Goal: Task Accomplishment & Management: Use online tool/utility

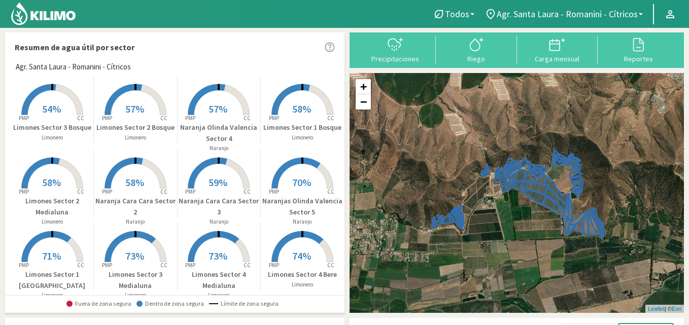
click at [39, 109] on rect at bounding box center [52, 116] width 81 height 81
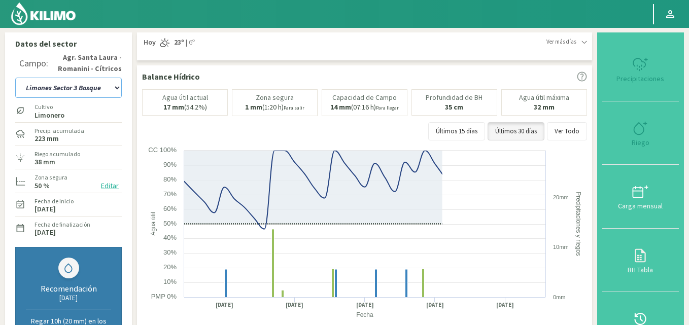
click at [119, 87] on select "12 A-B 14 -A Naranja [US_STATE] Parent [DEMOGRAPHIC_DATA] -[GEOGRAPHIC_DATA] La…" at bounding box center [68, 88] width 107 height 20
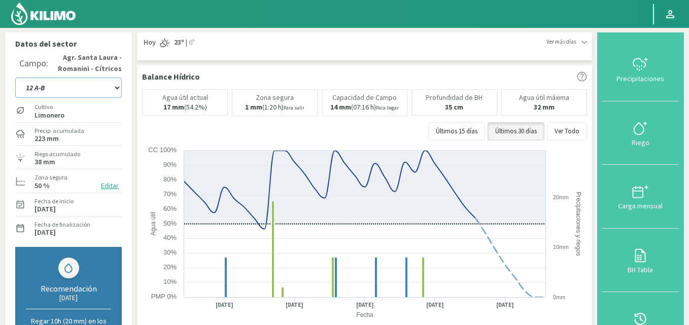
click at [15, 78] on select "12 A-B 14 -A Naranja [US_STATE] Parent [DEMOGRAPHIC_DATA] -[GEOGRAPHIC_DATA] La…" at bounding box center [68, 88] width 107 height 20
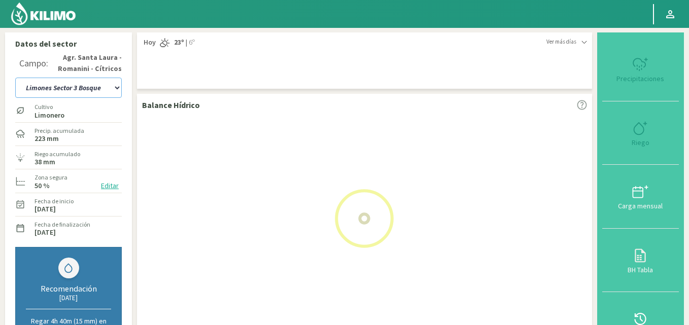
select select "30: Object"
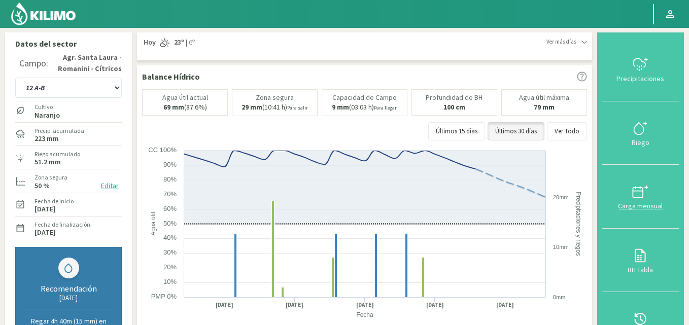
click at [631, 195] on div at bounding box center [640, 192] width 71 height 16
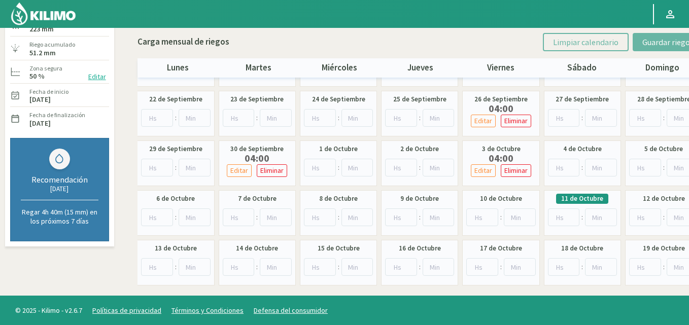
scroll to position [93, 0]
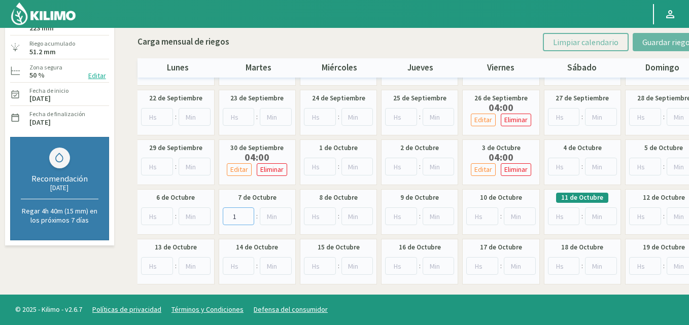
click at [247, 214] on input "1" at bounding box center [239, 217] width 32 height 18
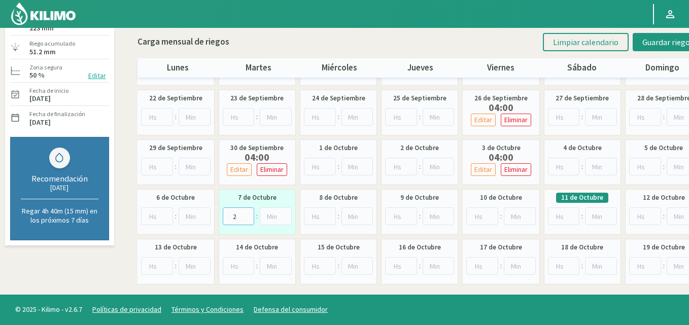
click at [247, 214] on input "2" at bounding box center [239, 217] width 32 height 18
click at [247, 214] on input "3" at bounding box center [239, 217] width 32 height 18
type input "4"
click at [247, 214] on input "4" at bounding box center [239, 217] width 32 height 18
click at [489, 214] on input "1" at bounding box center [482, 217] width 32 height 18
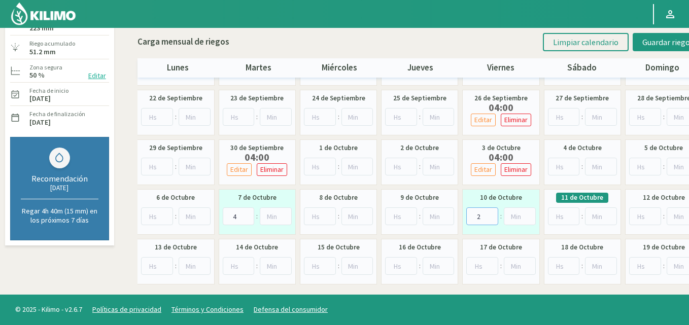
click at [489, 214] on input "2" at bounding box center [482, 217] width 32 height 18
click at [489, 214] on input "3" at bounding box center [482, 217] width 32 height 18
type input "4"
click at [489, 214] on input "4" at bounding box center [482, 217] width 32 height 18
click at [659, 39] on span "Guardar riegos" at bounding box center [667, 42] width 51 height 10
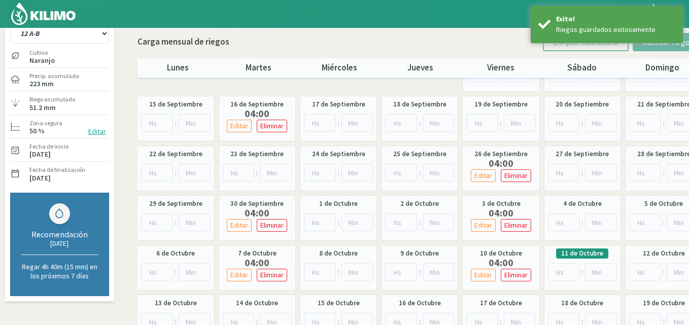
scroll to position [0, 0]
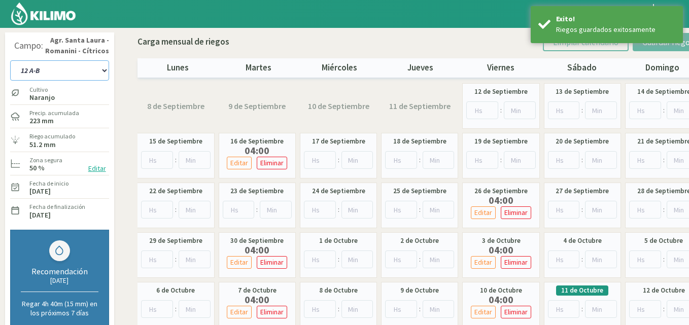
click at [105, 70] on select "12 A-B 14 -A Naranja [US_STATE] Parent [DEMOGRAPHIC_DATA] -[GEOGRAPHIC_DATA] La…" at bounding box center [59, 70] width 99 height 20
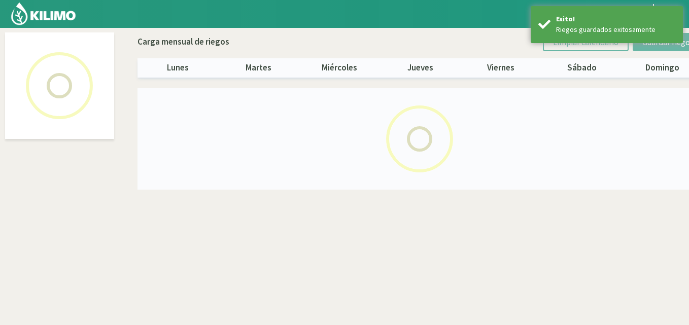
select select "1: Object"
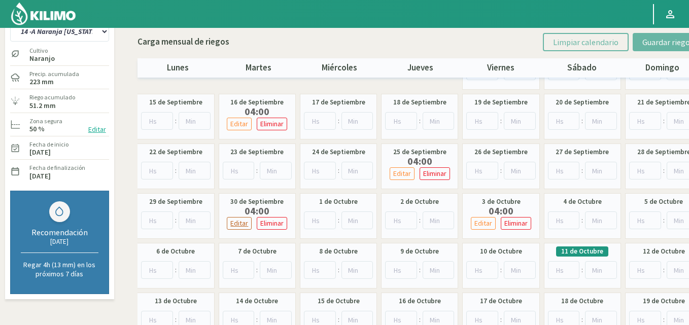
scroll to position [51, 0]
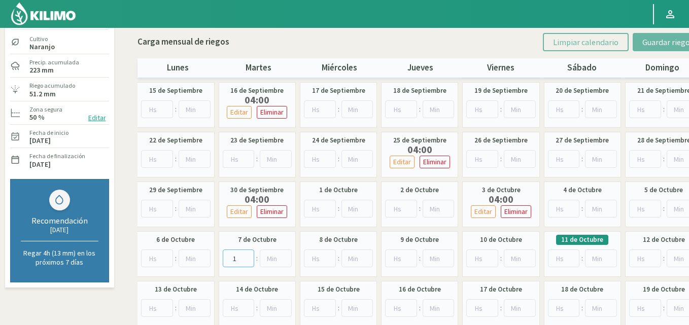
click at [248, 257] on input "1" at bounding box center [239, 259] width 32 height 18
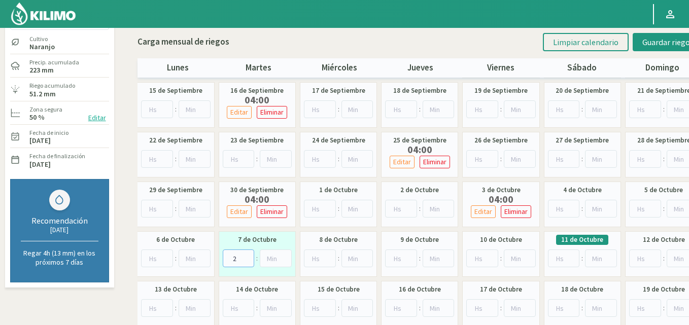
click at [248, 257] on input "2" at bounding box center [239, 259] width 32 height 18
click at [248, 257] on input "3" at bounding box center [239, 259] width 32 height 18
type input "4"
click at [248, 257] on input "4" at bounding box center [239, 259] width 32 height 18
click at [489, 256] on input "1" at bounding box center [482, 259] width 32 height 18
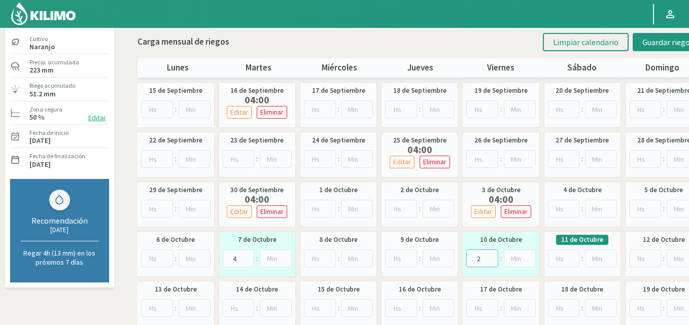
click at [489, 256] on input "2" at bounding box center [482, 259] width 32 height 18
click at [489, 256] on input "3" at bounding box center [482, 259] width 32 height 18
type input "4"
click at [489, 256] on input "4" at bounding box center [482, 259] width 32 height 18
click at [661, 40] on span "Guardar riegos" at bounding box center [667, 42] width 51 height 10
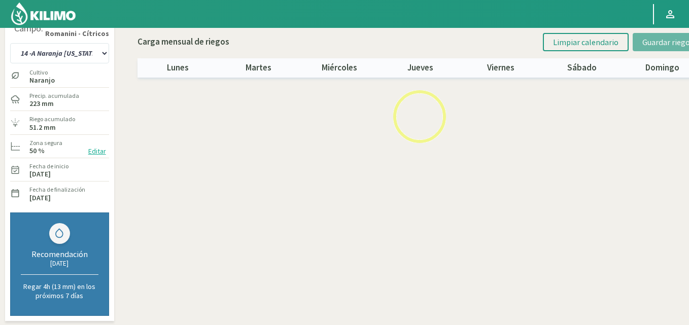
scroll to position [0, 0]
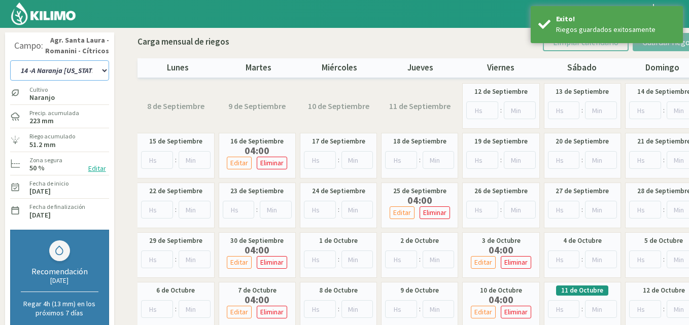
click at [105, 67] on select "12 A-B 14 -A Naranja [US_STATE] Parent [DEMOGRAPHIC_DATA] -[GEOGRAPHIC_DATA] La…" at bounding box center [59, 70] width 99 height 20
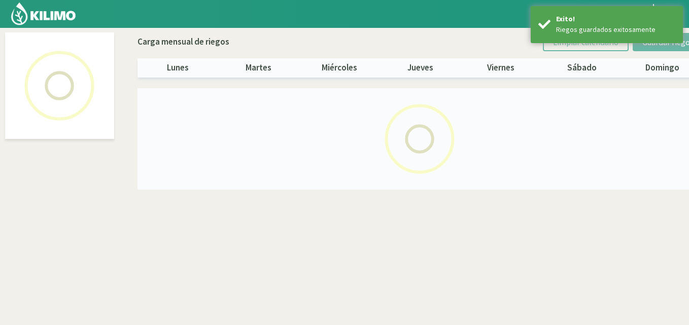
select select "2: Object"
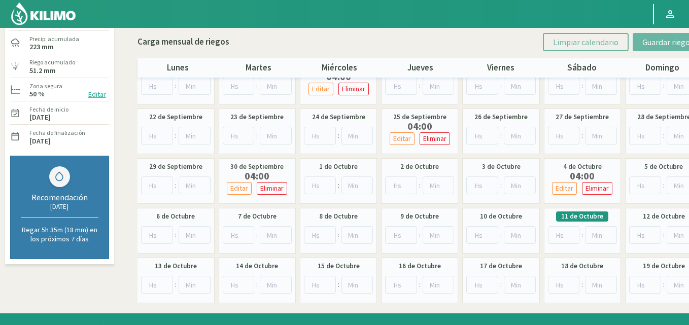
scroll to position [93, 0]
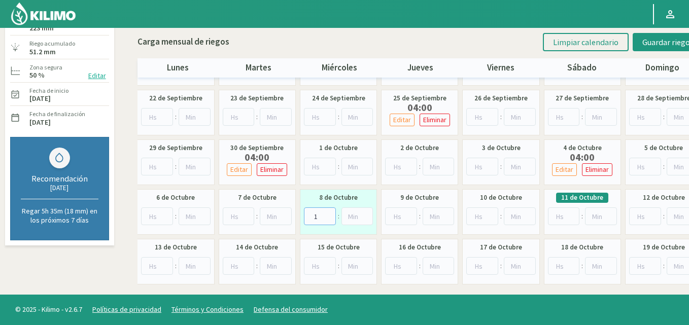
click at [328, 213] on input "1" at bounding box center [320, 217] width 32 height 18
click at [328, 213] on input "2" at bounding box center [320, 217] width 32 height 18
click at [328, 213] on input "3" at bounding box center [320, 217] width 32 height 18
type input "4"
click at [328, 213] on input "4" at bounding box center [320, 217] width 32 height 18
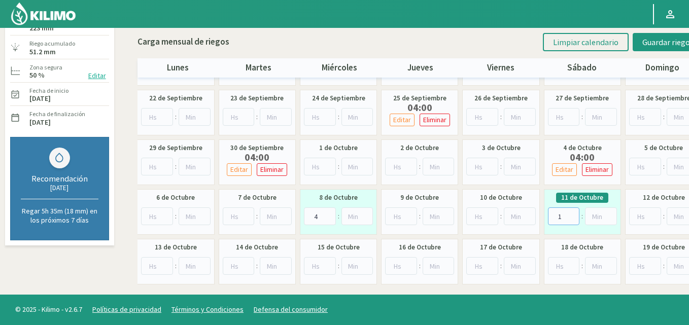
click at [572, 214] on input "1" at bounding box center [564, 217] width 32 height 18
click at [572, 214] on input "2" at bounding box center [564, 217] width 32 height 18
click at [572, 214] on input "3" at bounding box center [564, 217] width 32 height 18
type input "4"
click at [572, 214] on input "4" at bounding box center [564, 217] width 32 height 18
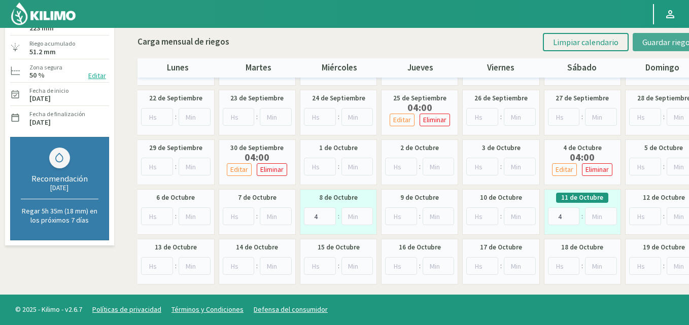
click at [655, 39] on span "Guardar riegos" at bounding box center [667, 42] width 51 height 10
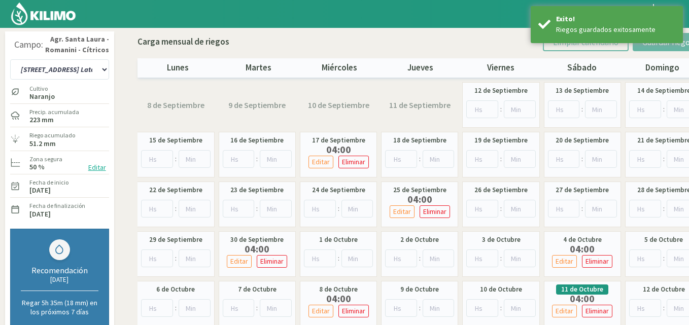
scroll to position [0, 0]
click at [101, 72] on select "12 A-B 14 -A Naranja [US_STATE] Parent [DEMOGRAPHIC_DATA] -[GEOGRAPHIC_DATA] La…" at bounding box center [59, 70] width 99 height 20
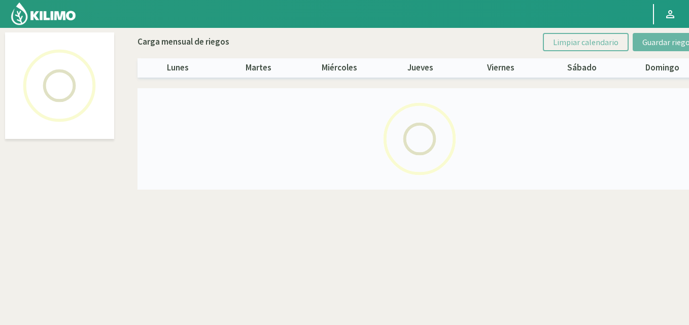
select select "3: Object"
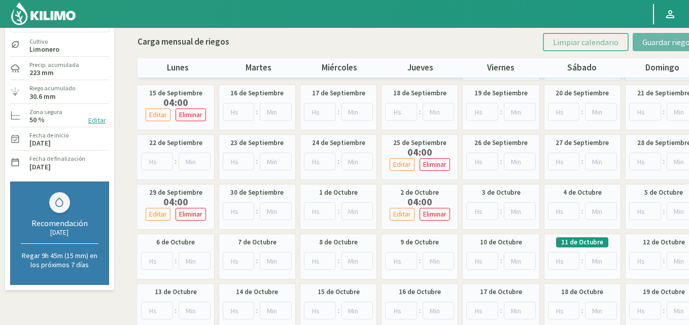
scroll to position [93, 0]
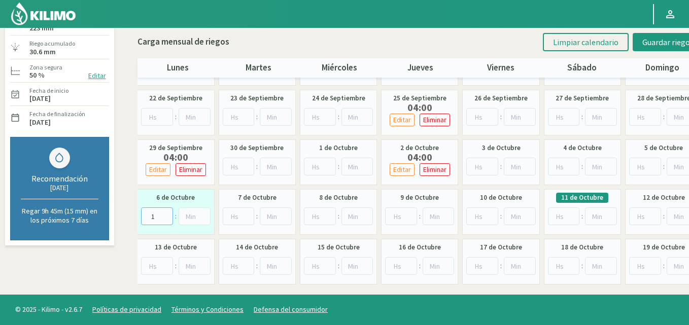
click at [164, 214] on input "1" at bounding box center [157, 217] width 32 height 18
click at [164, 214] on input "2" at bounding box center [157, 217] width 32 height 18
click at [164, 214] on input "3" at bounding box center [157, 217] width 32 height 18
type input "4"
click at [164, 214] on input "4" at bounding box center [157, 217] width 32 height 18
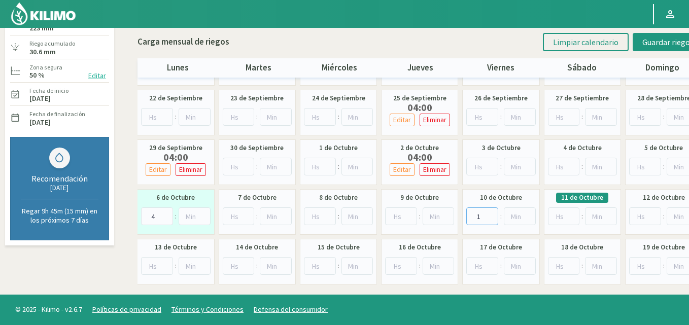
click at [490, 213] on input "1" at bounding box center [482, 217] width 32 height 18
click at [490, 213] on input "2" at bounding box center [482, 217] width 32 height 18
click at [490, 213] on input "3" at bounding box center [482, 217] width 32 height 18
click at [490, 213] on input "4" at bounding box center [482, 217] width 32 height 18
click at [490, 213] on input "5" at bounding box center [482, 217] width 32 height 18
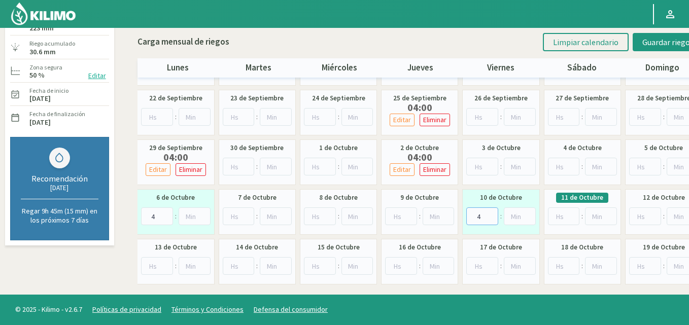
type input "4"
click at [490, 217] on input "4" at bounding box center [482, 217] width 32 height 18
click at [650, 41] on span "Guardar riegos" at bounding box center [667, 42] width 51 height 10
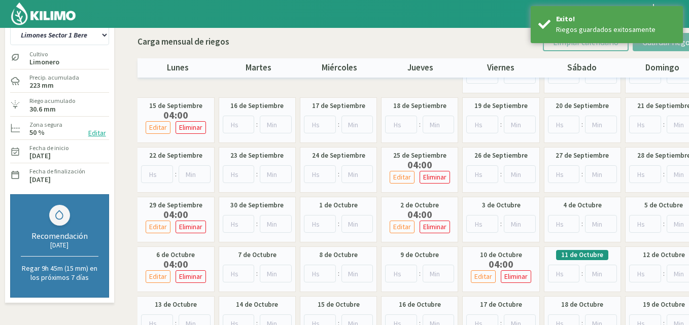
scroll to position [0, 0]
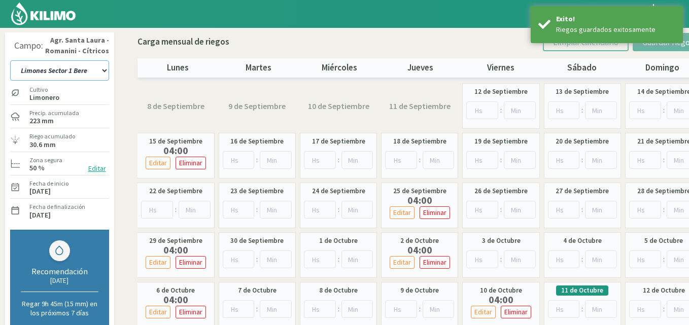
click at [102, 67] on select "12 A-B 14 -A Naranja [US_STATE] Parent [DEMOGRAPHIC_DATA] -[GEOGRAPHIC_DATA] La…" at bounding box center [59, 70] width 99 height 20
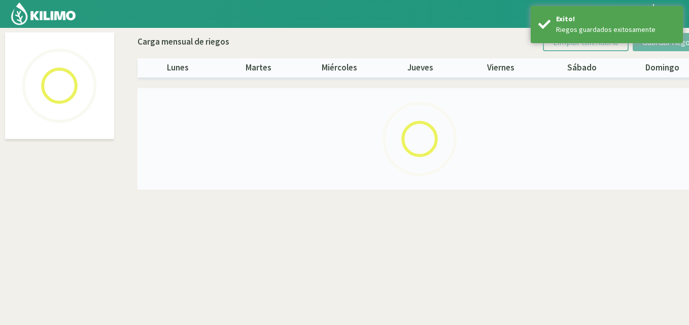
select select "4: Object"
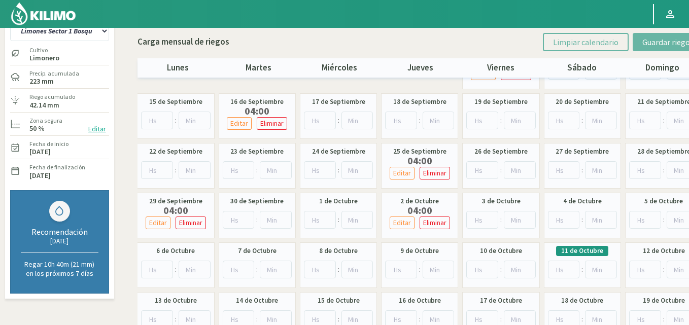
scroll to position [51, 0]
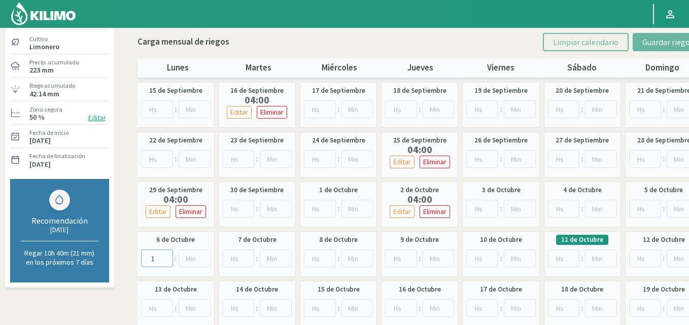
click at [165, 257] on input "1" at bounding box center [157, 259] width 32 height 18
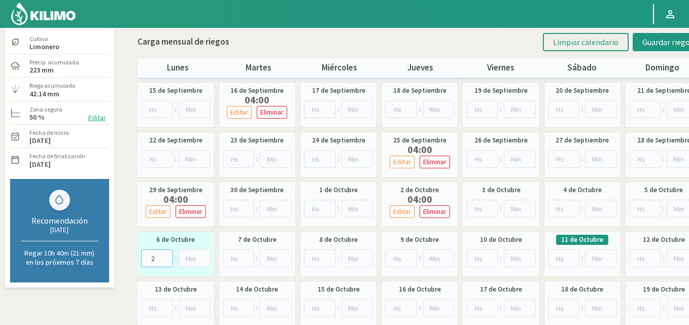
click at [165, 257] on input "2" at bounding box center [157, 259] width 32 height 18
click at [165, 257] on input "3" at bounding box center [157, 259] width 32 height 18
type input "4"
click at [165, 257] on input "4" at bounding box center [157, 259] width 32 height 18
click at [412, 256] on input "1" at bounding box center [401, 259] width 32 height 18
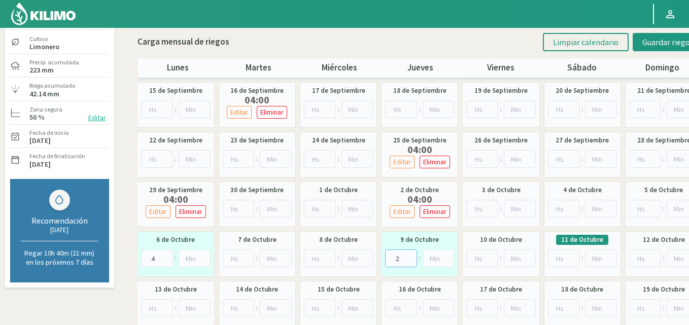
click at [412, 256] on input "2" at bounding box center [401, 259] width 32 height 18
click at [412, 256] on input "3" at bounding box center [401, 259] width 32 height 18
type input "4"
click at [412, 256] on input "4" at bounding box center [401, 259] width 32 height 18
click at [657, 38] on span "Guardar riegos" at bounding box center [667, 42] width 51 height 10
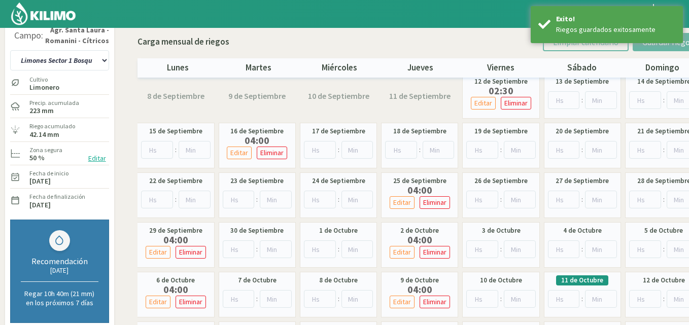
scroll to position [0, 0]
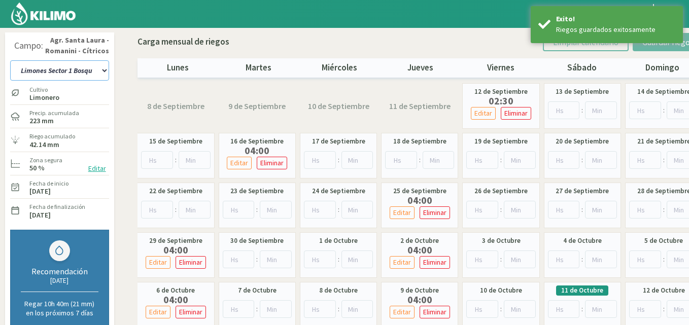
click at [105, 71] on select "12 A-B 14 -A Naranja [US_STATE] Parent [DEMOGRAPHIC_DATA] -[GEOGRAPHIC_DATA] La…" at bounding box center [59, 70] width 99 height 20
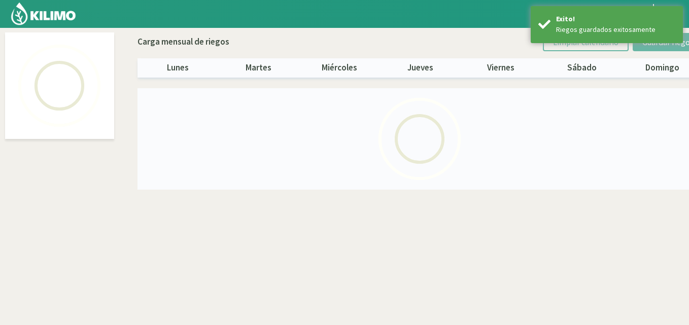
select select "5: Object"
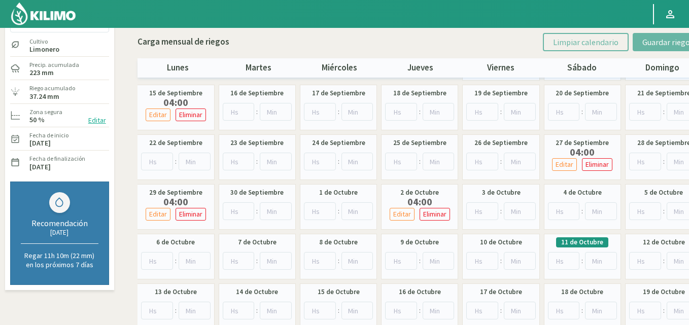
scroll to position [51, 0]
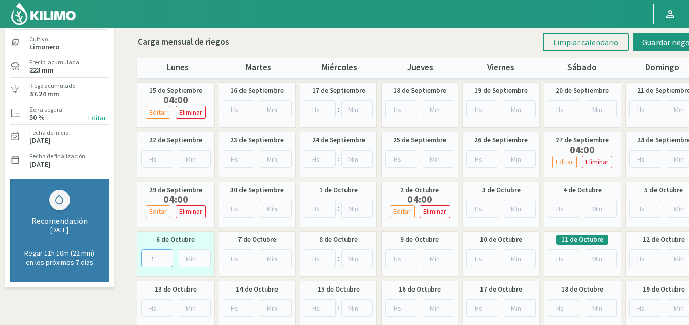
click at [167, 256] on input "1" at bounding box center [157, 259] width 32 height 18
click at [167, 256] on input "3" at bounding box center [157, 259] width 32 height 18
type input "4"
click at [167, 256] on input "4" at bounding box center [157, 259] width 32 height 18
click at [410, 258] on input "1" at bounding box center [401, 259] width 32 height 18
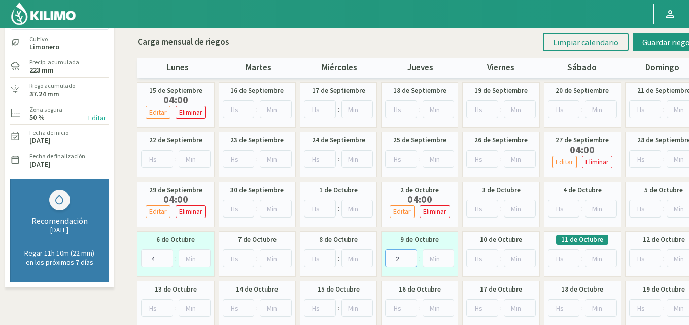
click at [410, 258] on input "2" at bounding box center [401, 259] width 32 height 18
click at [410, 258] on input "3" at bounding box center [401, 259] width 32 height 18
type input "4"
click at [410, 258] on input "4" at bounding box center [401, 259] width 32 height 18
click at [653, 39] on span "Guardar riegos" at bounding box center [667, 42] width 51 height 10
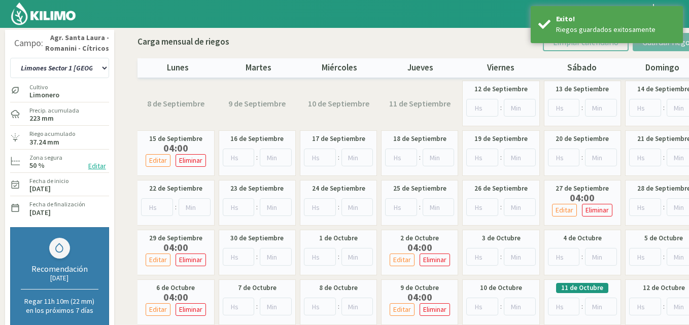
scroll to position [0, 0]
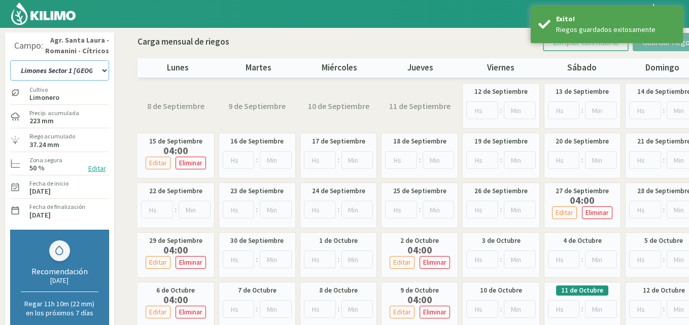
click at [104, 72] on select "12 A-B 14 -A Naranja [US_STATE] Parent [DEMOGRAPHIC_DATA] -[GEOGRAPHIC_DATA] La…" at bounding box center [59, 70] width 99 height 20
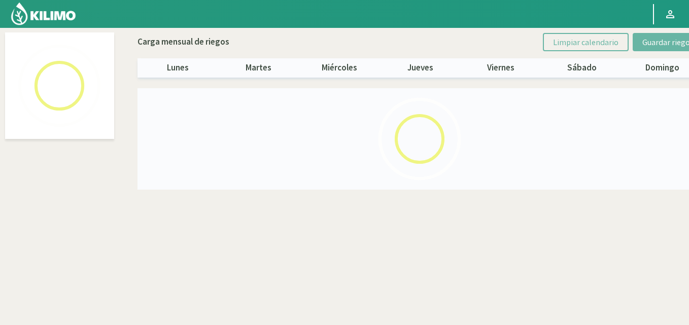
select select "6: Object"
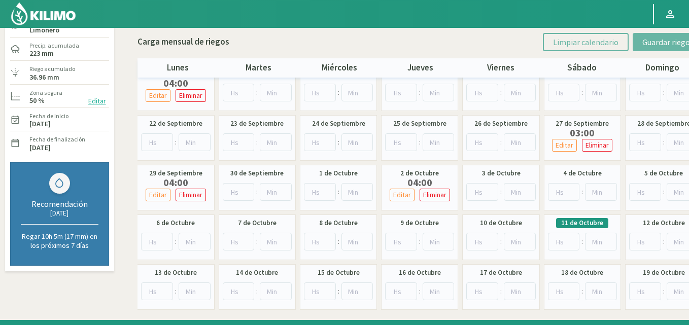
scroll to position [93, 0]
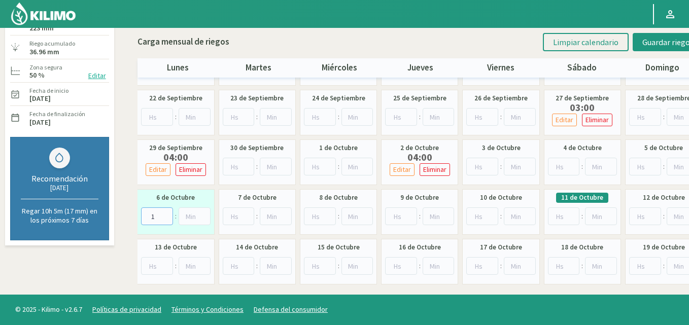
click at [166, 215] on input "1" at bounding box center [157, 217] width 32 height 18
click at [166, 215] on input "2" at bounding box center [157, 217] width 32 height 18
click at [166, 215] on input "3" at bounding box center [157, 217] width 32 height 18
type input "4"
click at [166, 215] on input "4" at bounding box center [157, 217] width 32 height 18
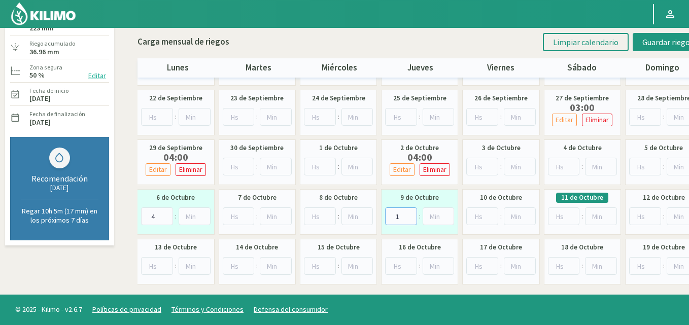
click at [408, 215] on input "1" at bounding box center [401, 217] width 32 height 18
click at [408, 215] on input "2" at bounding box center [401, 217] width 32 height 18
click at [408, 214] on input "3" at bounding box center [401, 217] width 32 height 18
type input "4"
click at [408, 214] on input "4" at bounding box center [401, 217] width 32 height 18
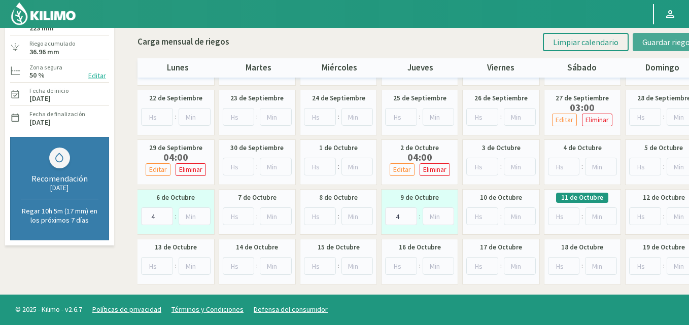
click at [650, 41] on span "Guardar riegos" at bounding box center [667, 42] width 51 height 10
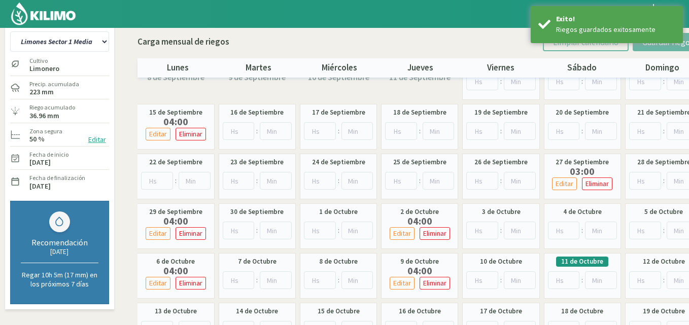
scroll to position [0, 0]
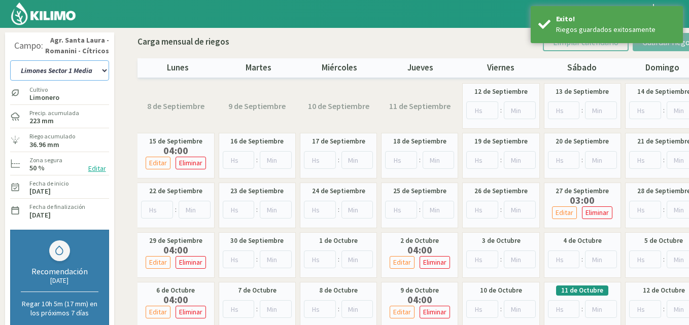
click at [104, 70] on select "12 A-B 14 -A Naranja [US_STATE] Parent [DEMOGRAPHIC_DATA] -[GEOGRAPHIC_DATA] La…" at bounding box center [59, 70] width 99 height 20
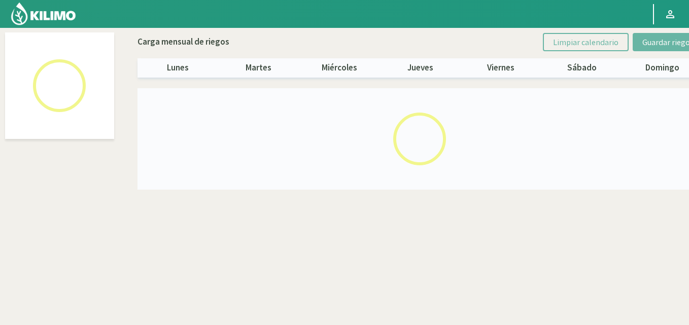
select select "7: Object"
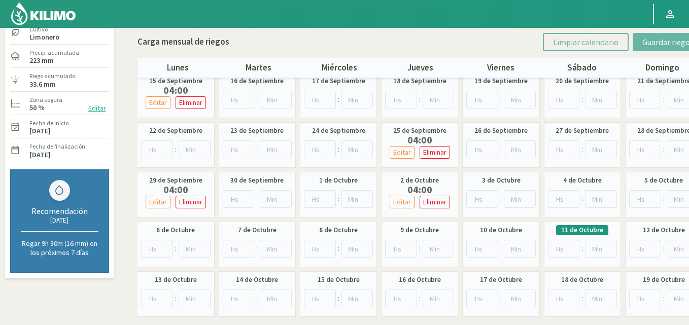
scroll to position [93, 0]
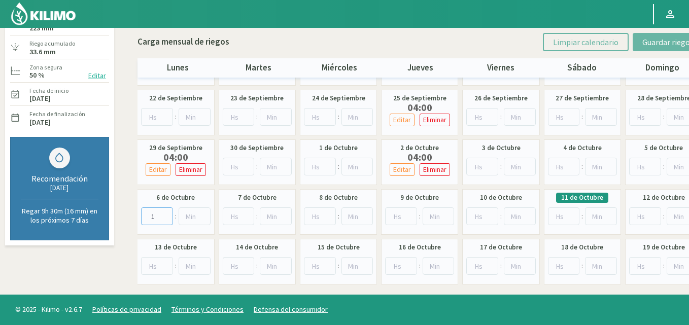
click at [167, 215] on input "1" at bounding box center [157, 217] width 32 height 18
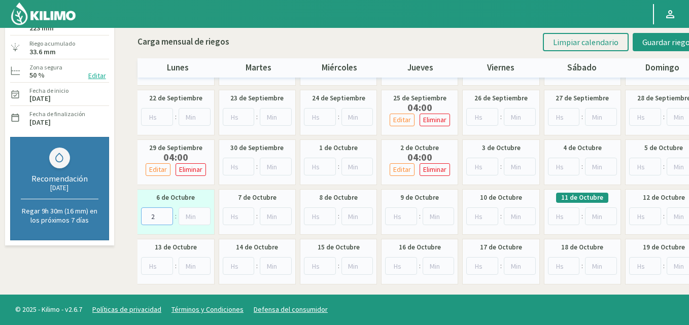
click at [167, 215] on input "2" at bounding box center [157, 217] width 32 height 18
click at [167, 215] on input "3" at bounding box center [157, 217] width 32 height 18
type input "4"
click at [167, 215] on input "4" at bounding box center [157, 217] width 32 height 18
click at [489, 215] on input "1" at bounding box center [482, 217] width 32 height 18
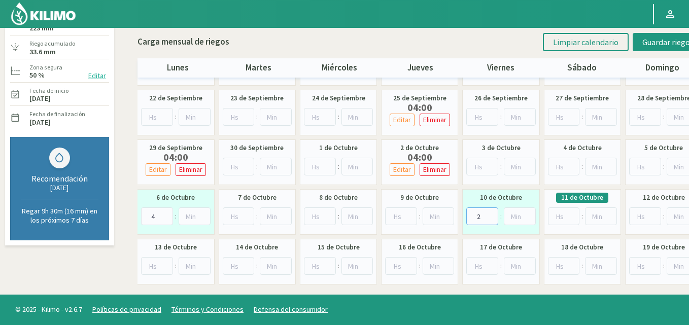
click at [489, 215] on input "2" at bounding box center [482, 217] width 32 height 18
click at [489, 215] on input "3" at bounding box center [482, 217] width 32 height 18
click at [489, 215] on input "4" at bounding box center [482, 217] width 32 height 18
click at [489, 215] on input "5" at bounding box center [482, 217] width 32 height 18
type input "4"
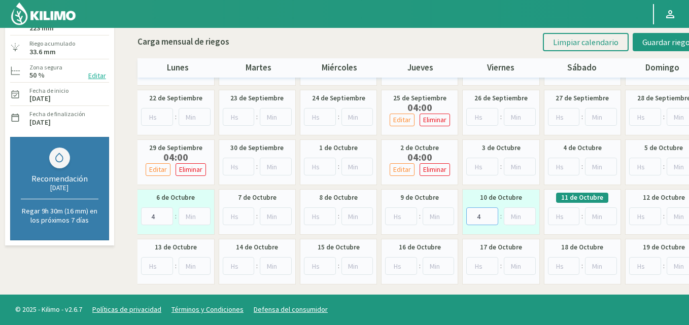
click at [489, 217] on input "4" at bounding box center [482, 217] width 32 height 18
click at [653, 42] on span "Guardar riegos" at bounding box center [667, 42] width 51 height 10
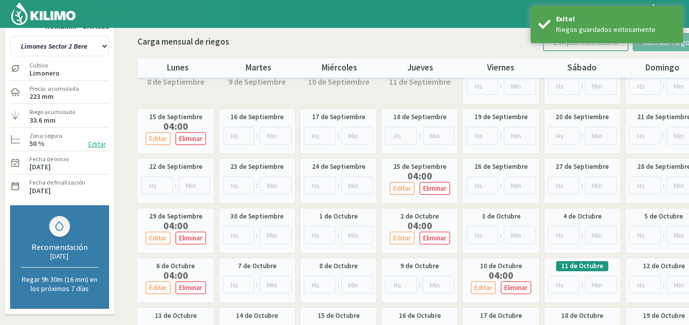
scroll to position [0, 0]
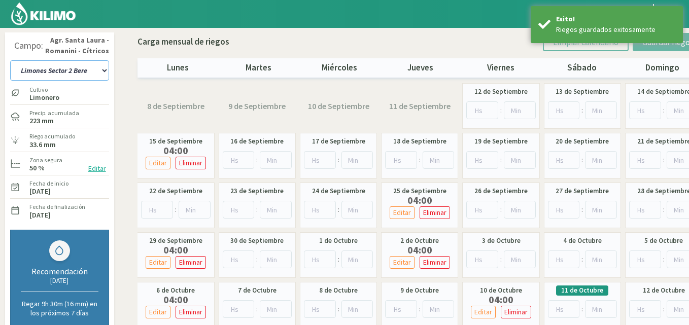
click at [101, 71] on select "12 A-B 14 -A Naranja [US_STATE] Parent [DEMOGRAPHIC_DATA] -[GEOGRAPHIC_DATA] La…" at bounding box center [59, 70] width 99 height 20
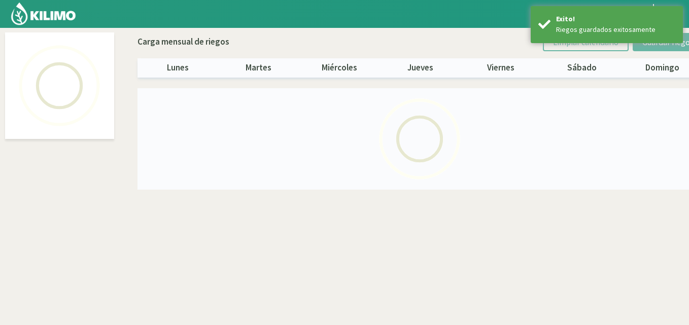
select select "8: Object"
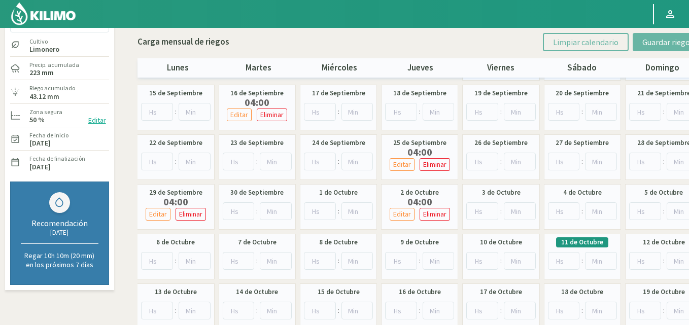
scroll to position [51, 0]
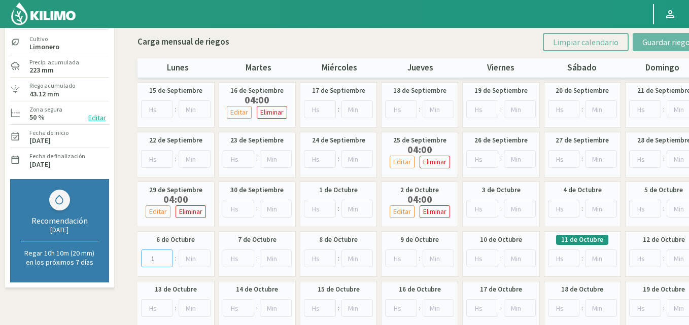
click at [166, 256] on input "1" at bounding box center [157, 259] width 32 height 18
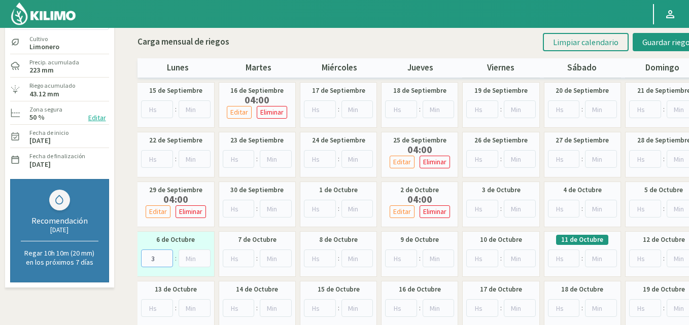
click at [166, 256] on input "3" at bounding box center [157, 259] width 32 height 18
type input "4"
click at [166, 256] on input "4" at bounding box center [157, 259] width 32 height 18
click at [410, 256] on input "1" at bounding box center [401, 259] width 32 height 18
click at [409, 256] on input "2" at bounding box center [401, 259] width 32 height 18
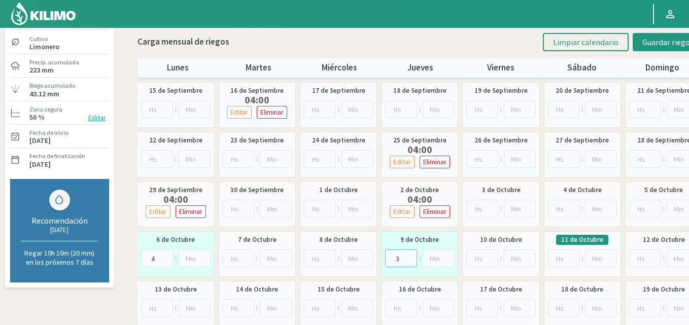
click at [409, 256] on input "3" at bounding box center [401, 259] width 32 height 18
type input "4"
click at [409, 256] on input "4" at bounding box center [401, 259] width 32 height 18
click at [653, 42] on span "Guardar riegos" at bounding box center [667, 42] width 51 height 10
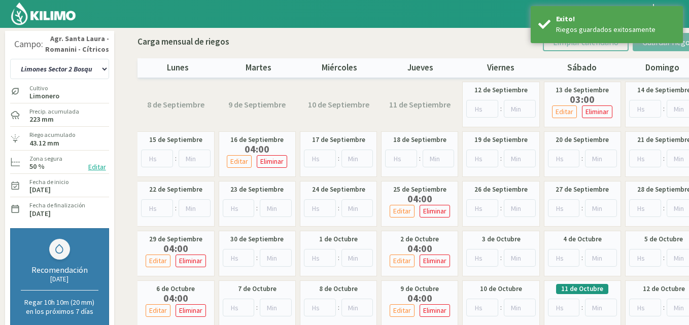
scroll to position [0, 0]
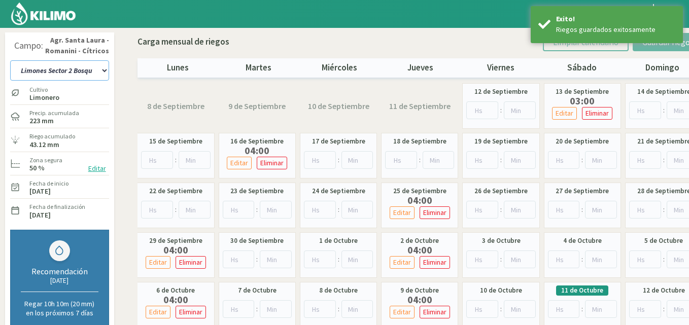
click at [103, 70] on select "12 A-B 14 -A Naranja [US_STATE] Parent [DEMOGRAPHIC_DATA] -[GEOGRAPHIC_DATA] La…" at bounding box center [59, 70] width 99 height 20
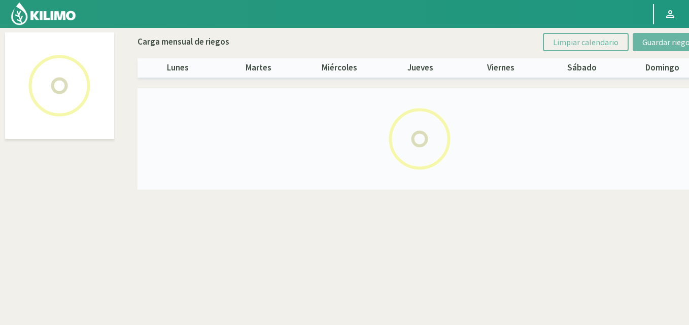
select select "9: Object"
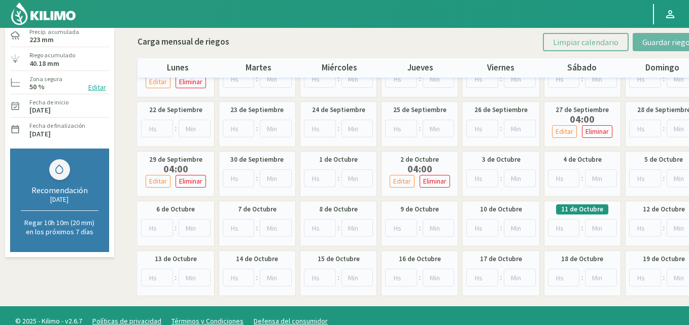
scroll to position [93, 0]
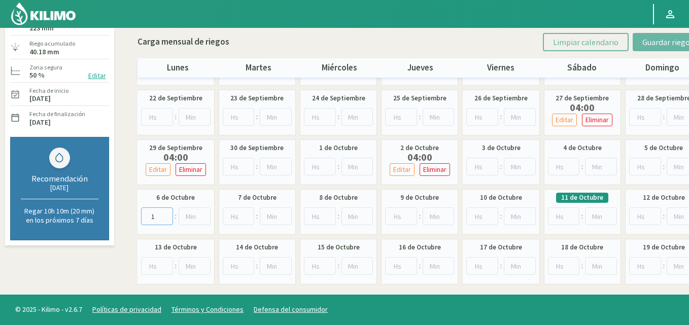
click at [164, 214] on input "1" at bounding box center [157, 217] width 32 height 18
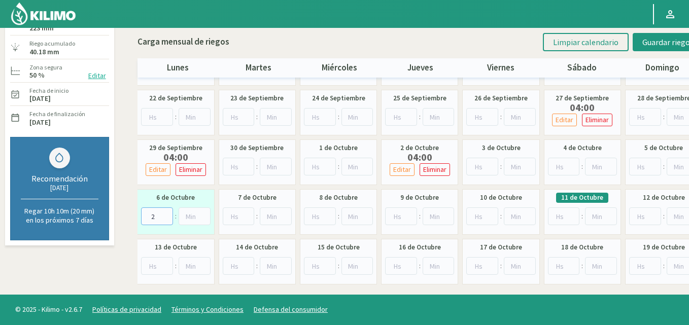
click at [164, 214] on input "2" at bounding box center [157, 217] width 32 height 18
click at [164, 214] on input "3" at bounding box center [157, 217] width 32 height 18
type input "4"
click at [164, 214] on input "4" at bounding box center [157, 217] width 32 height 18
click at [410, 215] on input "2" at bounding box center [401, 217] width 32 height 18
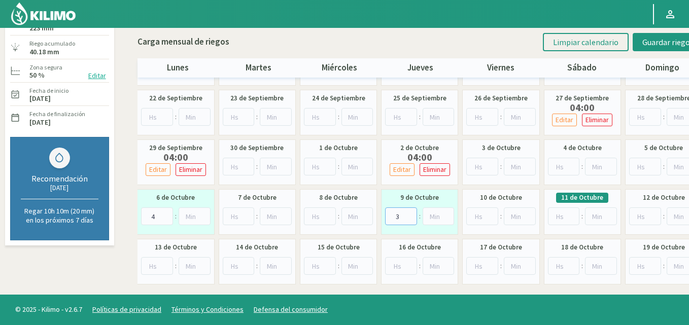
click at [410, 215] on input "3" at bounding box center [401, 217] width 32 height 18
type input "4"
click at [410, 215] on input "4" at bounding box center [401, 217] width 32 height 18
click at [648, 40] on span "Guardar riegos" at bounding box center [667, 42] width 51 height 10
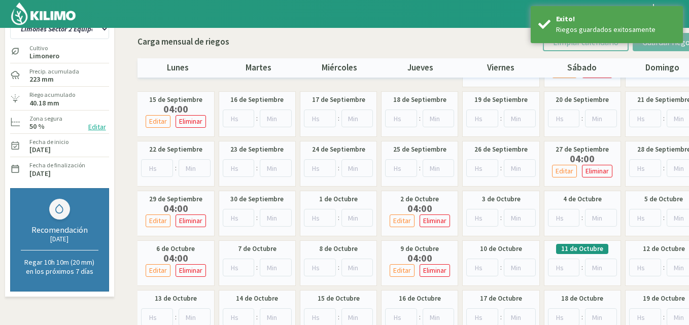
scroll to position [0, 0]
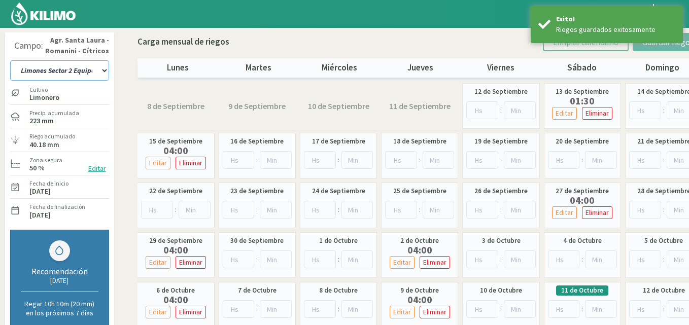
click at [105, 72] on select "12 A-B 14 -A Naranja [US_STATE] Parent [DEMOGRAPHIC_DATA] -[GEOGRAPHIC_DATA] La…" at bounding box center [59, 70] width 99 height 20
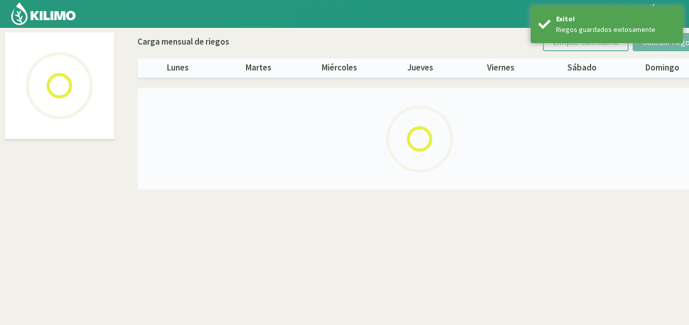
select select "10: Object"
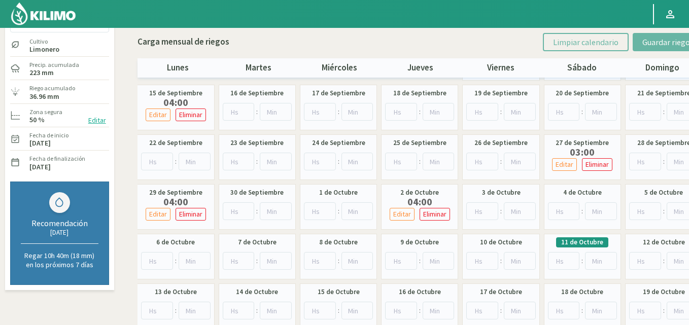
scroll to position [51, 0]
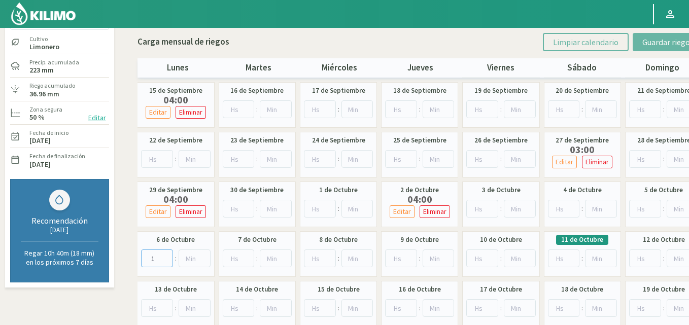
click at [166, 256] on input "1" at bounding box center [157, 259] width 32 height 18
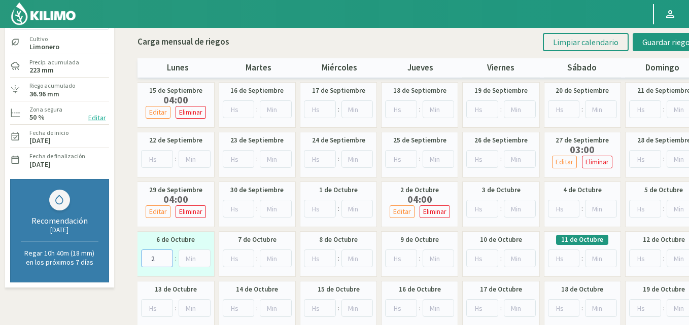
click at [166, 256] on input "2" at bounding box center [157, 259] width 32 height 18
click at [166, 256] on input "3" at bounding box center [157, 259] width 32 height 18
click at [166, 256] on input "4" at bounding box center [157, 259] width 32 height 18
click at [166, 256] on input "5" at bounding box center [157, 259] width 32 height 18
type input "4"
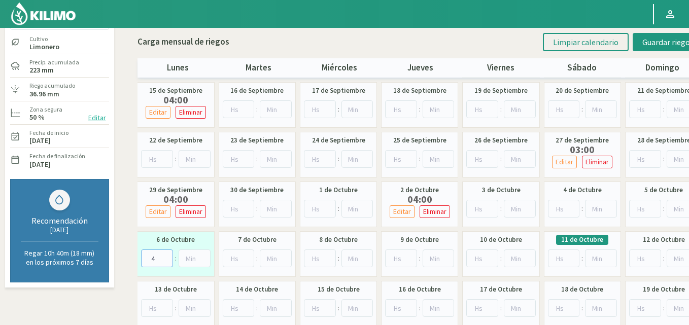
click at [166, 261] on input "4" at bounding box center [157, 259] width 32 height 18
click at [411, 256] on input "1" at bounding box center [401, 259] width 32 height 18
click at [411, 256] on input "2" at bounding box center [401, 259] width 32 height 18
click at [411, 256] on input "3" at bounding box center [401, 259] width 32 height 18
type input "4"
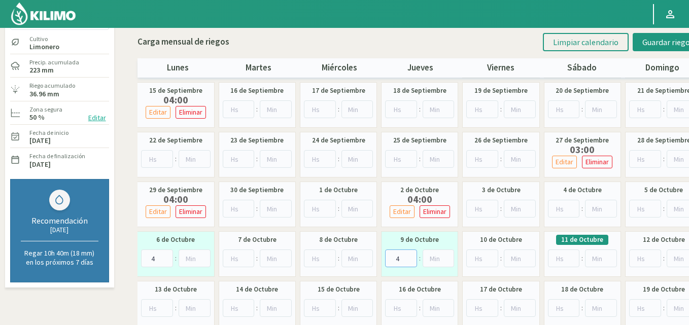
click at [410, 255] on input "4" at bounding box center [401, 259] width 32 height 18
click at [661, 39] on span "Guardar riegos" at bounding box center [667, 42] width 51 height 10
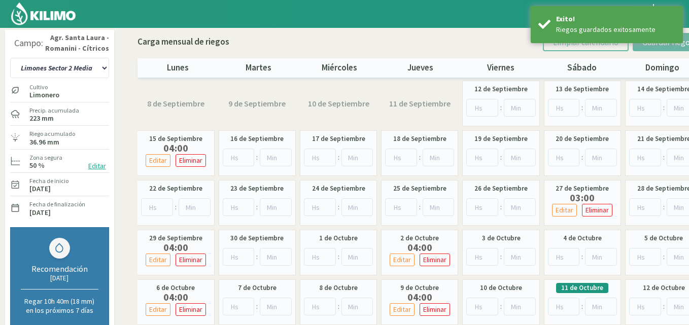
scroll to position [0, 0]
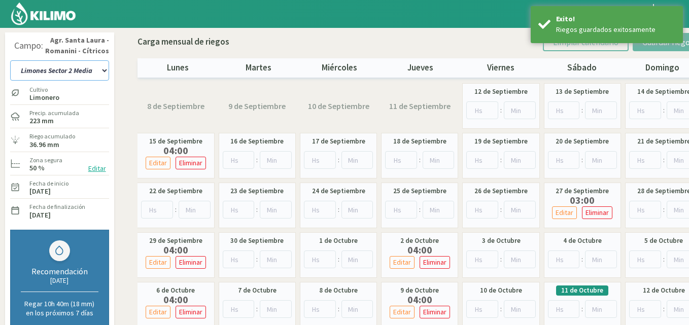
click at [103, 72] on select "12 A-B 14 -A Naranja [US_STATE] Parent [DEMOGRAPHIC_DATA] -[GEOGRAPHIC_DATA] La…" at bounding box center [59, 70] width 99 height 20
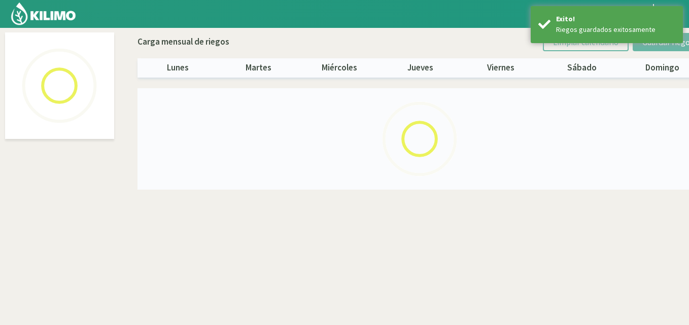
select select "11: Object"
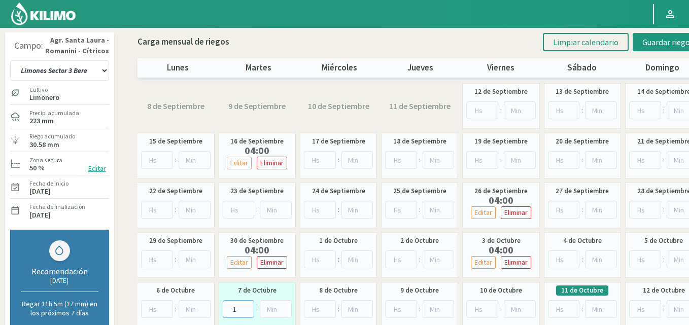
click at [246, 306] on input "1" at bounding box center [239, 309] width 32 height 18
click at [246, 305] on input "2" at bounding box center [239, 309] width 32 height 18
click at [246, 305] on input "3" at bounding box center [239, 309] width 32 height 18
type input "4"
click at [246, 305] on input "4" at bounding box center [239, 309] width 32 height 18
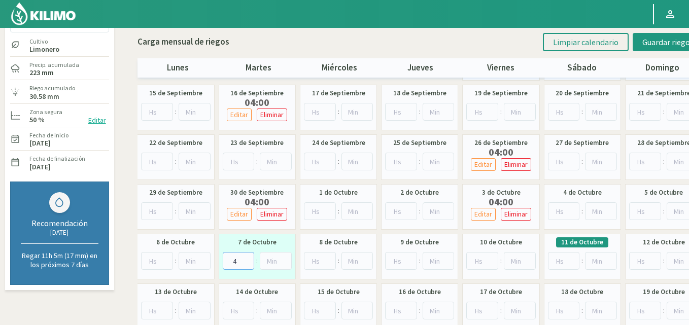
scroll to position [51, 0]
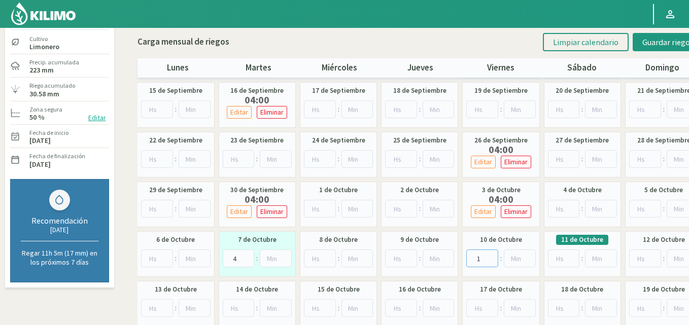
click at [492, 254] on input "1" at bounding box center [482, 259] width 32 height 18
click at [492, 254] on input "2" at bounding box center [482, 259] width 32 height 18
click at [492, 254] on input "3" at bounding box center [482, 259] width 32 height 18
type input "4"
click at [492, 254] on input "4" at bounding box center [482, 259] width 32 height 18
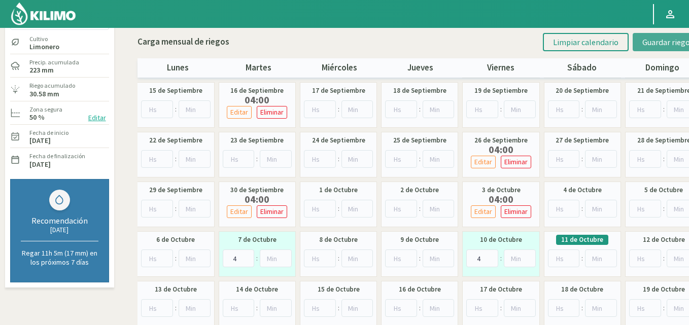
click at [656, 41] on span "Guardar riegos" at bounding box center [667, 42] width 51 height 10
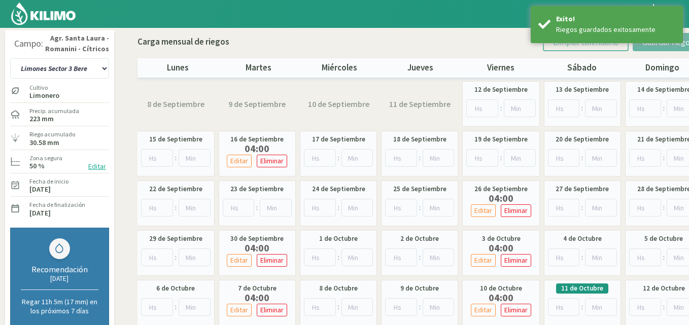
scroll to position [0, 0]
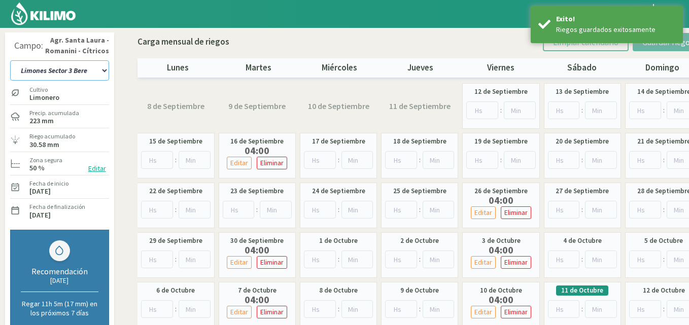
click at [103, 69] on select "12 A-B 14 -A Naranja [US_STATE] Parent [DEMOGRAPHIC_DATA] -[GEOGRAPHIC_DATA] La…" at bounding box center [59, 70] width 99 height 20
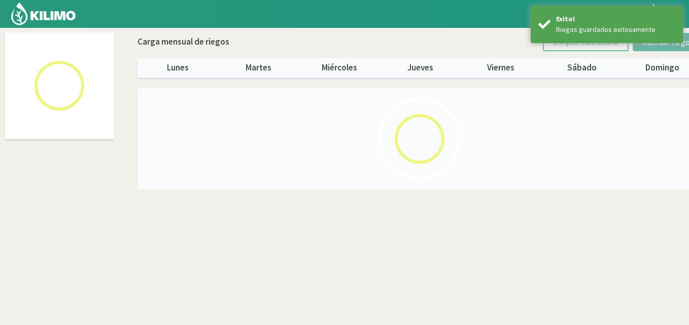
select select "12: Object"
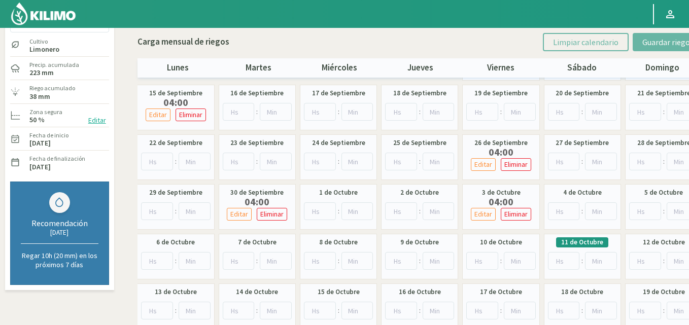
scroll to position [51, 0]
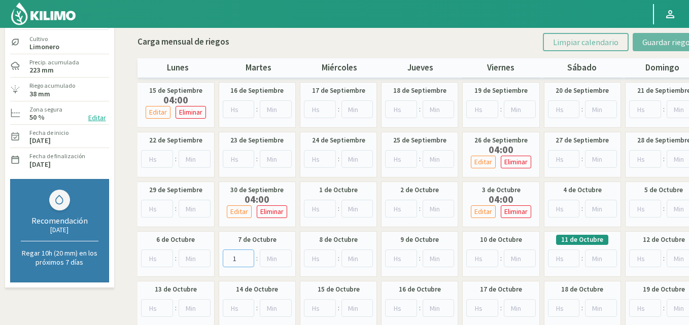
click at [248, 256] on input "1" at bounding box center [239, 259] width 32 height 18
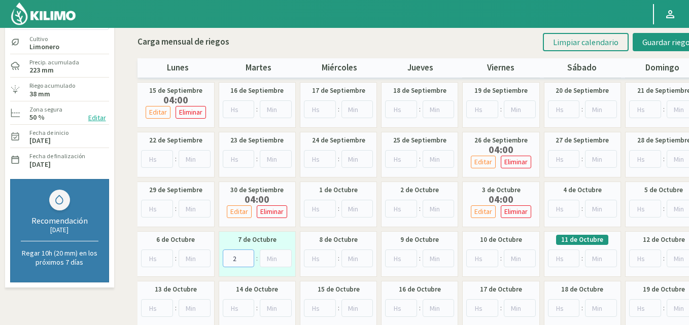
click at [248, 256] on input "2" at bounding box center [239, 259] width 32 height 18
click at [248, 256] on input "3" at bounding box center [239, 259] width 32 height 18
type input "4"
click at [248, 256] on input "4" at bounding box center [239, 259] width 32 height 18
click at [490, 257] on input "1" at bounding box center [482, 259] width 32 height 18
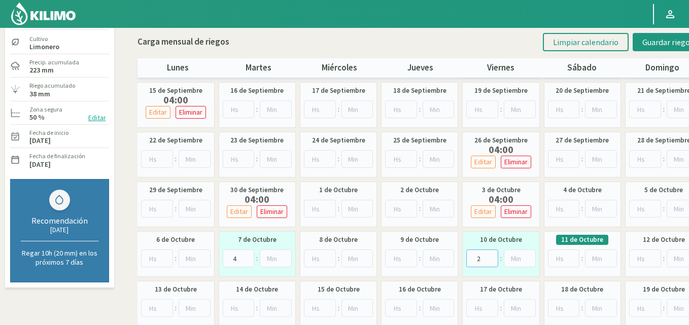
click at [490, 257] on input "2" at bounding box center [482, 259] width 32 height 18
click at [490, 257] on input "3" at bounding box center [482, 259] width 32 height 18
type input "4"
click at [490, 256] on input "4" at bounding box center [482, 259] width 32 height 18
click at [651, 38] on span "Guardar riegos" at bounding box center [667, 42] width 51 height 10
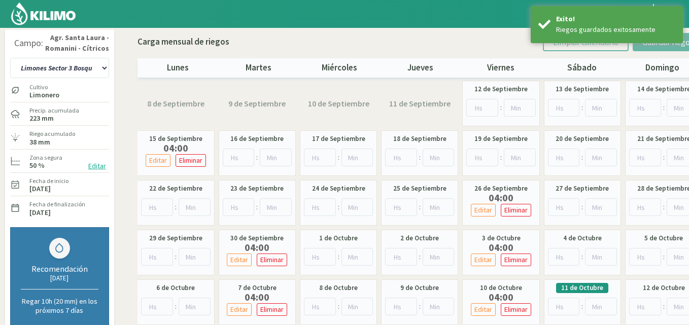
scroll to position [0, 0]
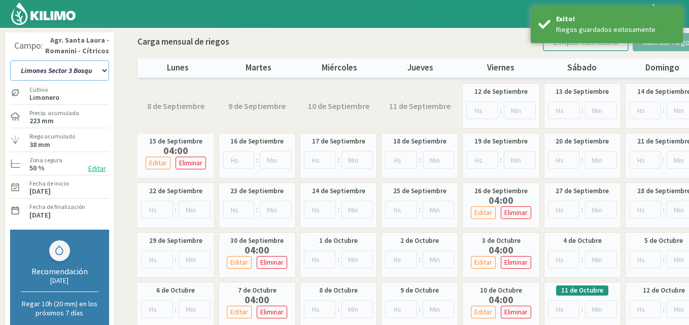
click at [101, 71] on select "12 A-B 14 -A Naranja [US_STATE] Parent [DEMOGRAPHIC_DATA] -[GEOGRAPHIC_DATA] La…" at bounding box center [59, 70] width 99 height 20
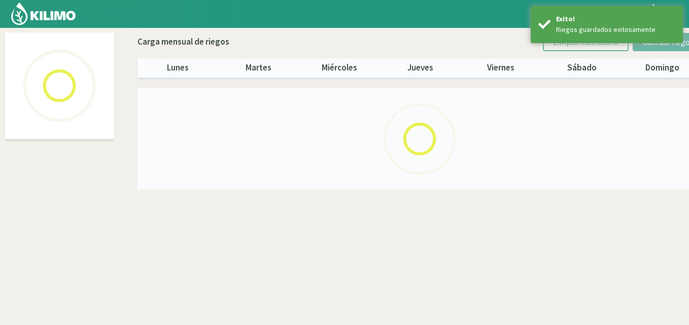
select select "13: Object"
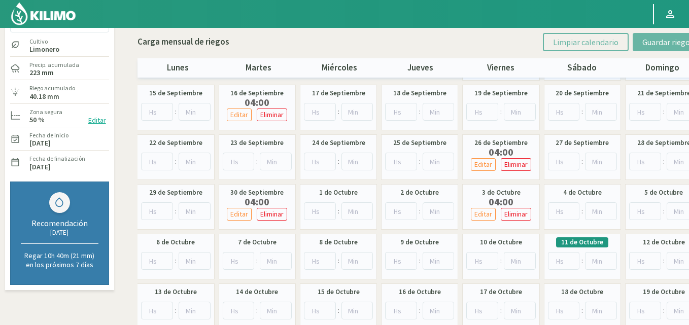
scroll to position [51, 0]
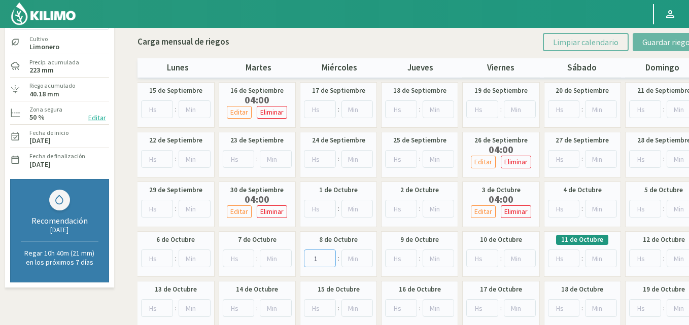
click at [329, 257] on input "1" at bounding box center [320, 259] width 32 height 18
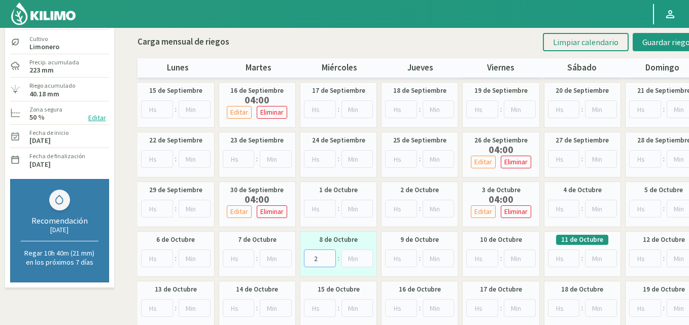
click at [329, 257] on input "2" at bounding box center [320, 259] width 32 height 18
click at [329, 257] on input "3" at bounding box center [320, 259] width 32 height 18
type input "4"
click at [329, 257] on input "4" at bounding box center [320, 259] width 32 height 18
click at [328, 263] on input "4" at bounding box center [320, 259] width 32 height 18
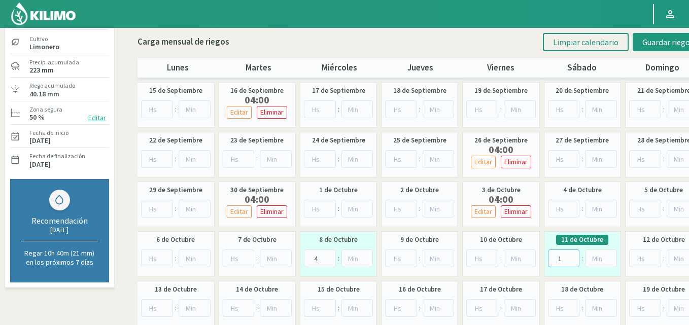
click at [571, 257] on input "1" at bounding box center [564, 259] width 32 height 18
click at [571, 257] on input "2" at bounding box center [564, 259] width 32 height 18
click at [571, 257] on input "3" at bounding box center [564, 259] width 32 height 18
type input "4"
click at [570, 256] on input "4" at bounding box center [564, 259] width 32 height 18
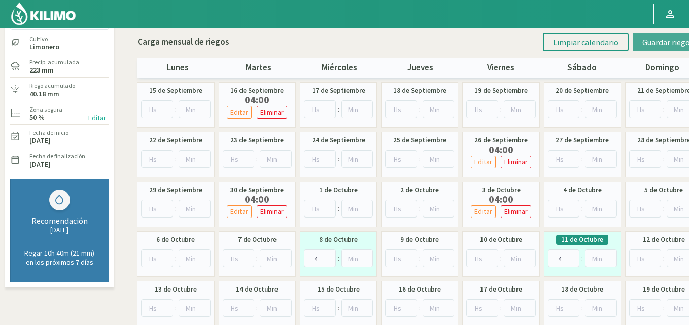
click at [650, 38] on span "Guardar riegos" at bounding box center [667, 42] width 51 height 10
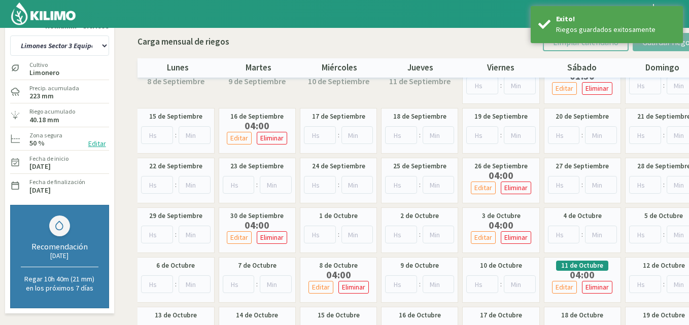
scroll to position [0, 0]
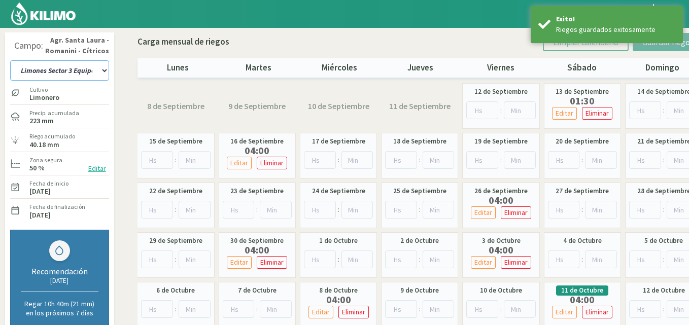
click at [104, 70] on select "12 A-B 14 -A Naranja [US_STATE] Parent [DEMOGRAPHIC_DATA] -[GEOGRAPHIC_DATA] La…" at bounding box center [59, 70] width 99 height 20
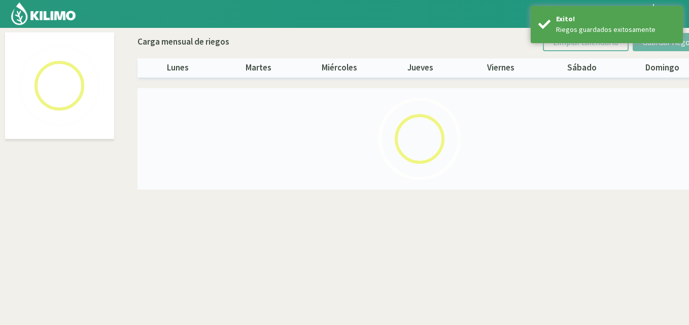
select select "14: Object"
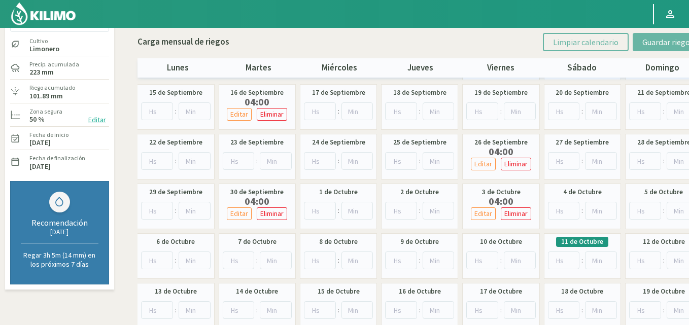
scroll to position [51, 0]
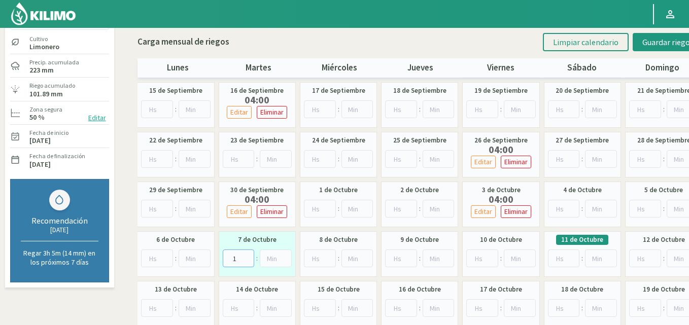
click at [246, 258] on input "1" at bounding box center [239, 259] width 32 height 18
click at [246, 258] on input "2" at bounding box center [239, 259] width 32 height 18
click at [246, 258] on input "3" at bounding box center [239, 259] width 32 height 18
type input "4"
click at [246, 258] on input "4" at bounding box center [239, 259] width 32 height 18
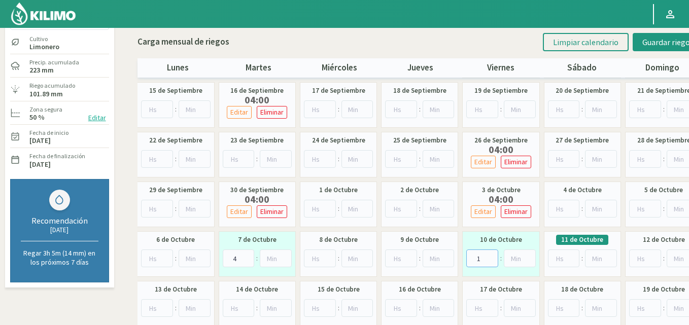
click at [491, 257] on input "1" at bounding box center [482, 259] width 32 height 18
click at [491, 257] on input "2" at bounding box center [482, 259] width 32 height 18
click at [491, 257] on input "3" at bounding box center [482, 259] width 32 height 18
type input "4"
click at [491, 257] on input "4" at bounding box center [482, 259] width 32 height 18
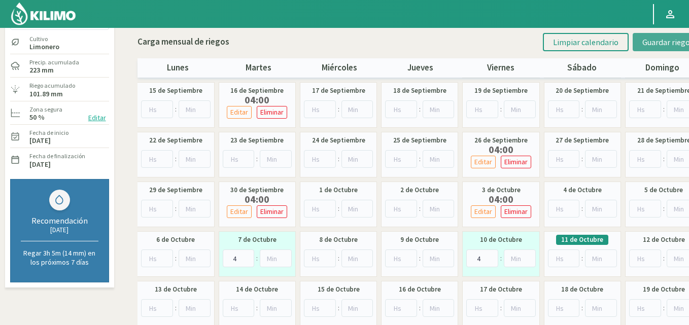
click at [645, 43] on span "Guardar riegos" at bounding box center [667, 42] width 51 height 10
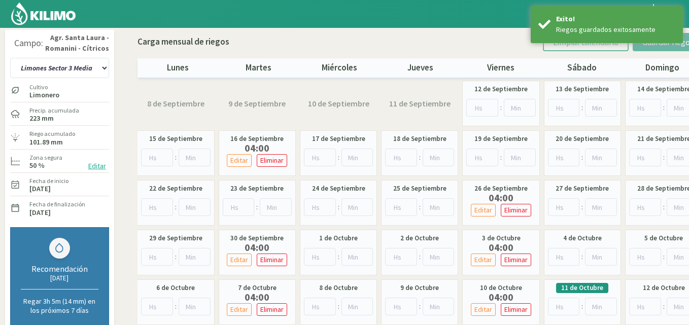
scroll to position [0, 0]
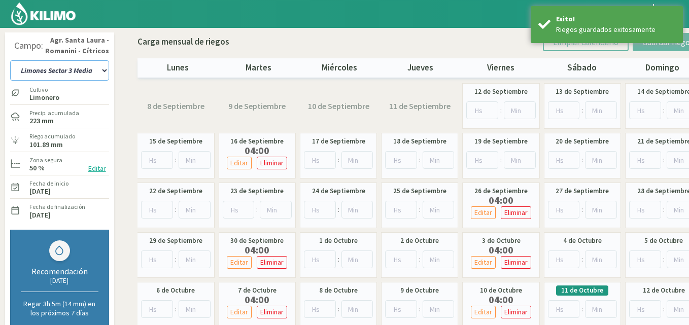
click at [101, 70] on select "12 A-B 14 -A Naranja [US_STATE] Parent [DEMOGRAPHIC_DATA] -[GEOGRAPHIC_DATA] La…" at bounding box center [59, 70] width 99 height 20
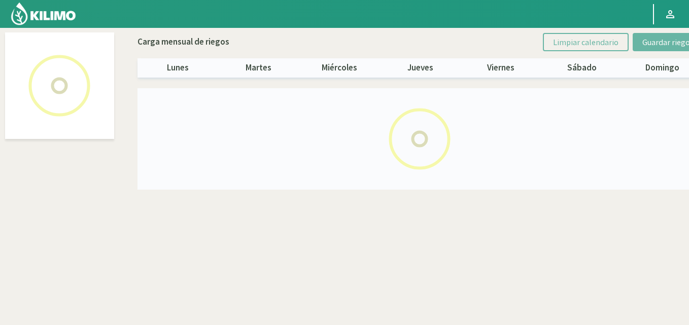
select select "15: Object"
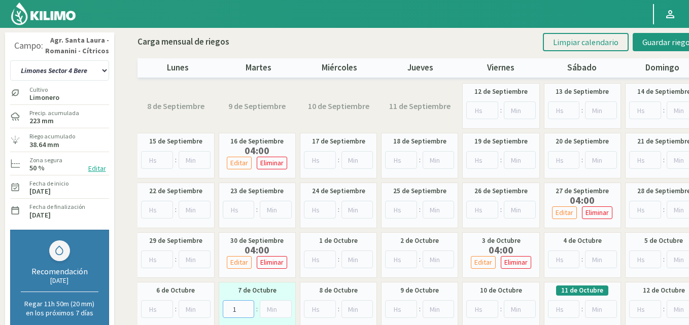
click at [247, 306] on input "1" at bounding box center [239, 309] width 32 height 18
click at [247, 306] on input "2" at bounding box center [239, 309] width 32 height 18
click at [247, 306] on input "3" at bounding box center [239, 309] width 32 height 18
type input "4"
click at [247, 306] on input "4" at bounding box center [239, 309] width 32 height 18
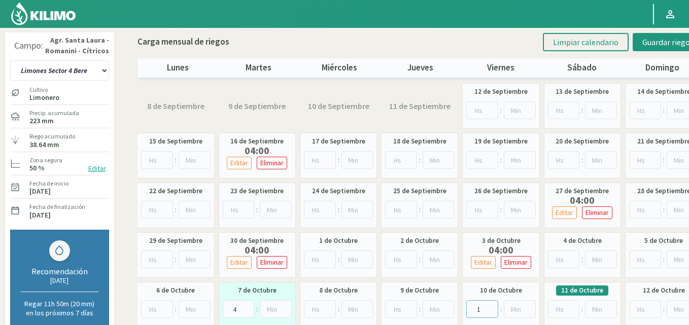
click at [492, 307] on input "1" at bounding box center [482, 309] width 32 height 18
click at [492, 307] on input "2" at bounding box center [482, 309] width 32 height 18
click at [492, 307] on input "3" at bounding box center [482, 309] width 32 height 18
type input "4"
click at [492, 307] on input "4" at bounding box center [482, 309] width 32 height 18
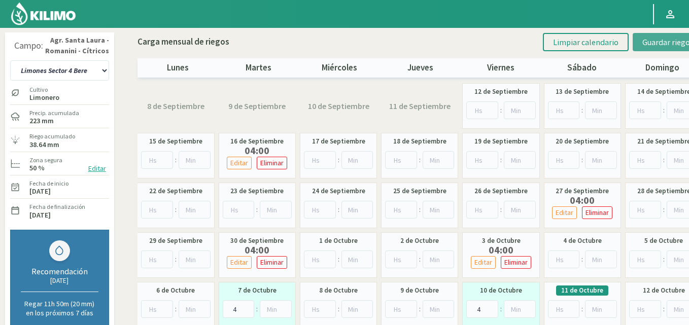
click at [649, 41] on span "Guardar riegos" at bounding box center [667, 42] width 51 height 10
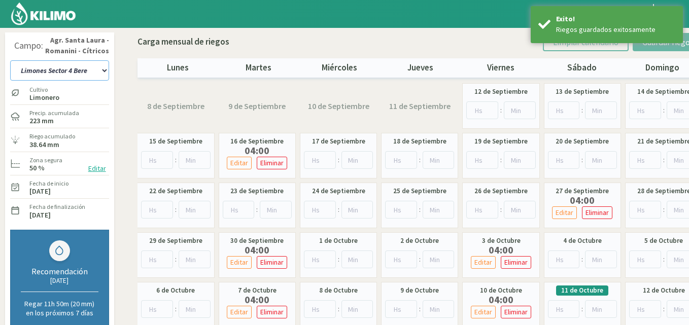
click at [103, 71] on select "12 A-B 14 -A Naranja [US_STATE] Parent [DEMOGRAPHIC_DATA] -[GEOGRAPHIC_DATA] La…" at bounding box center [59, 70] width 99 height 20
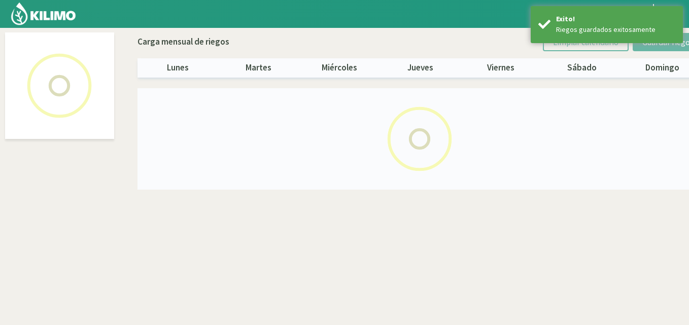
select select "16: Object"
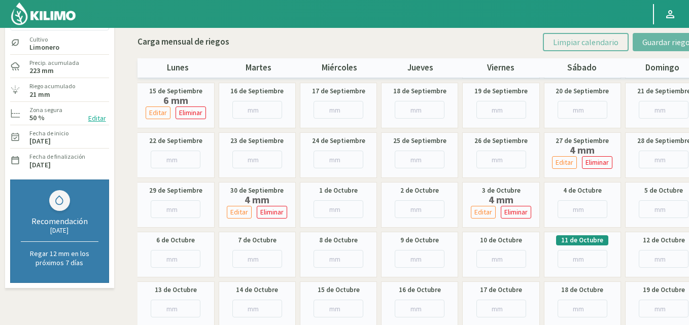
scroll to position [51, 0]
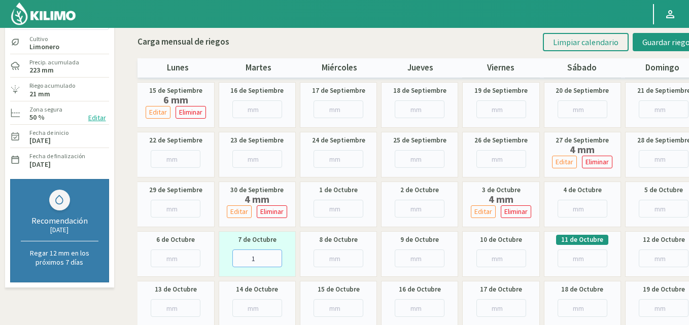
click at [276, 257] on input "1" at bounding box center [257, 259] width 50 height 18
click at [276, 257] on input "2" at bounding box center [257, 259] width 50 height 18
click at [276, 257] on input "3" at bounding box center [257, 259] width 50 height 18
type input "4"
click at [276, 257] on input "4" at bounding box center [257, 259] width 50 height 18
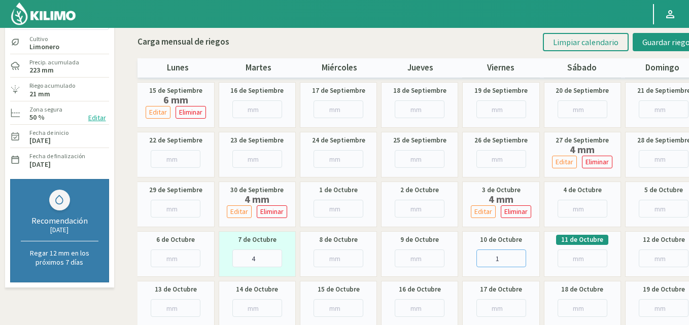
click at [519, 256] on input "1" at bounding box center [501, 259] width 50 height 18
click at [519, 256] on input "2" at bounding box center [501, 259] width 50 height 18
click at [519, 256] on input "3" at bounding box center [501, 259] width 50 height 18
type input "4"
click at [519, 256] on input "4" at bounding box center [501, 259] width 50 height 18
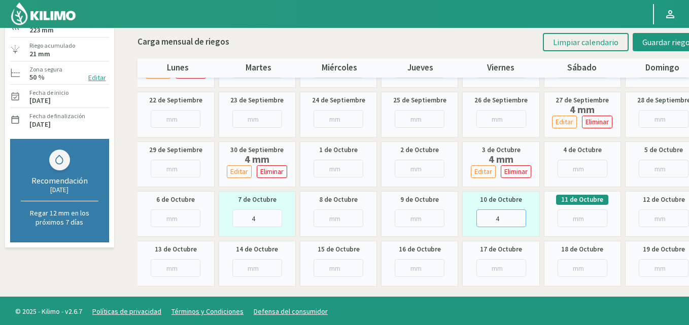
scroll to position [93, 0]
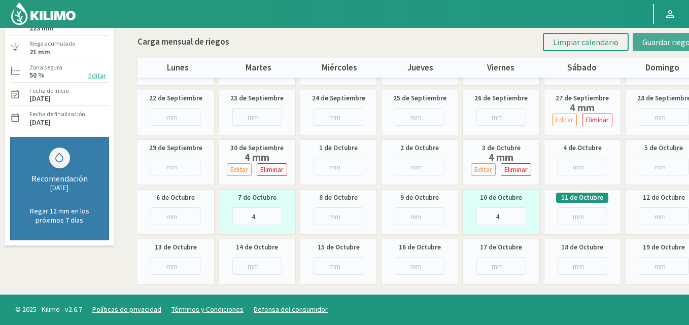
click at [655, 39] on span "Guardar riegos" at bounding box center [667, 42] width 51 height 10
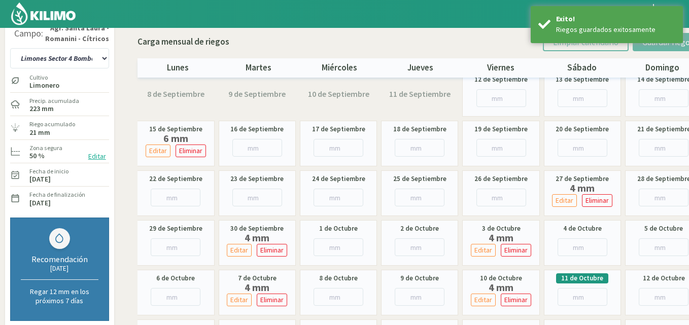
scroll to position [0, 0]
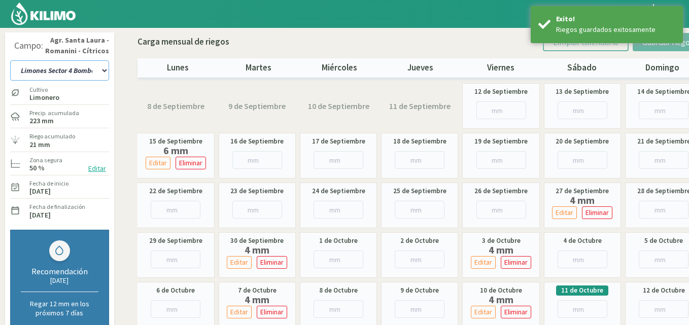
click at [104, 72] on select "12 A-B 14 -A Naranja [US_STATE] Parent [DEMOGRAPHIC_DATA] -[GEOGRAPHIC_DATA] La…" at bounding box center [59, 70] width 99 height 20
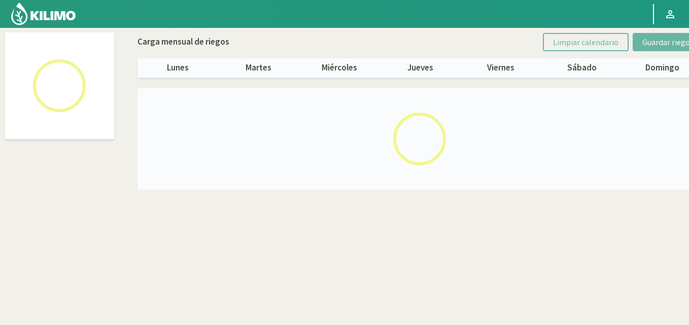
select select "17: Object"
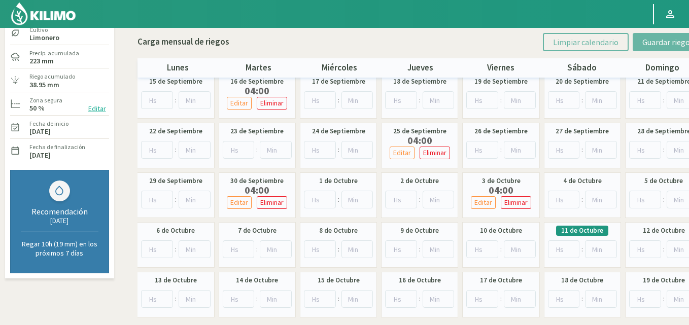
scroll to position [93, 0]
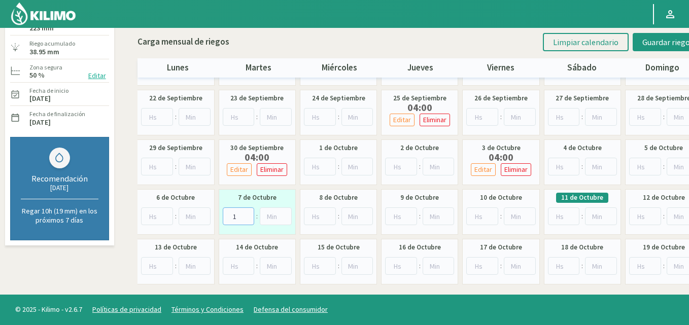
click at [247, 215] on input "1" at bounding box center [239, 217] width 32 height 18
click at [247, 215] on input "2" at bounding box center [239, 217] width 32 height 18
click at [247, 215] on input "3" at bounding box center [239, 217] width 32 height 18
type input "4"
click at [247, 215] on input "4" at bounding box center [239, 217] width 32 height 18
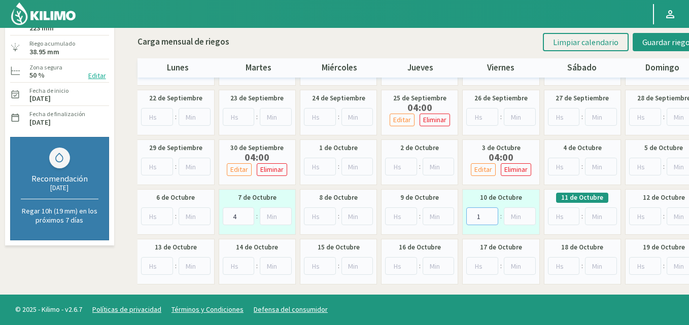
click at [491, 214] on input "1" at bounding box center [482, 217] width 32 height 18
click at [491, 214] on input "2" at bounding box center [482, 217] width 32 height 18
click at [491, 214] on input "3" at bounding box center [482, 217] width 32 height 18
type input "4"
click at [491, 214] on input "4" at bounding box center [482, 217] width 32 height 18
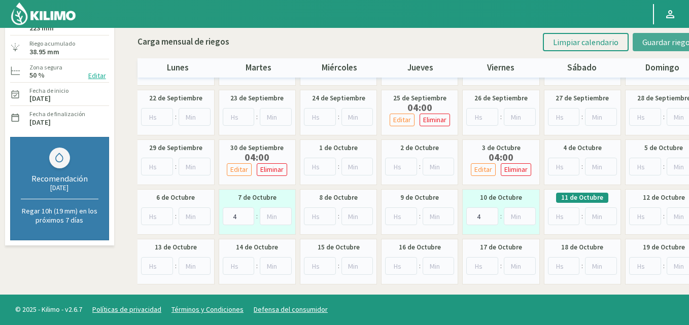
click at [660, 40] on span "Guardar riegos" at bounding box center [667, 42] width 51 height 10
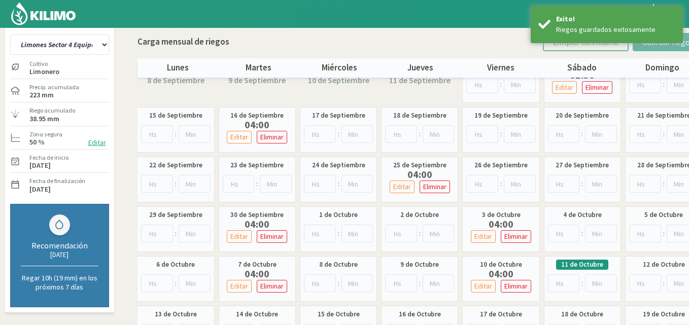
scroll to position [0, 0]
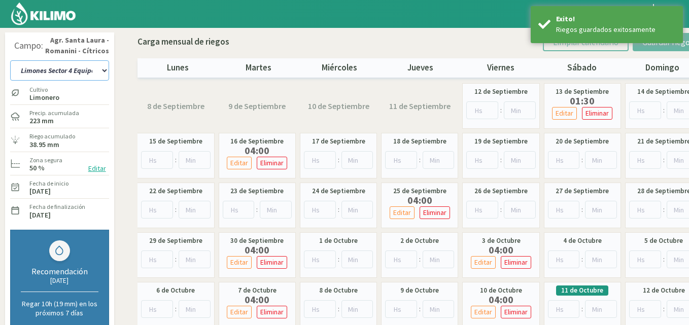
click at [105, 71] on select "12 A-B 14 -A Naranja [US_STATE] Parent [DEMOGRAPHIC_DATA] -[GEOGRAPHIC_DATA] La…" at bounding box center [59, 70] width 99 height 20
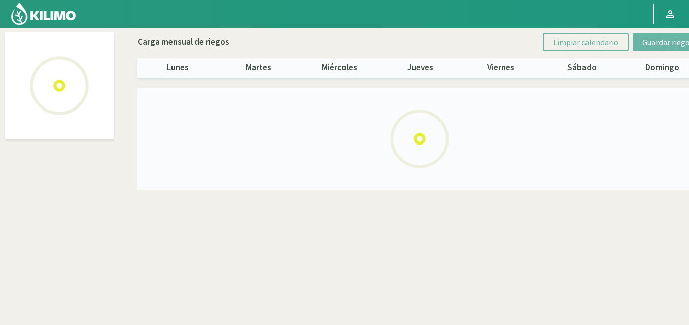
select select "18: Object"
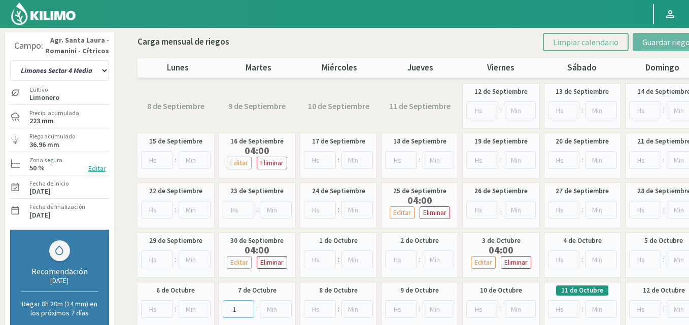
click at [247, 305] on input "1" at bounding box center [239, 309] width 32 height 18
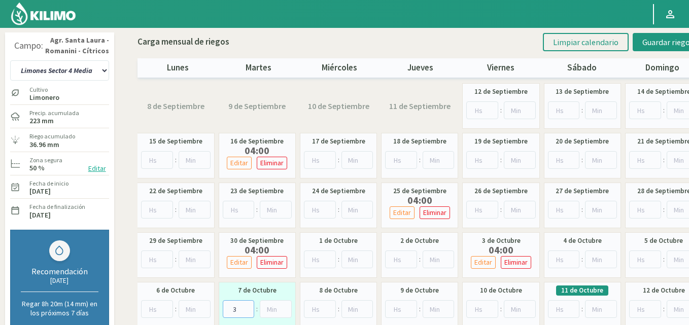
click at [247, 305] on input "3" at bounding box center [239, 309] width 32 height 18
type input "4"
click at [247, 305] on input "4" at bounding box center [239, 309] width 32 height 18
click at [492, 307] on input "1" at bounding box center [482, 309] width 32 height 18
click at [492, 307] on input "2" at bounding box center [482, 309] width 32 height 18
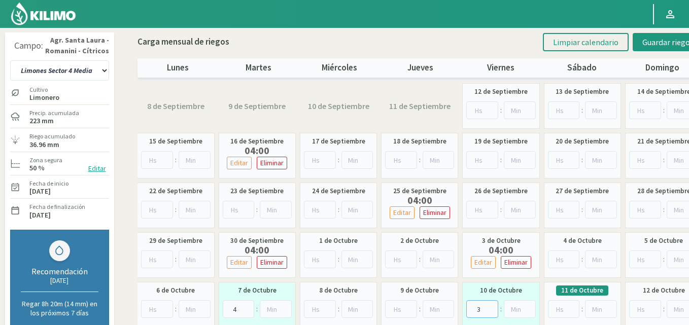
click at [492, 307] on input "3" at bounding box center [482, 309] width 32 height 18
type input "4"
click at [492, 307] on input "4" at bounding box center [482, 309] width 32 height 18
click at [656, 41] on span "Guardar riegos" at bounding box center [667, 42] width 51 height 10
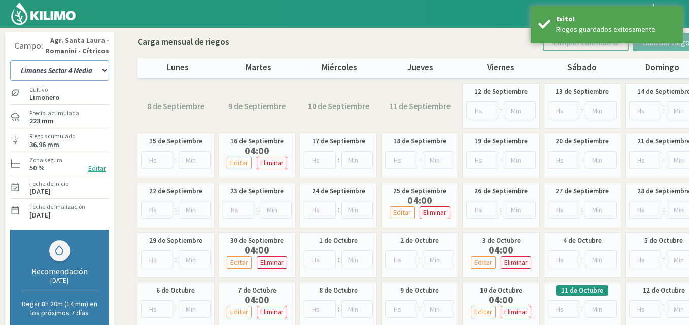
click at [103, 71] on select "12 A-B 14 -A Naranja [US_STATE] Parent [DEMOGRAPHIC_DATA] -[GEOGRAPHIC_DATA] La…" at bounding box center [59, 70] width 99 height 20
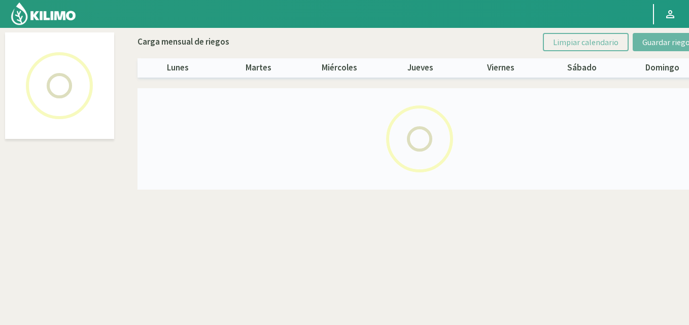
select select "19: Object"
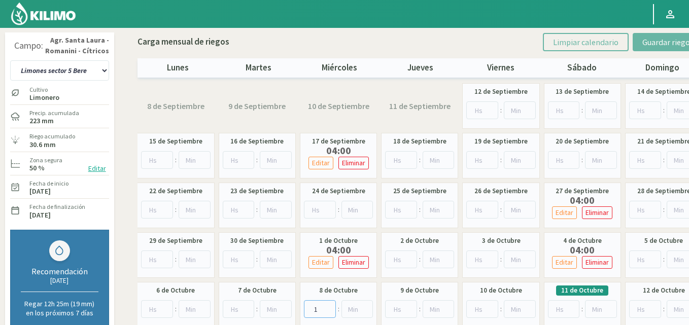
click at [328, 307] on input "1" at bounding box center [320, 309] width 32 height 18
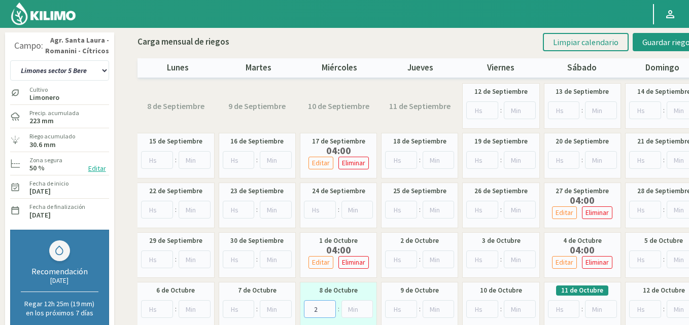
click at [328, 307] on input "2" at bounding box center [320, 309] width 32 height 18
click at [328, 307] on input "3" at bounding box center [320, 309] width 32 height 18
click at [328, 307] on input "4" at bounding box center [320, 309] width 32 height 18
click at [328, 307] on input "5" at bounding box center [320, 309] width 32 height 18
type input "4"
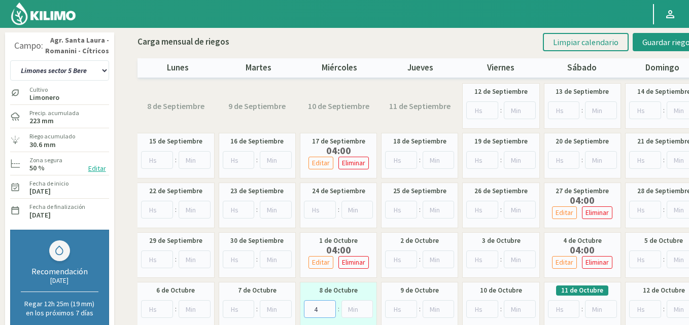
click at [326, 311] on input "4" at bounding box center [320, 309] width 32 height 18
click at [571, 306] on input "1" at bounding box center [564, 309] width 32 height 18
click at [571, 306] on input "2" at bounding box center [564, 309] width 32 height 18
click at [571, 306] on input "3" at bounding box center [564, 309] width 32 height 18
type input "4"
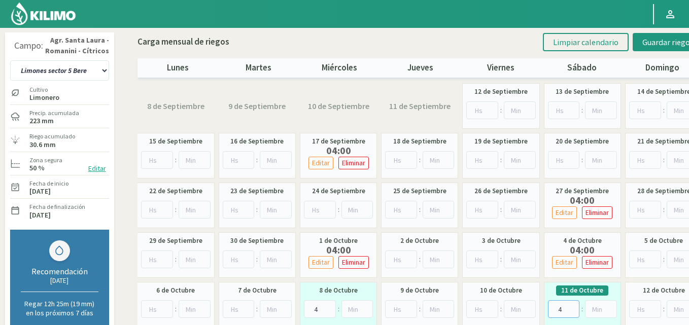
click at [571, 306] on input "4" at bounding box center [564, 309] width 32 height 18
click at [654, 38] on span "Guardar riegos" at bounding box center [667, 42] width 51 height 10
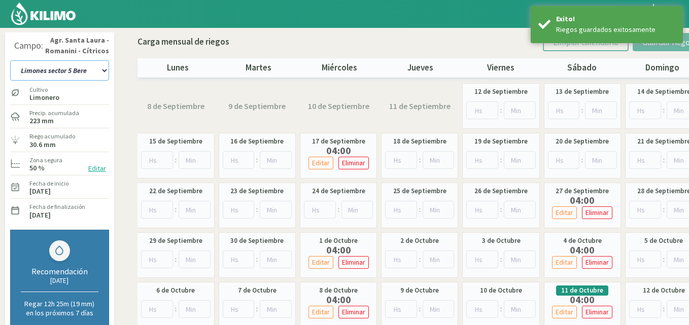
click at [105, 72] on select "12 A-B 14 -A Naranja [US_STATE] Parent [DEMOGRAPHIC_DATA] -[GEOGRAPHIC_DATA] La…" at bounding box center [59, 70] width 99 height 20
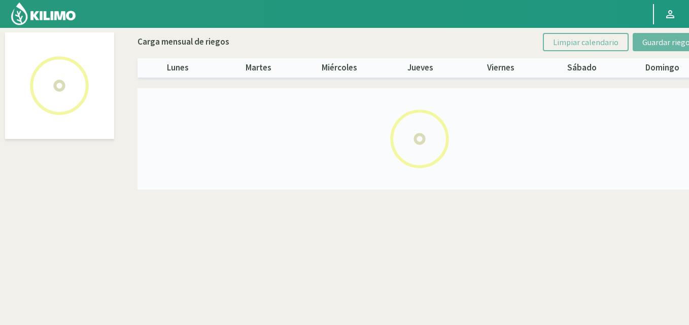
select select "20: Object"
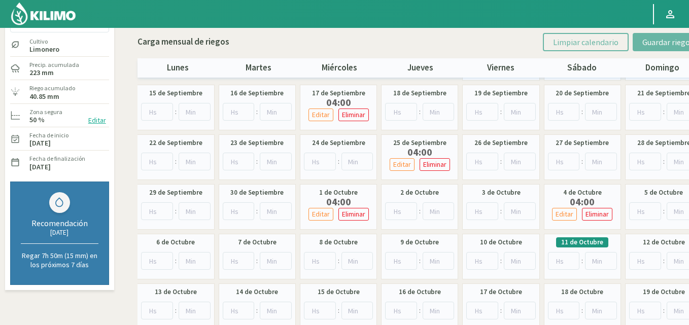
scroll to position [51, 0]
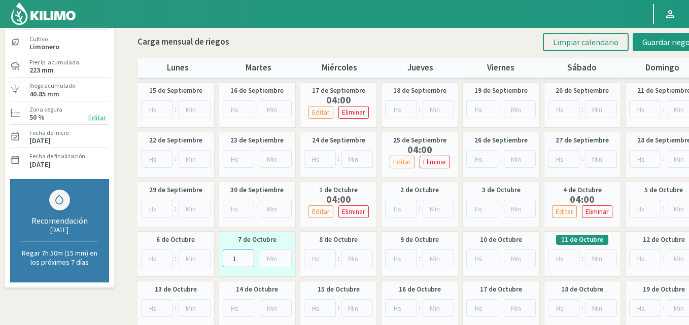
click at [248, 256] on input "1" at bounding box center [239, 259] width 32 height 18
click at [248, 256] on input "2" at bounding box center [239, 259] width 32 height 18
click at [248, 256] on input "3" at bounding box center [239, 259] width 32 height 18
type input "4"
click at [248, 256] on input "4" at bounding box center [239, 259] width 32 height 18
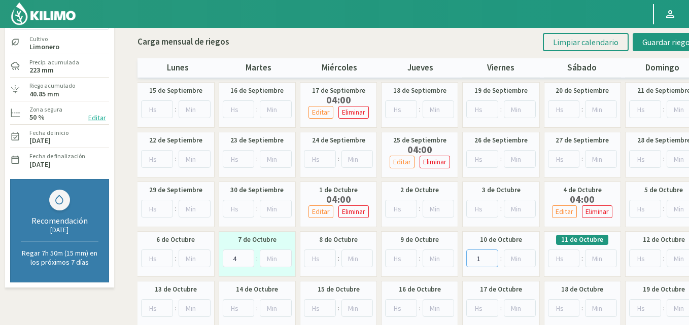
click at [491, 256] on input "1" at bounding box center [482, 259] width 32 height 18
click at [491, 256] on input "2" at bounding box center [482, 259] width 32 height 18
click at [491, 256] on input "3" at bounding box center [482, 259] width 32 height 18
type input "4"
click at [491, 256] on input "4" at bounding box center [482, 259] width 32 height 18
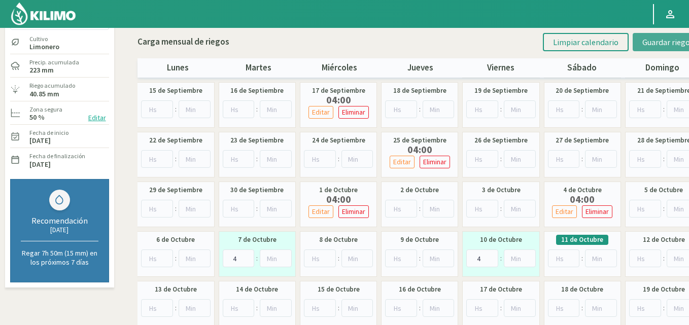
click at [659, 40] on span "Guardar riegos" at bounding box center [667, 42] width 51 height 10
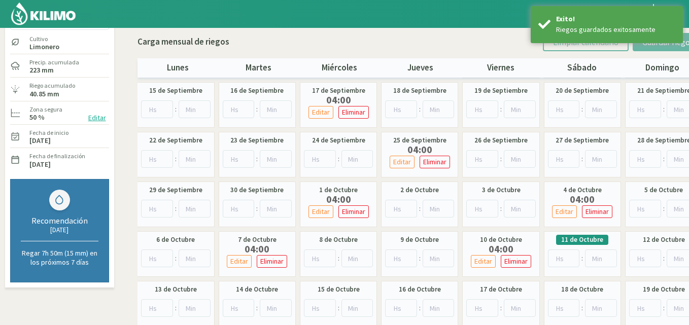
scroll to position [0, 0]
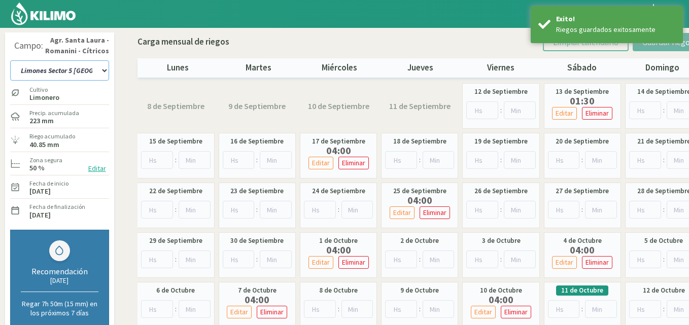
click at [103, 71] on select "12 A-B 14 -A Naranja [US_STATE] Parent [DEMOGRAPHIC_DATA] -[GEOGRAPHIC_DATA] La…" at bounding box center [59, 70] width 99 height 20
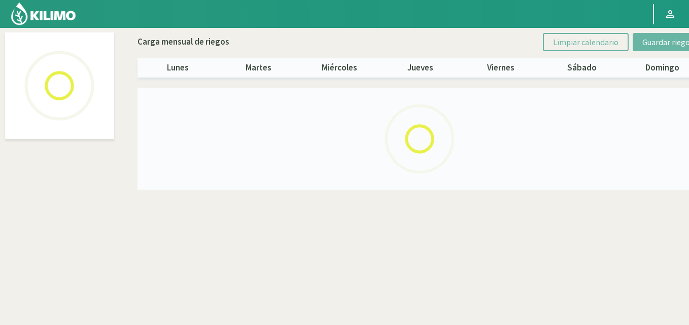
select select "21: Object"
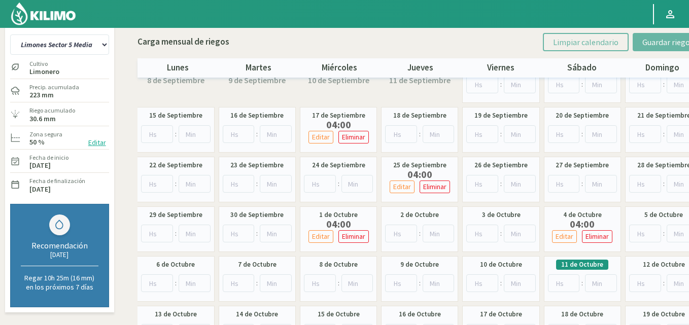
scroll to position [51, 0]
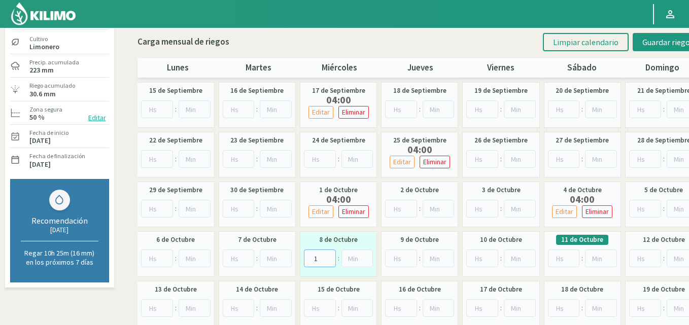
click at [326, 256] on input "1" at bounding box center [320, 259] width 32 height 18
click at [326, 256] on input "2" at bounding box center [320, 259] width 32 height 18
click at [326, 256] on input "3" at bounding box center [320, 259] width 32 height 18
type input "4"
click at [326, 256] on input "4" at bounding box center [320, 259] width 32 height 18
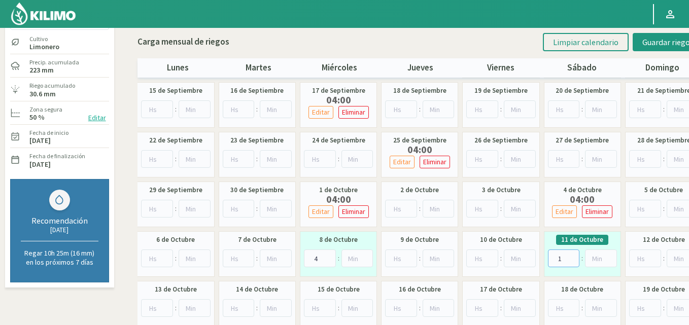
click at [573, 254] on input "1" at bounding box center [564, 259] width 32 height 18
click at [573, 254] on input "2" at bounding box center [564, 259] width 32 height 18
click at [573, 254] on input "3" at bounding box center [564, 259] width 32 height 18
type input "4"
click at [573, 254] on input "4" at bounding box center [564, 259] width 32 height 18
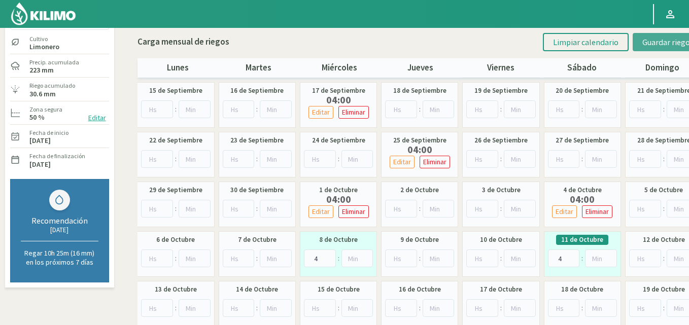
click at [658, 38] on span "Guardar riegos" at bounding box center [667, 42] width 51 height 10
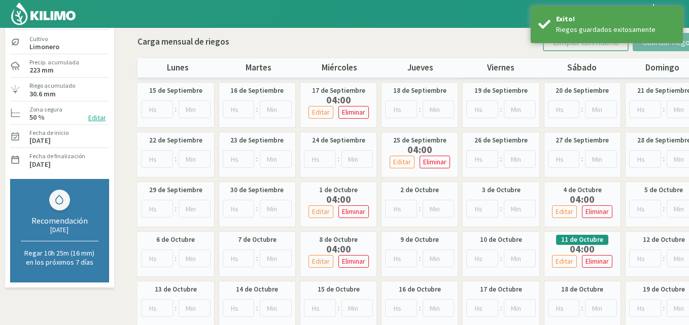
scroll to position [0, 0]
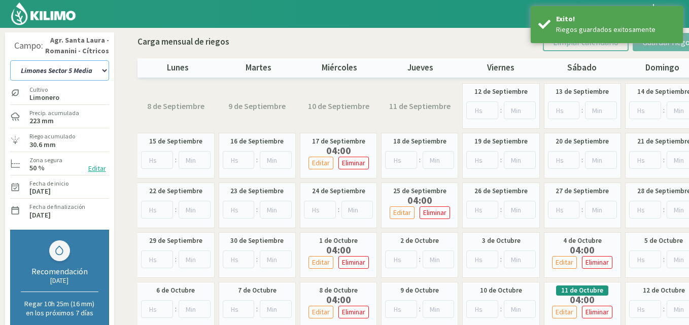
click at [107, 69] on select "12 A-B 14 -A Naranja [US_STATE] Parent [DEMOGRAPHIC_DATA] -[GEOGRAPHIC_DATA] La…" at bounding box center [59, 70] width 99 height 20
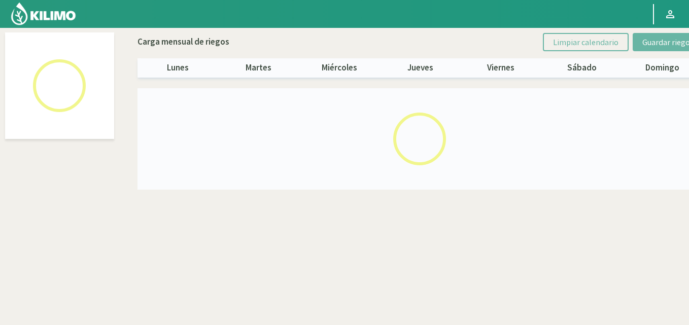
select select "22: Object"
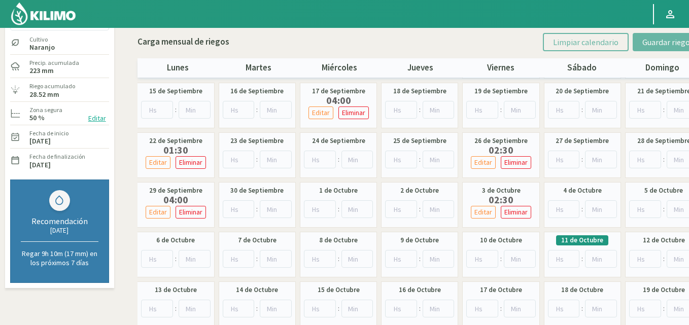
scroll to position [51, 0]
click at [166, 255] on input "1" at bounding box center [157, 259] width 32 height 18
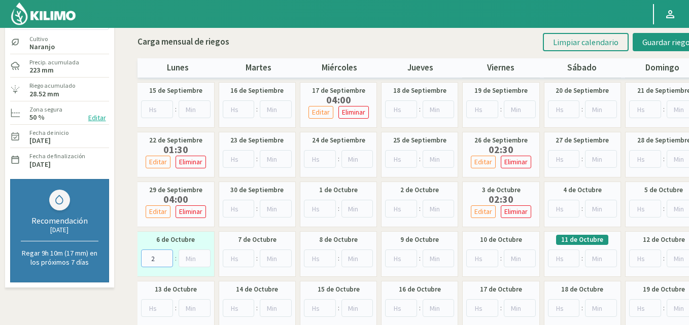
click at [166, 255] on input "2" at bounding box center [157, 259] width 32 height 18
type input "3"
click at [166, 255] on input "3" at bounding box center [157, 259] width 32 height 18
type input "1"
click at [491, 257] on input "1" at bounding box center [482, 259] width 32 height 18
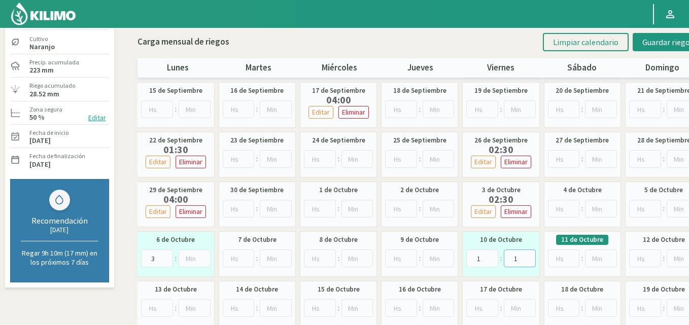
click at [530, 256] on input "1" at bounding box center [520, 259] width 32 height 18
click at [530, 256] on input "2" at bounding box center [520, 259] width 32 height 18
click at [530, 256] on input "3" at bounding box center [520, 259] width 32 height 18
click at [529, 256] on input "4" at bounding box center [520, 259] width 32 height 18
click at [529, 256] on input "5" at bounding box center [520, 259] width 32 height 18
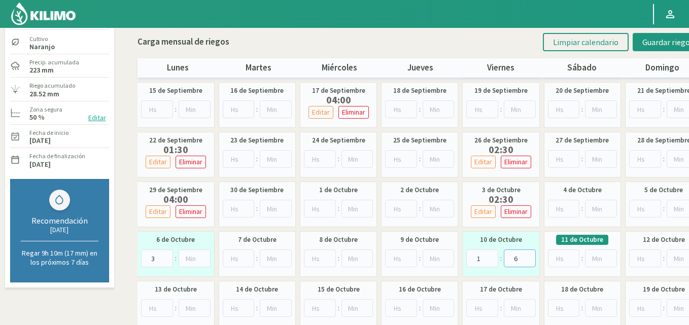
click at [529, 256] on input "6" at bounding box center [520, 259] width 32 height 18
click at [529, 256] on input "7" at bounding box center [520, 259] width 32 height 18
click at [529, 256] on input "8" at bounding box center [520, 259] width 32 height 18
click at [529, 256] on input "9" at bounding box center [520, 259] width 32 height 18
click at [529, 256] on input "10" at bounding box center [520, 259] width 32 height 18
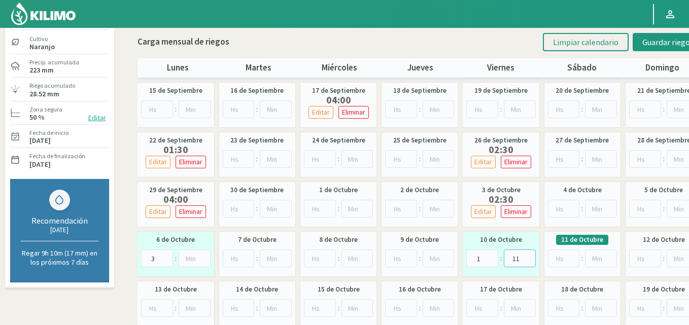
click at [529, 256] on input "11" at bounding box center [520, 259] width 32 height 18
click at [529, 256] on input "12" at bounding box center [520, 259] width 32 height 18
click at [529, 256] on input "15" at bounding box center [520, 259] width 32 height 18
click at [529, 256] on input "16" at bounding box center [520, 259] width 32 height 18
click at [529, 256] on input "17" at bounding box center [520, 259] width 32 height 18
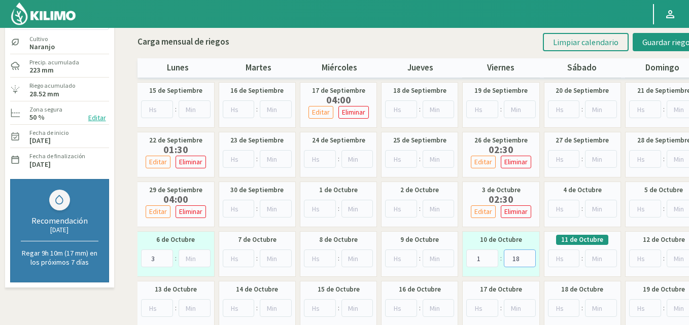
click at [529, 256] on input "18" at bounding box center [520, 259] width 32 height 18
click at [529, 256] on input "19" at bounding box center [520, 259] width 32 height 18
click at [529, 256] on input "20" at bounding box center [520, 259] width 32 height 18
click at [529, 256] on input "21" at bounding box center [520, 259] width 32 height 18
click at [529, 256] on input "22" at bounding box center [520, 259] width 32 height 18
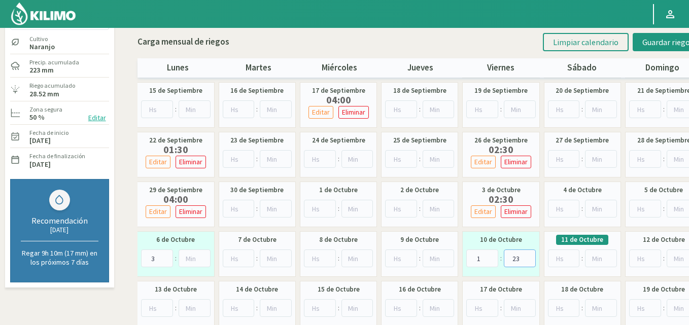
click at [529, 256] on input "23" at bounding box center [520, 259] width 32 height 18
click at [529, 256] on input "24" at bounding box center [520, 259] width 32 height 18
click at [529, 256] on input "25" at bounding box center [520, 259] width 32 height 18
click at [529, 256] on input "26" at bounding box center [520, 259] width 32 height 18
click at [529, 256] on input "27" at bounding box center [520, 259] width 32 height 18
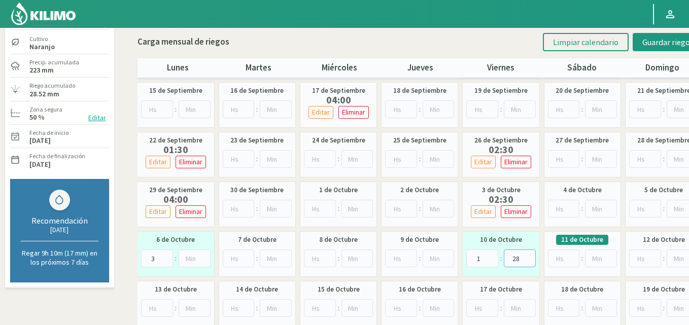
click at [529, 256] on input "28" at bounding box center [520, 259] width 32 height 18
click at [529, 256] on input "29" at bounding box center [520, 259] width 32 height 18
type input "30"
click at [529, 256] on input "30" at bounding box center [520, 259] width 32 height 18
click at [651, 37] on span "Guardar riegos" at bounding box center [667, 42] width 51 height 10
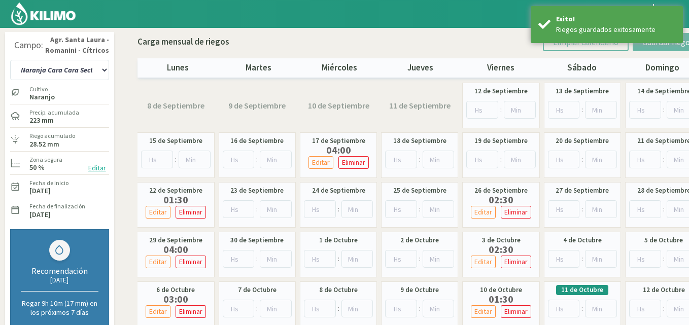
scroll to position [0, 0]
click at [104, 70] on select "12 A-B 14 -A Naranja [US_STATE] Parent [DEMOGRAPHIC_DATA] -[GEOGRAPHIC_DATA] La…" at bounding box center [59, 70] width 99 height 20
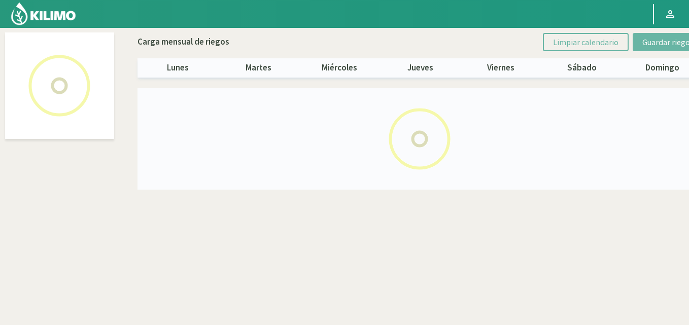
select select "23: Object"
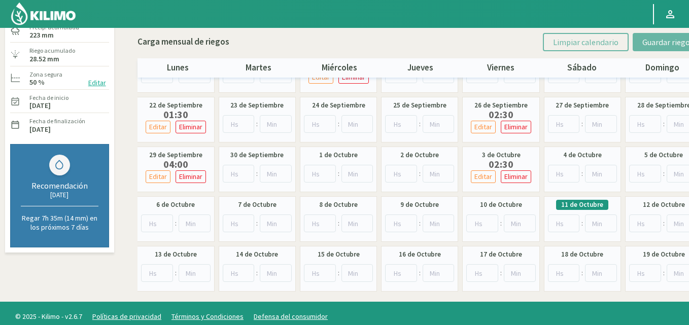
scroll to position [93, 0]
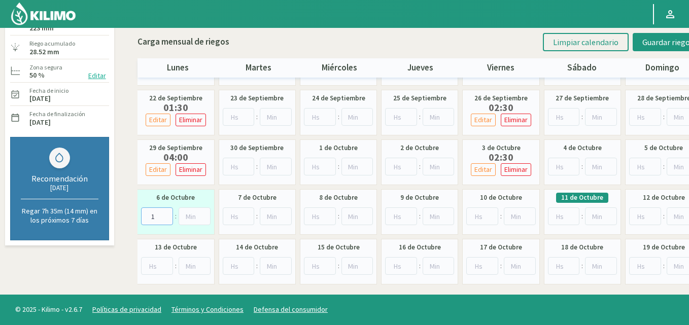
click at [165, 214] on input "1" at bounding box center [157, 217] width 32 height 18
click at [165, 214] on input "2" at bounding box center [157, 217] width 32 height 18
type input "3"
click at [165, 214] on input "3" at bounding box center [157, 217] width 32 height 18
type input "1"
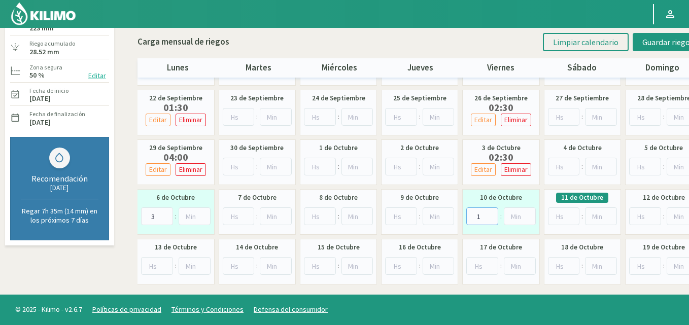
click at [489, 213] on input "1" at bounding box center [482, 217] width 32 height 18
click at [528, 212] on input "26" at bounding box center [520, 217] width 32 height 18
click at [528, 212] on input "27" at bounding box center [520, 217] width 32 height 18
click at [528, 212] on input "28" at bounding box center [520, 217] width 32 height 18
click at [528, 212] on input "29" at bounding box center [520, 217] width 32 height 18
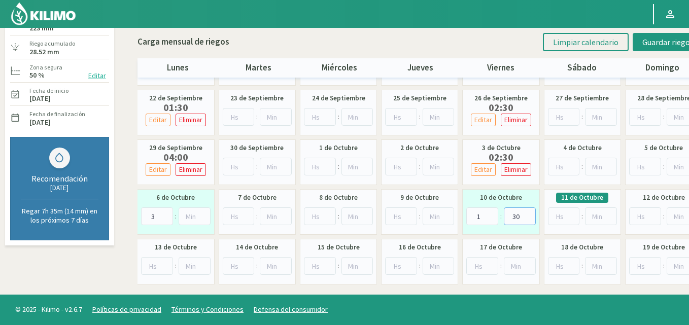
type input "30"
click at [528, 212] on input "30" at bounding box center [520, 217] width 32 height 18
click at [651, 39] on span "Guardar riegos" at bounding box center [667, 42] width 51 height 10
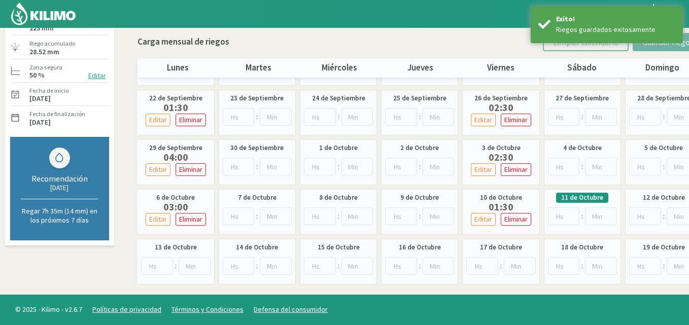
scroll to position [0, 0]
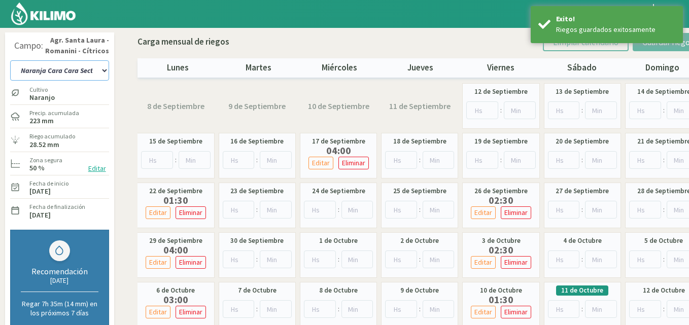
click at [107, 68] on select "12 A-B 14 -A Naranja [US_STATE] Parent [DEMOGRAPHIC_DATA] -[GEOGRAPHIC_DATA] La…" at bounding box center [59, 70] width 99 height 20
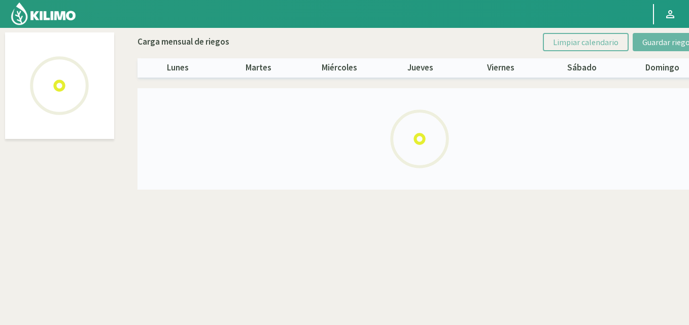
select select "24: Object"
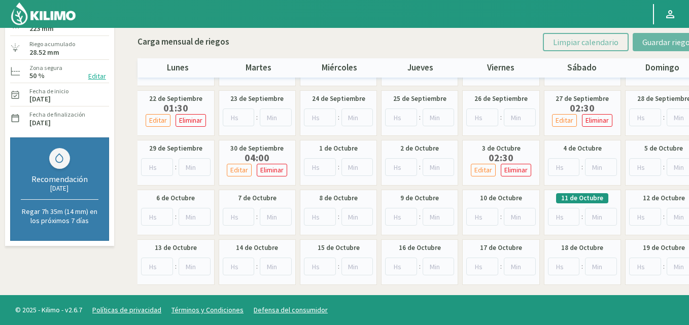
scroll to position [93, 0]
click at [166, 215] on input "1" at bounding box center [157, 217] width 32 height 18
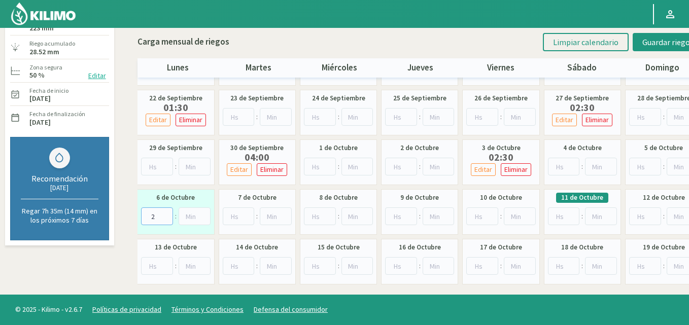
click at [166, 215] on input "2" at bounding box center [157, 217] width 32 height 18
type input "3"
click at [166, 215] on input "3" at bounding box center [157, 217] width 32 height 18
type input "1"
click at [490, 213] on input "1" at bounding box center [482, 217] width 32 height 18
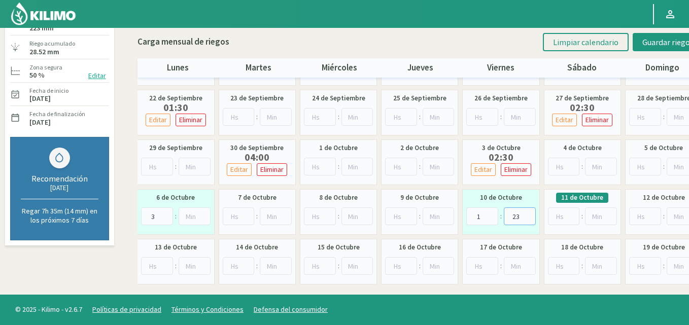
click at [528, 214] on input "23" at bounding box center [520, 217] width 32 height 18
click at [528, 214] on input "24" at bounding box center [520, 217] width 32 height 18
click at [528, 214] on input "25" at bounding box center [520, 217] width 32 height 18
click at [528, 214] on input "26" at bounding box center [520, 217] width 32 height 18
click at [528, 214] on input "27" at bounding box center [520, 217] width 32 height 18
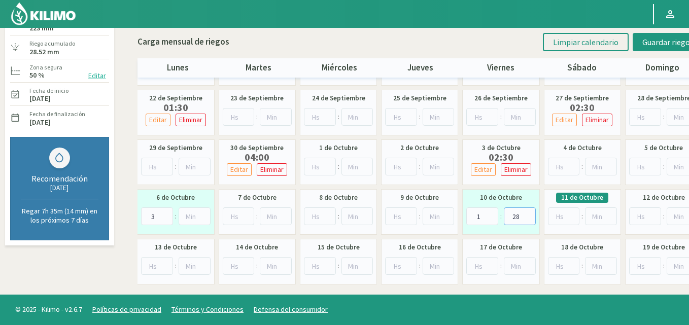
click at [528, 214] on input "28" at bounding box center [520, 217] width 32 height 18
click at [528, 214] on input "29" at bounding box center [520, 217] width 32 height 18
click at [528, 214] on input "32" at bounding box center [520, 217] width 32 height 18
click at [527, 219] on input "31" at bounding box center [520, 217] width 32 height 18
type input "30"
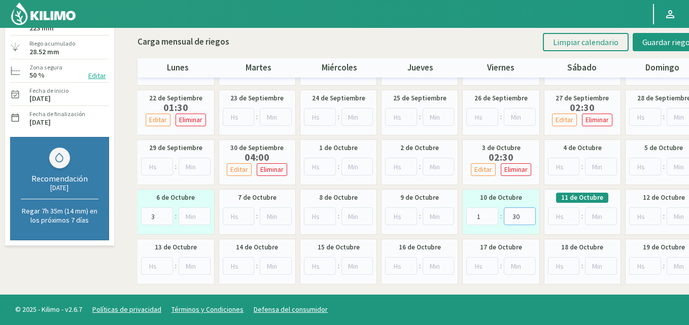
click at [527, 219] on input "30" at bounding box center [520, 217] width 32 height 18
click at [654, 43] on span "Guardar riegos" at bounding box center [667, 42] width 51 height 10
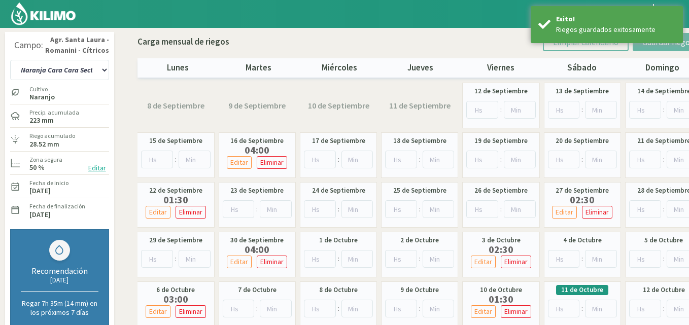
scroll to position [0, 0]
click at [104, 72] on select "12 A-B 14 -A Naranja [US_STATE] Parent [DEMOGRAPHIC_DATA] -[GEOGRAPHIC_DATA] La…" at bounding box center [59, 70] width 99 height 20
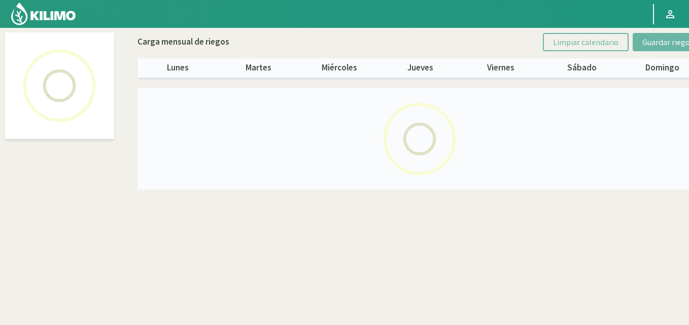
select select "25: Object"
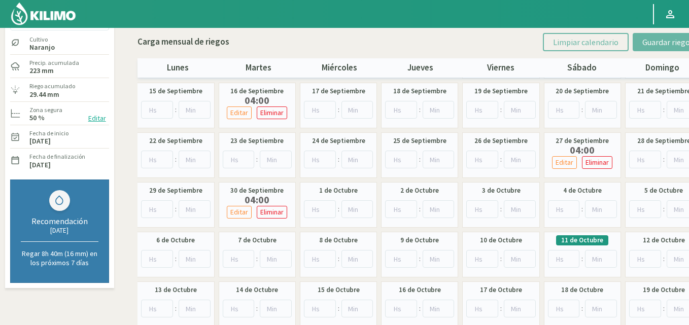
scroll to position [51, 0]
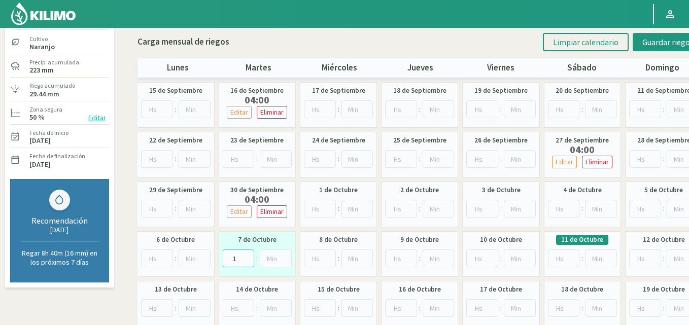
click at [246, 256] on input "1" at bounding box center [239, 259] width 32 height 18
click at [246, 256] on input "2" at bounding box center [239, 259] width 32 height 18
type input "3"
click at [246, 256] on input "3" at bounding box center [239, 259] width 32 height 18
click at [491, 256] on input "1" at bounding box center [482, 259] width 32 height 18
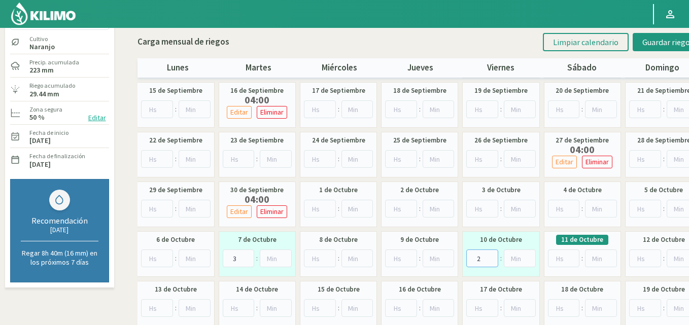
click at [491, 256] on input "2" at bounding box center [482, 259] width 32 height 18
type input "1"
click at [491, 259] on input "1" at bounding box center [482, 259] width 32 height 18
click at [528, 256] on input "1" at bounding box center [520, 259] width 32 height 18
click at [528, 256] on input "3" at bounding box center [520, 259] width 32 height 18
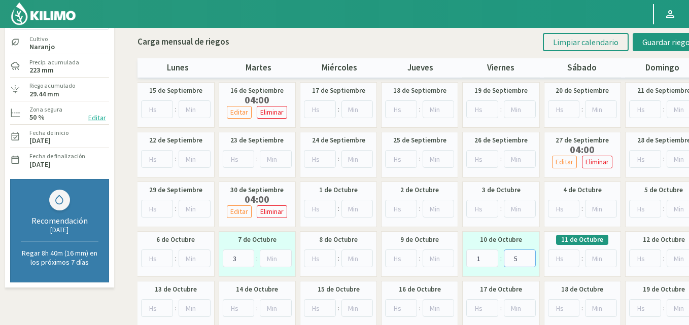
click at [528, 256] on input "5" at bounding box center [520, 259] width 32 height 18
click at [528, 256] on input "6" at bounding box center [520, 259] width 32 height 18
click at [528, 256] on input "18" at bounding box center [520, 259] width 32 height 18
click at [528, 256] on input "19" at bounding box center [520, 259] width 32 height 18
click at [528, 256] on input "20" at bounding box center [520, 259] width 32 height 18
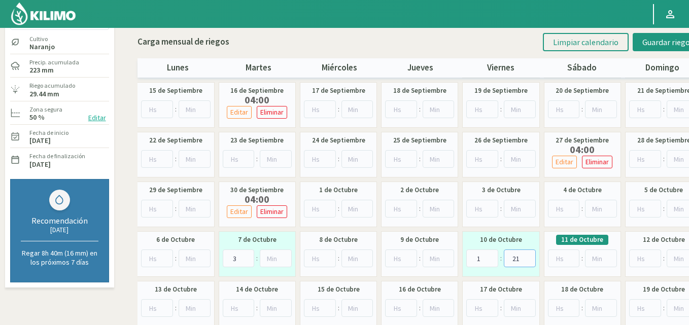
click at [528, 256] on input "21" at bounding box center [520, 259] width 32 height 18
click at [528, 256] on input "22" at bounding box center [520, 259] width 32 height 18
click at [528, 256] on input "23" at bounding box center [520, 259] width 32 height 18
click at [528, 256] on input "24" at bounding box center [520, 259] width 32 height 18
click at [528, 256] on input "25" at bounding box center [520, 259] width 32 height 18
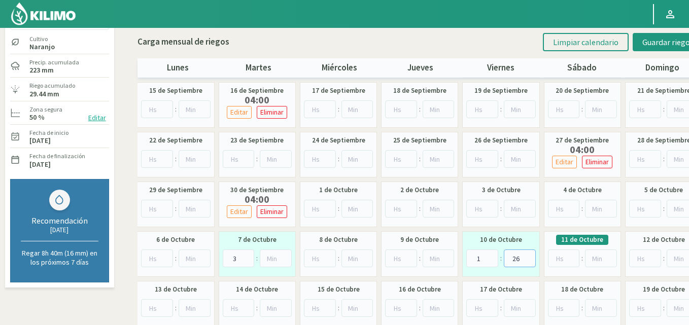
click at [528, 256] on input "26" at bounding box center [520, 259] width 32 height 18
click at [528, 256] on input "27" at bounding box center [520, 259] width 32 height 18
click at [528, 256] on input "28" at bounding box center [520, 259] width 32 height 18
click at [528, 256] on input "29" at bounding box center [520, 259] width 32 height 18
type input "30"
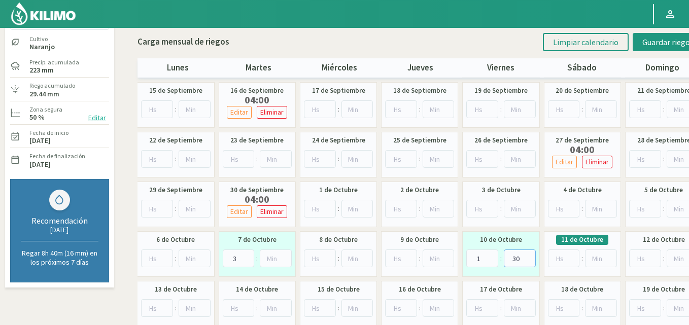
click at [528, 256] on input "30" at bounding box center [520, 259] width 32 height 18
click at [655, 39] on span "Guardar riegos" at bounding box center [667, 42] width 51 height 10
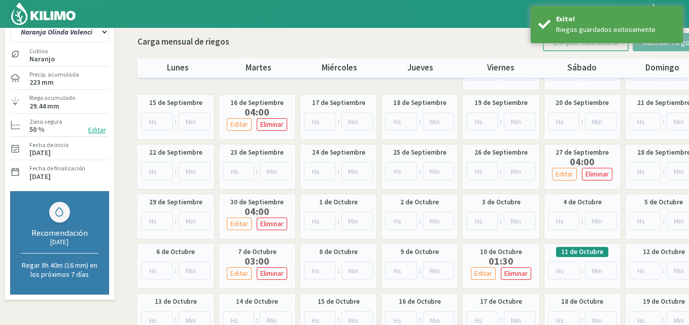
scroll to position [0, 0]
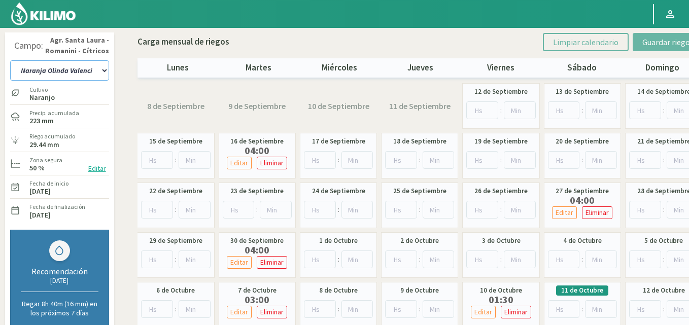
click at [107, 72] on select "12 A-B 14 -A Naranja [US_STATE] Parent [DEMOGRAPHIC_DATA] -[GEOGRAPHIC_DATA] La…" at bounding box center [59, 70] width 99 height 20
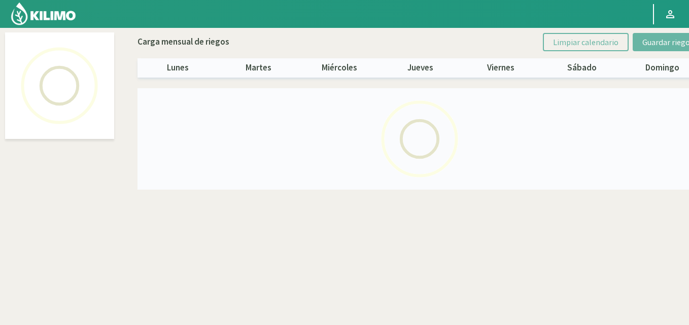
select select "26: Object"
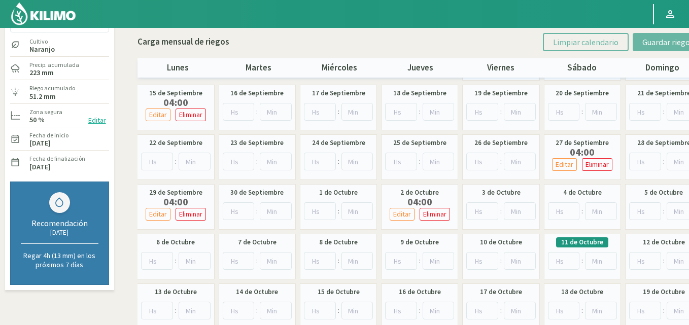
scroll to position [51, 0]
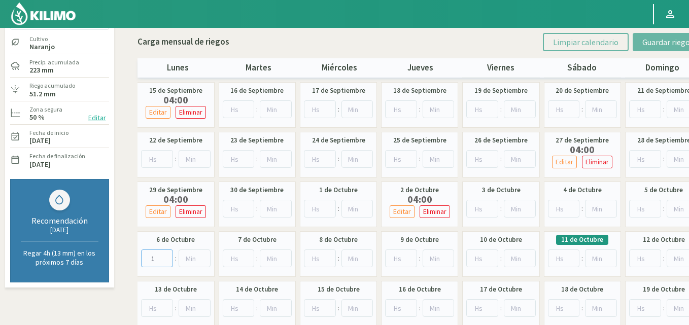
click at [167, 257] on input "1" at bounding box center [157, 259] width 32 height 18
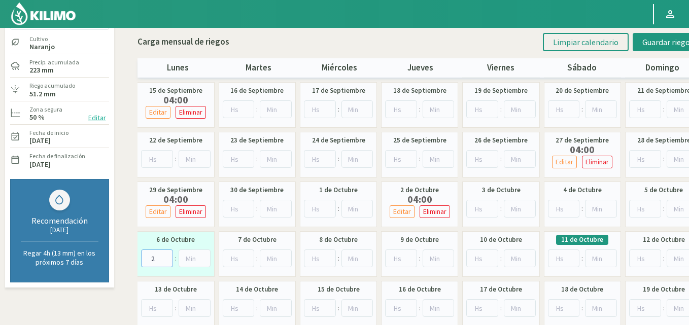
click at [167, 257] on input "2" at bounding box center [157, 259] width 32 height 18
click at [167, 257] on input "3" at bounding box center [157, 259] width 32 height 18
type input "4"
click at [167, 257] on input "4" at bounding box center [157, 259] width 32 height 18
click at [409, 256] on input "1" at bounding box center [401, 259] width 32 height 18
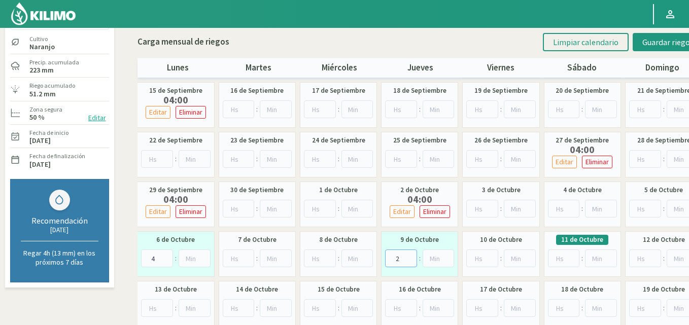
click at [409, 256] on input "2" at bounding box center [401, 259] width 32 height 18
click at [409, 256] on input "3" at bounding box center [401, 259] width 32 height 18
type input "4"
click at [409, 256] on input "4" at bounding box center [401, 259] width 32 height 18
click at [643, 42] on button "Guardar riegos" at bounding box center [668, 42] width 71 height 18
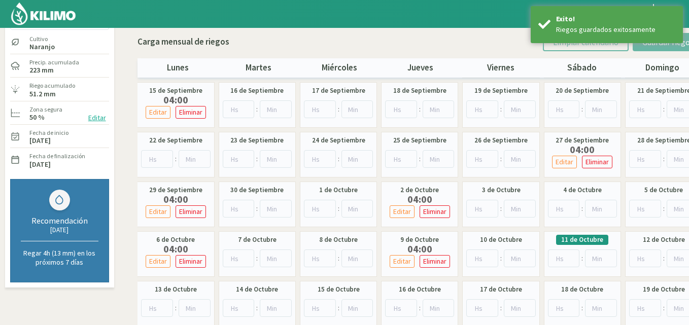
scroll to position [0, 0]
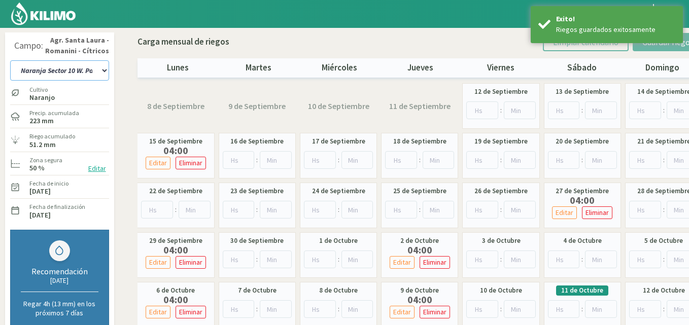
click at [104, 70] on select "12 A-B 14 -A Naranja [US_STATE] Parent [DEMOGRAPHIC_DATA] -[GEOGRAPHIC_DATA] La…" at bounding box center [59, 70] width 99 height 20
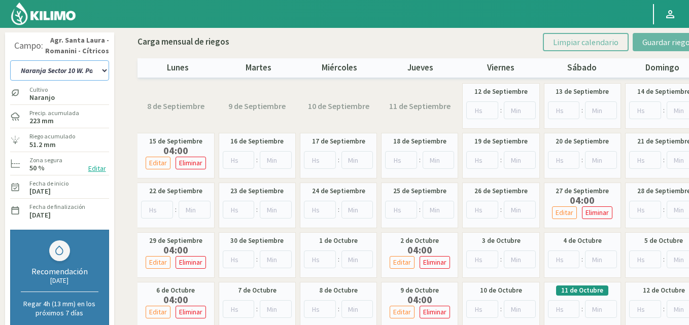
click at [101, 72] on select "12 A-B 14 -A Naranja [US_STATE] Parent [DEMOGRAPHIC_DATA] -[GEOGRAPHIC_DATA] La…" at bounding box center [59, 70] width 99 height 20
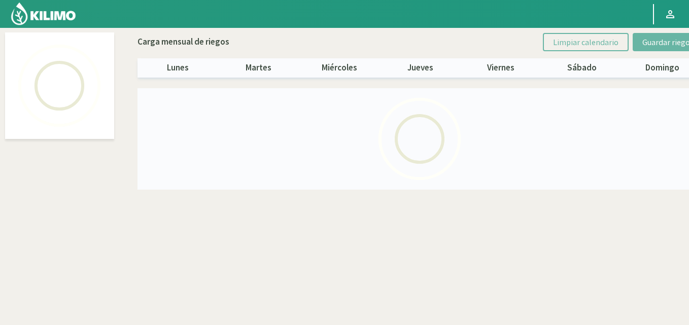
select select "27: Object"
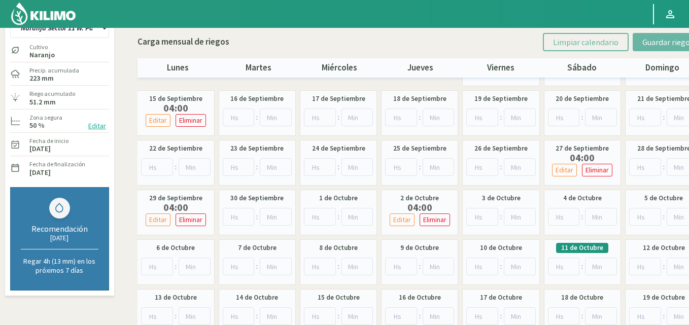
scroll to position [93, 0]
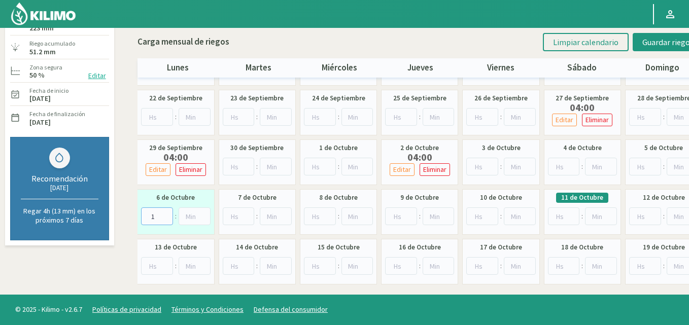
click at [164, 214] on input "1" at bounding box center [157, 217] width 32 height 18
click at [164, 214] on input "2" at bounding box center [157, 217] width 32 height 18
click at [164, 214] on input "3" at bounding box center [157, 217] width 32 height 18
type input "4"
click at [164, 213] on input "4" at bounding box center [157, 217] width 32 height 18
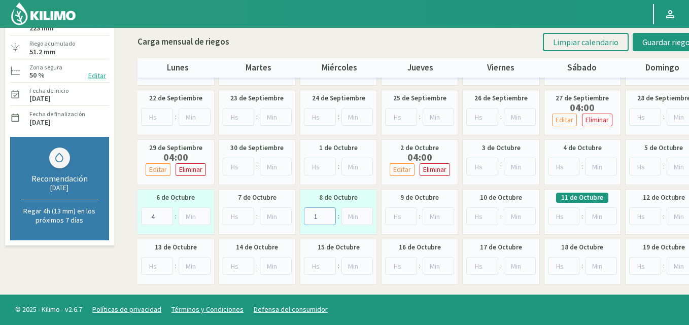
click at [330, 212] on input "1" at bounding box center [320, 217] width 32 height 18
click at [330, 212] on input "2" at bounding box center [320, 217] width 32 height 18
click at [330, 212] on input "3" at bounding box center [320, 217] width 32 height 18
type input "4"
click at [330, 212] on input "4" at bounding box center [320, 217] width 32 height 18
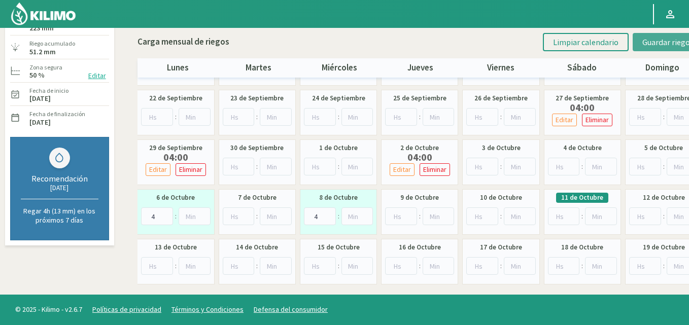
click at [649, 39] on span "Guardar riegos" at bounding box center [667, 42] width 51 height 10
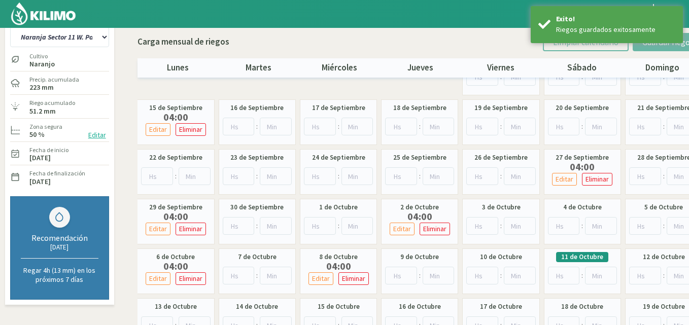
scroll to position [0, 0]
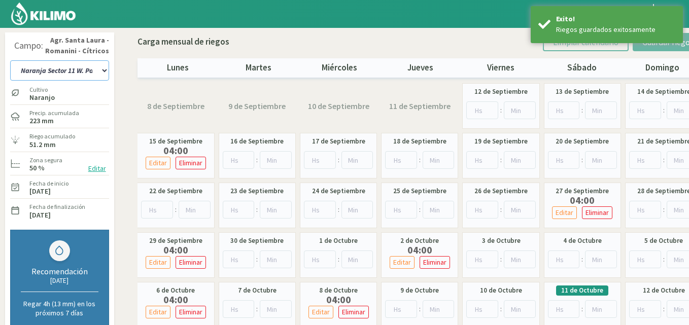
click at [106, 70] on select "12 A-B 14 -A Naranja [US_STATE] Parent [DEMOGRAPHIC_DATA] -[GEOGRAPHIC_DATA] La…" at bounding box center [59, 70] width 99 height 20
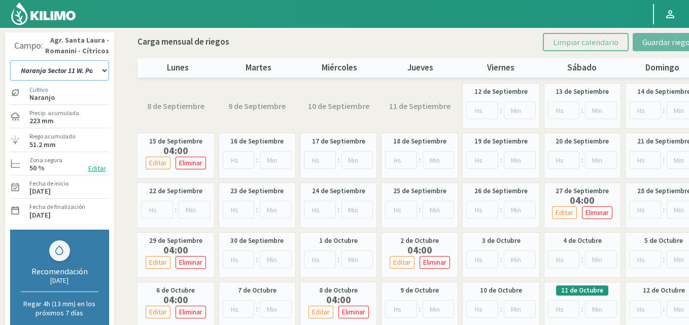
click at [102, 69] on select "12 A-B 14 -A Naranja [US_STATE] Parent [DEMOGRAPHIC_DATA] -[GEOGRAPHIC_DATA] La…" at bounding box center [59, 70] width 99 height 20
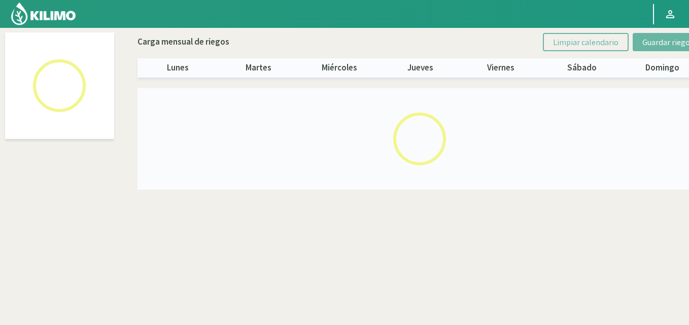
select select "28: Object"
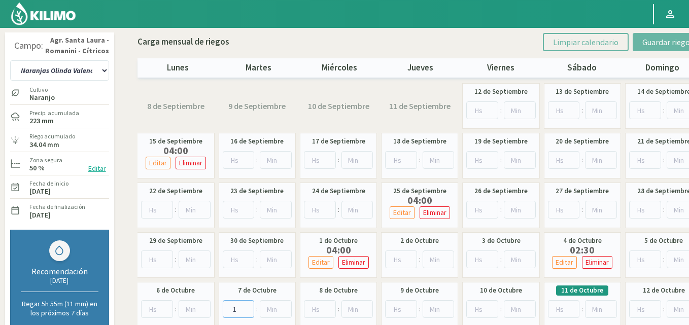
click at [245, 308] on input "1" at bounding box center [239, 309] width 32 height 18
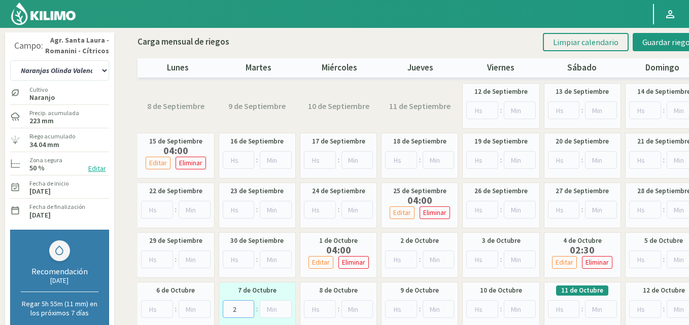
click at [245, 308] on input "2" at bounding box center [239, 309] width 32 height 18
click at [245, 308] on input "3" at bounding box center [239, 309] width 32 height 18
click at [245, 308] on input "4" at bounding box center [239, 309] width 32 height 18
type input "3"
click at [247, 311] on input "3" at bounding box center [239, 309] width 32 height 18
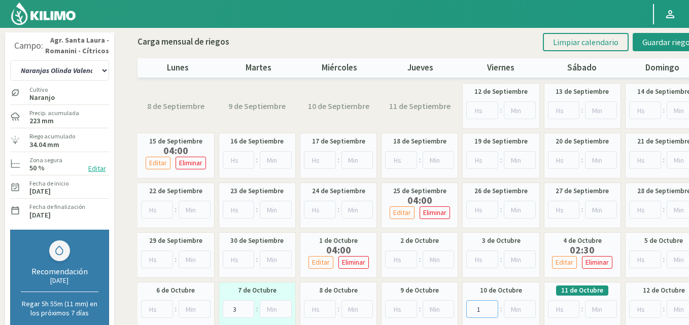
type input "1"
click at [490, 307] on input "1" at bounding box center [482, 309] width 32 height 18
click at [526, 307] on input "14" at bounding box center [520, 309] width 32 height 18
click at [526, 307] on input "15" at bounding box center [520, 309] width 32 height 18
click at [526, 307] on input "16" at bounding box center [520, 309] width 32 height 18
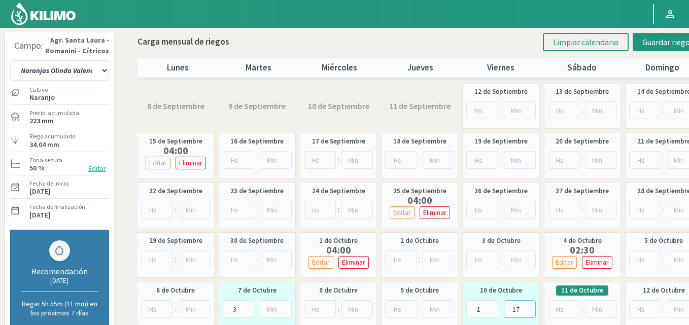
click at [526, 307] on input "17" at bounding box center [520, 309] width 32 height 18
click at [526, 307] on input "18" at bounding box center [520, 309] width 32 height 18
click at [526, 307] on input "19" at bounding box center [520, 309] width 32 height 18
click at [526, 307] on input "20" at bounding box center [520, 309] width 32 height 18
click at [526, 307] on input "21" at bounding box center [520, 309] width 32 height 18
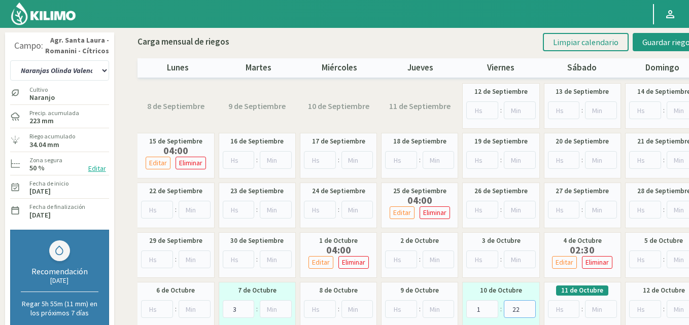
click at [526, 307] on input "22" at bounding box center [520, 309] width 32 height 18
click at [526, 307] on input "23" at bounding box center [520, 309] width 32 height 18
click at [526, 307] on input "24" at bounding box center [520, 309] width 32 height 18
click at [526, 307] on input "25" at bounding box center [520, 309] width 32 height 18
click at [526, 307] on input "27" at bounding box center [520, 309] width 32 height 18
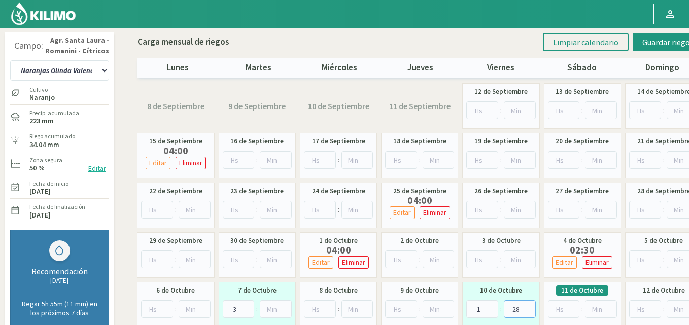
click at [526, 307] on input "28" at bounding box center [520, 309] width 32 height 18
click at [526, 307] on input "31" at bounding box center [520, 309] width 32 height 18
click at [526, 307] on input "32" at bounding box center [520, 309] width 32 height 18
click at [528, 313] on input "31" at bounding box center [520, 309] width 32 height 18
type input "30"
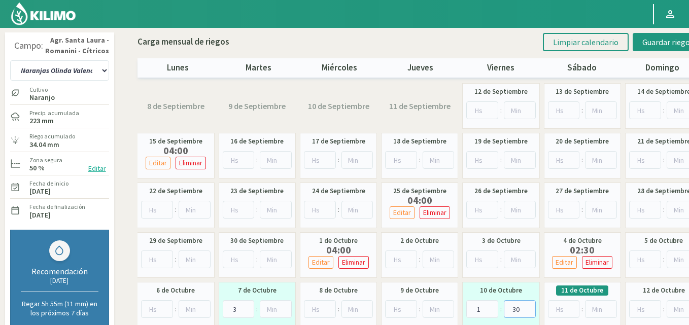
click at [530, 312] on input "30" at bounding box center [520, 309] width 32 height 18
click at [646, 38] on span "Guardar riegos" at bounding box center [667, 42] width 51 height 10
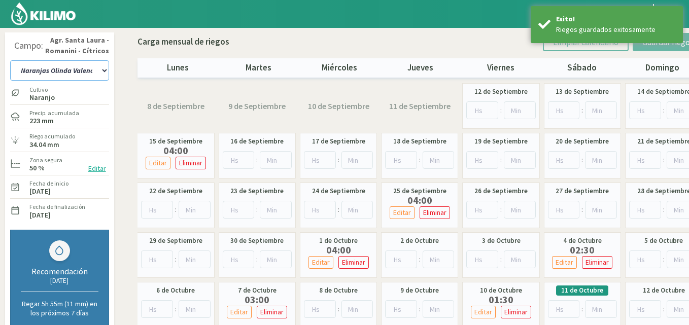
click at [103, 70] on select "12 A-B 14 -A Naranja [US_STATE] Parent [DEMOGRAPHIC_DATA] -[GEOGRAPHIC_DATA] La…" at bounding box center [59, 70] width 99 height 20
click at [106, 70] on select "12 A-B 14 -A Naranja [US_STATE] Parent [DEMOGRAPHIC_DATA] -[GEOGRAPHIC_DATA] La…" at bounding box center [59, 70] width 99 height 20
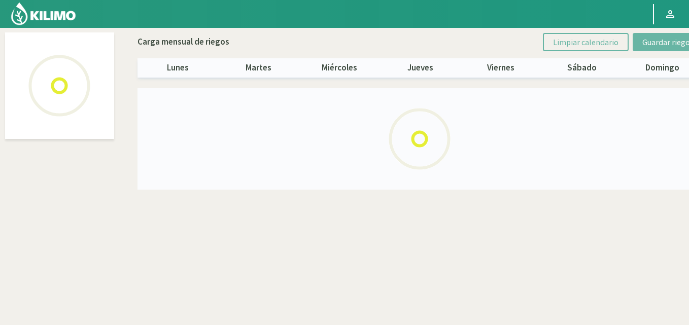
select select "29: Object"
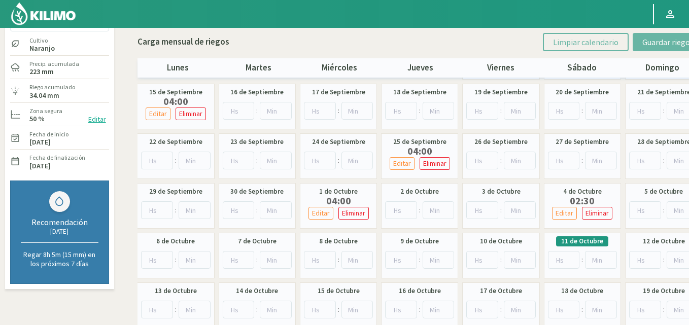
scroll to position [51, 0]
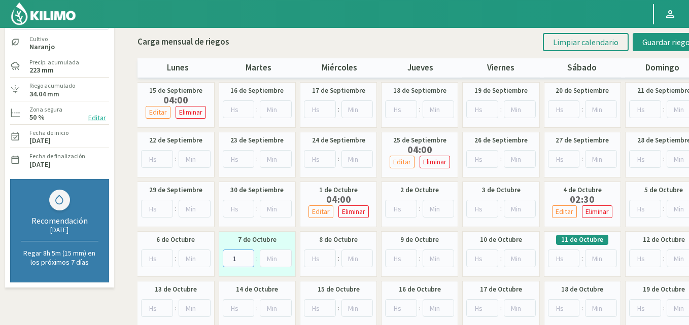
click at [247, 257] on input "1" at bounding box center [239, 259] width 32 height 18
click at [247, 257] on input "2" at bounding box center [239, 259] width 32 height 18
type input "3"
click at [247, 257] on input "3" at bounding box center [239, 259] width 32 height 18
type input "1"
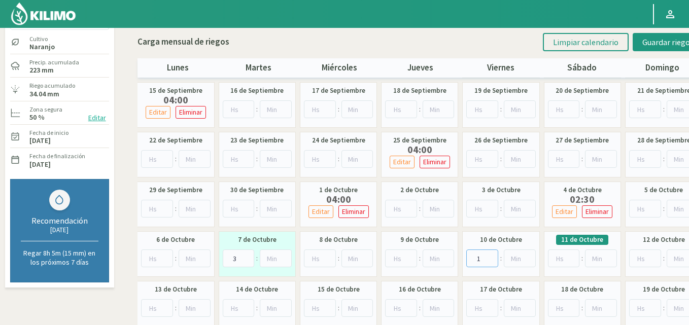
click at [491, 255] on input "1" at bounding box center [482, 259] width 32 height 18
click at [530, 257] on input "35" at bounding box center [520, 259] width 32 height 18
click at [530, 263] on input "35" at bounding box center [520, 259] width 32 height 18
click at [528, 262] on input "34" at bounding box center [520, 259] width 32 height 18
click at [528, 262] on input "33" at bounding box center [520, 259] width 32 height 18
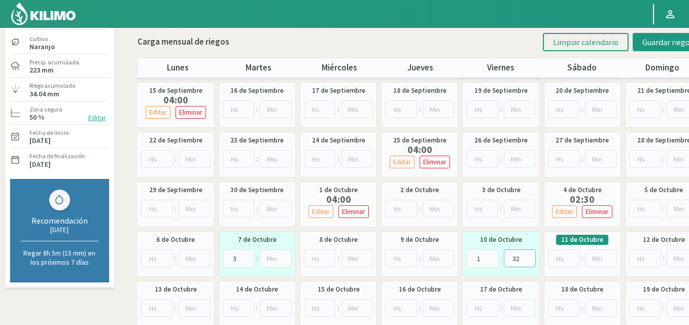
click at [528, 262] on input "32" at bounding box center [520, 259] width 32 height 18
click at [528, 262] on input "31" at bounding box center [520, 259] width 32 height 18
type input "30"
click at [528, 262] on input "30" at bounding box center [520, 259] width 32 height 18
click at [646, 42] on span "Guardar riegos" at bounding box center [667, 42] width 51 height 10
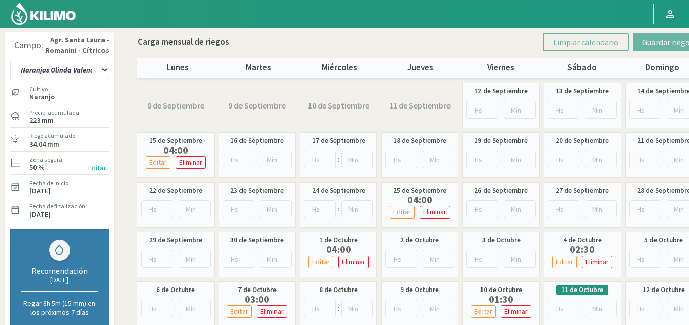
scroll to position [0, 0]
click at [33, 17] on img at bounding box center [43, 14] width 66 height 24
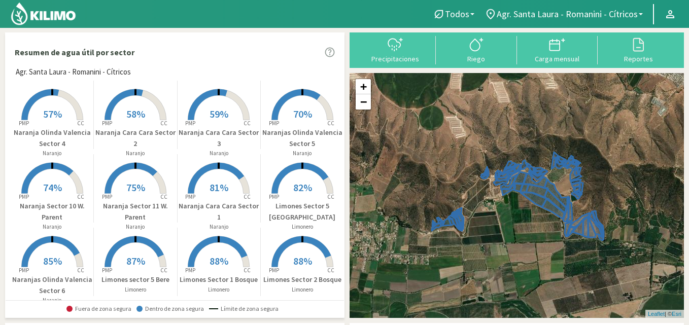
click at [38, 120] on rect at bounding box center [52, 121] width 81 height 81
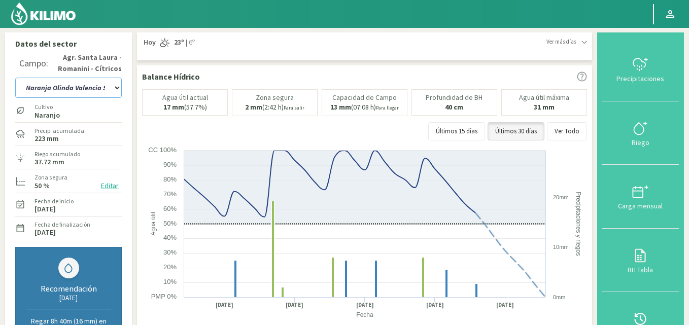
click at [118, 86] on select "12 A-B 14 -A Naranja [US_STATE] Parent [DEMOGRAPHIC_DATA] -[GEOGRAPHIC_DATA] La…" at bounding box center [68, 88] width 107 height 20
click at [117, 83] on select "12 A-B 14 -A Naranja [US_STATE] Parent [DEMOGRAPHIC_DATA] -[GEOGRAPHIC_DATA] La…" at bounding box center [68, 88] width 107 height 20
click at [15, 78] on select "12 A-B 14 -A Naranja [US_STATE] Parent [DEMOGRAPHIC_DATA] -[GEOGRAPHIC_DATA] La…" at bounding box center [68, 88] width 107 height 20
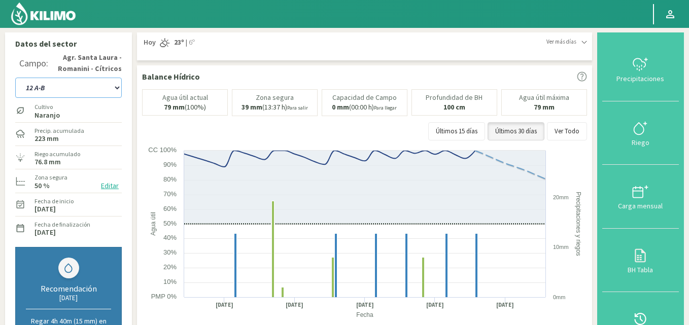
click at [115, 88] on select "12 A-B 14 -A Naranja [US_STATE] Parent [DEMOGRAPHIC_DATA] -[GEOGRAPHIC_DATA] La…" at bounding box center [68, 88] width 107 height 20
click at [15, 78] on select "12 A-B 14 -A Naranja [US_STATE] Parent [DEMOGRAPHIC_DATA] -[GEOGRAPHIC_DATA] La…" at bounding box center [68, 88] width 107 height 20
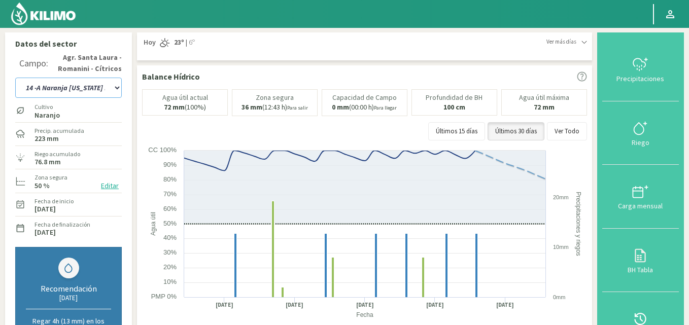
click at [117, 86] on select "12 A-B 14 -A Naranja [US_STATE] Parent [DEMOGRAPHIC_DATA] -[GEOGRAPHIC_DATA] La…" at bounding box center [68, 88] width 107 height 20
click at [15, 78] on select "12 A-B 14 -A Naranja [US_STATE] Parent [DEMOGRAPHIC_DATA] -[GEOGRAPHIC_DATA] La…" at bounding box center [68, 88] width 107 height 20
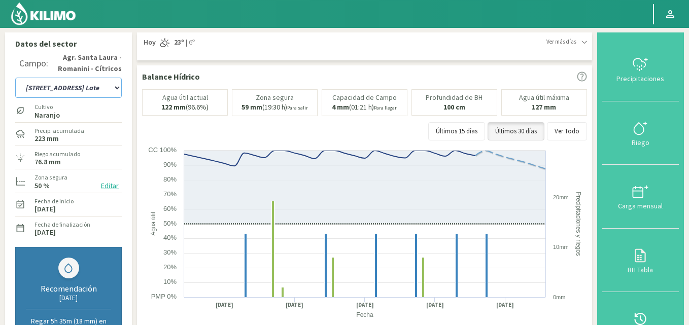
click at [115, 85] on select "12 A-B 14 -A Naranja [US_STATE] Parent [DEMOGRAPHIC_DATA] -[GEOGRAPHIC_DATA] La…" at bounding box center [68, 88] width 107 height 20
click at [15, 78] on select "12 A-B 14 -A Naranja [US_STATE] Parent [DEMOGRAPHIC_DATA] -[GEOGRAPHIC_DATA] La…" at bounding box center [68, 88] width 107 height 20
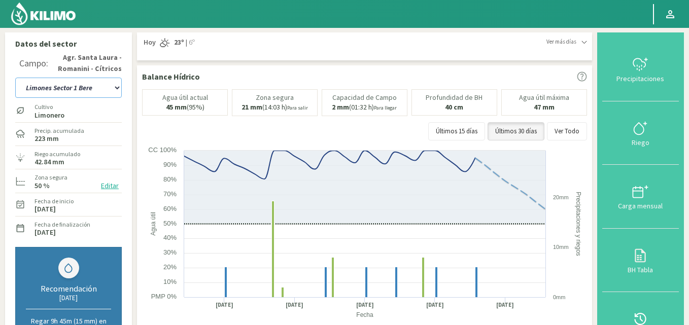
click at [114, 86] on select "12 A-B 14 -A Naranja [US_STATE] Parent [DEMOGRAPHIC_DATA] -[GEOGRAPHIC_DATA] La…" at bounding box center [68, 88] width 107 height 20
click at [15, 78] on select "12 A-B 14 -A Naranja [US_STATE] Parent [DEMOGRAPHIC_DATA] -[GEOGRAPHIC_DATA] La…" at bounding box center [68, 88] width 107 height 20
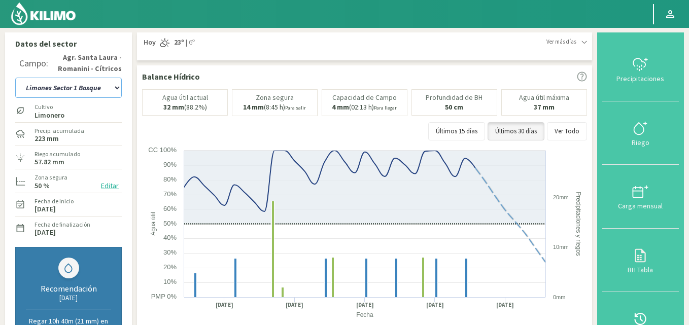
click at [115, 87] on select "12 A-B 14 -A Naranja [US_STATE] Parent [DEMOGRAPHIC_DATA] -[GEOGRAPHIC_DATA] La…" at bounding box center [68, 88] width 107 height 20
click at [15, 78] on select "12 A-B 14 -A Naranja [US_STATE] Parent [DEMOGRAPHIC_DATA] -[GEOGRAPHIC_DATA] La…" at bounding box center [68, 88] width 107 height 20
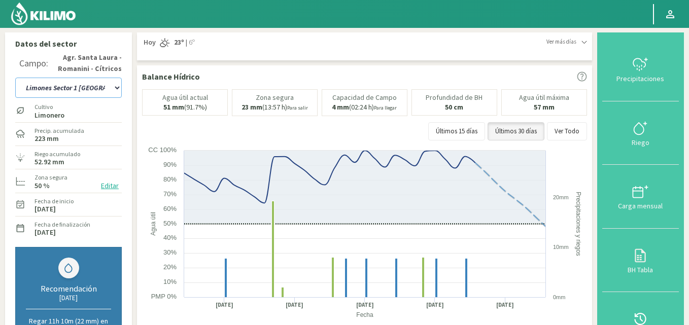
click at [117, 86] on select "12 A-B 14 -A Naranja [US_STATE] Parent [DEMOGRAPHIC_DATA] -[GEOGRAPHIC_DATA] La…" at bounding box center [68, 88] width 107 height 20
click at [15, 78] on select "12 A-B 14 -A Naranja [US_STATE] Parent [DEMOGRAPHIC_DATA] -[GEOGRAPHIC_DATA] La…" at bounding box center [68, 88] width 107 height 20
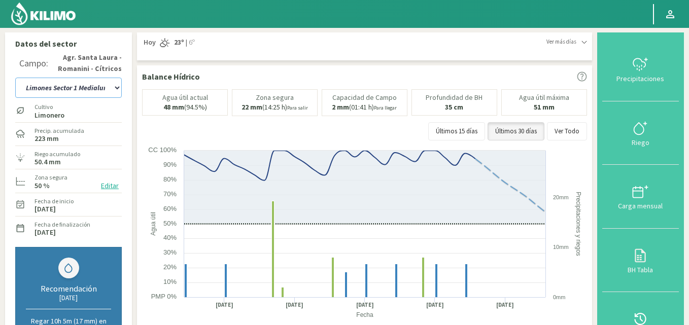
click at [116, 86] on select "12 A-B 14 -A Naranja [US_STATE] Parent [DEMOGRAPHIC_DATA] -[GEOGRAPHIC_DATA] La…" at bounding box center [68, 88] width 107 height 20
click at [15, 78] on select "12 A-B 14 -A Naranja [US_STATE] Parent [DEMOGRAPHIC_DATA] -[GEOGRAPHIC_DATA] La…" at bounding box center [68, 88] width 107 height 20
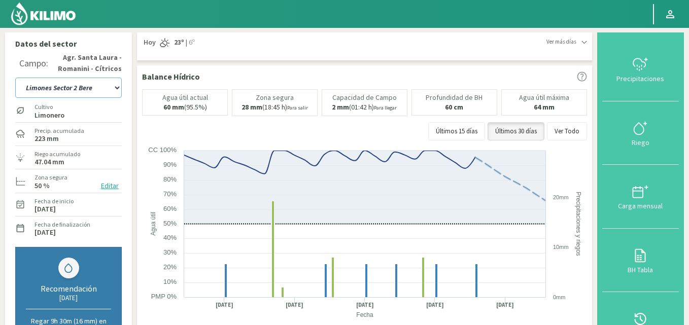
click at [113, 88] on select "12 A-B 14 -A Naranja [US_STATE] Parent [DEMOGRAPHIC_DATA] -[GEOGRAPHIC_DATA] La…" at bounding box center [68, 88] width 107 height 20
click at [15, 78] on select "12 A-B 14 -A Naranja [US_STATE] Parent [DEMOGRAPHIC_DATA] -[GEOGRAPHIC_DATA] La…" at bounding box center [68, 88] width 107 height 20
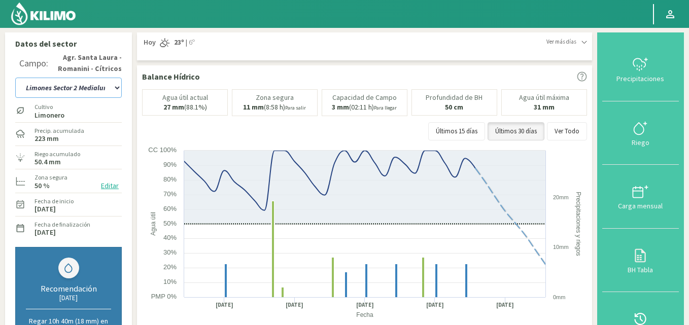
click at [117, 85] on select "12 A-B 14 -A Naranja [US_STATE] Parent [DEMOGRAPHIC_DATA] -[GEOGRAPHIC_DATA] La…" at bounding box center [68, 88] width 107 height 20
click at [15, 78] on select "12 A-B 14 -A Naranja [US_STATE] Parent [DEMOGRAPHIC_DATA] -[GEOGRAPHIC_DATA] La…" at bounding box center [68, 88] width 107 height 20
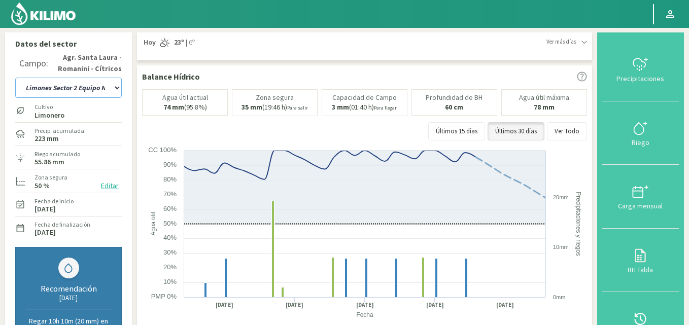
click at [116, 88] on select "12 A-B 14 -A Naranja [US_STATE] Parent [DEMOGRAPHIC_DATA] -[GEOGRAPHIC_DATA] La…" at bounding box center [68, 88] width 107 height 20
click at [15, 78] on select "12 A-B 14 -A Naranja [US_STATE] Parent [DEMOGRAPHIC_DATA] -[GEOGRAPHIC_DATA] La…" at bounding box center [68, 88] width 107 height 20
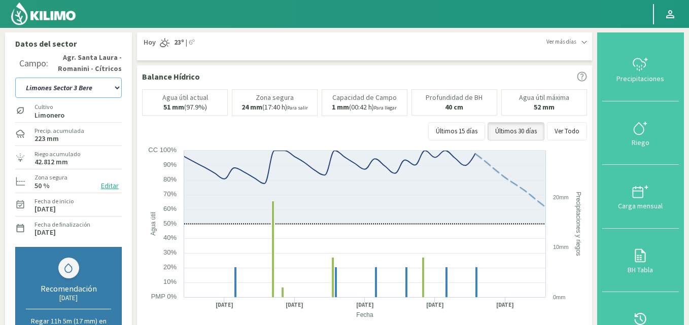
click at [118, 87] on select "12 A-B 14 -A Naranja [US_STATE] Parent [DEMOGRAPHIC_DATA] -[GEOGRAPHIC_DATA] La…" at bounding box center [68, 88] width 107 height 20
click at [15, 78] on select "12 A-B 14 -A Naranja [US_STATE] Parent [DEMOGRAPHIC_DATA] -[GEOGRAPHIC_DATA] La…" at bounding box center [68, 88] width 107 height 20
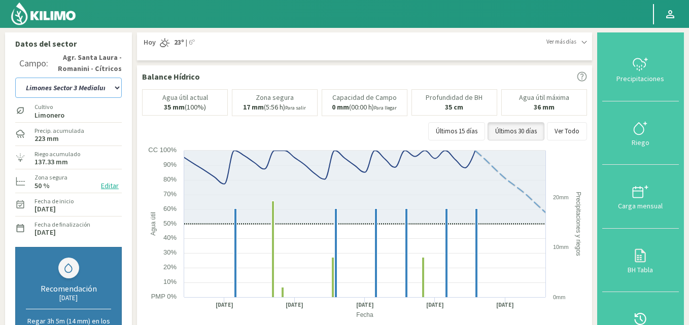
click at [114, 87] on select "12 A-B 14 -A Naranja [US_STATE] Parent [DEMOGRAPHIC_DATA] -[GEOGRAPHIC_DATA] La…" at bounding box center [68, 88] width 107 height 20
click at [15, 78] on select "12 A-B 14 -A Naranja [US_STATE] Parent [DEMOGRAPHIC_DATA] -[GEOGRAPHIC_DATA] La…" at bounding box center [68, 88] width 107 height 20
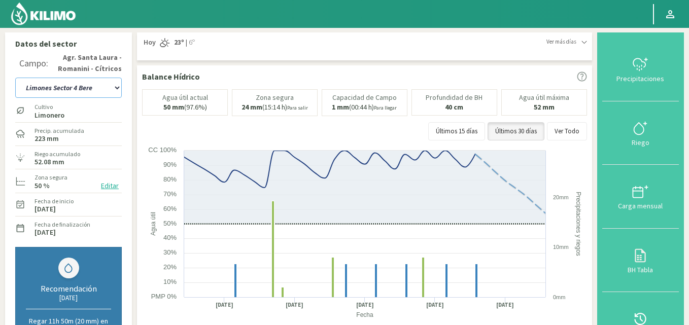
click at [120, 86] on select "12 A-B 14 -A Naranja [US_STATE] Parent [DEMOGRAPHIC_DATA] -[GEOGRAPHIC_DATA] La…" at bounding box center [68, 88] width 107 height 20
click at [15, 78] on select "12 A-B 14 -A Naranja [US_STATE] Parent [DEMOGRAPHIC_DATA] -[GEOGRAPHIC_DATA] La…" at bounding box center [68, 88] width 107 height 20
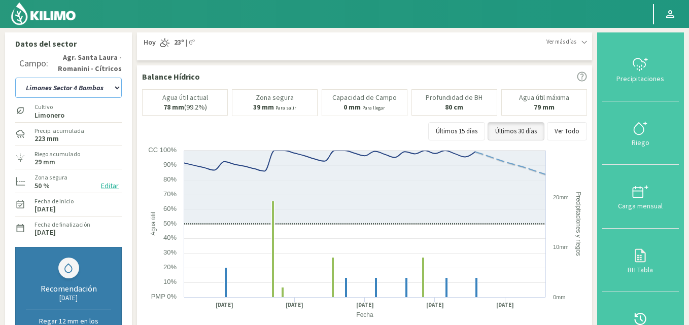
click at [116, 86] on select "12 A-B 14 -A Naranja [US_STATE] Parent [DEMOGRAPHIC_DATA] -[GEOGRAPHIC_DATA] La…" at bounding box center [68, 88] width 107 height 20
click at [15, 78] on select "12 A-B 14 -A Naranja [US_STATE] Parent [DEMOGRAPHIC_DATA] -[GEOGRAPHIC_DATA] La…" at bounding box center [68, 88] width 107 height 20
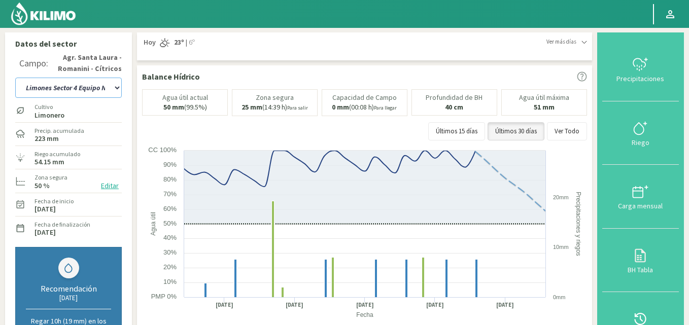
click at [116, 87] on select "12 A-B 14 -A Naranja [US_STATE] Parent [DEMOGRAPHIC_DATA] -[GEOGRAPHIC_DATA] La…" at bounding box center [68, 88] width 107 height 20
click at [15, 78] on select "12 A-B 14 -A Naranja [US_STATE] Parent [DEMOGRAPHIC_DATA] -[GEOGRAPHIC_DATA] La…" at bounding box center [68, 88] width 107 height 20
click at [118, 88] on select "12 A-B 14 -A Naranja [US_STATE] Parent [DEMOGRAPHIC_DATA] -[GEOGRAPHIC_DATA] La…" at bounding box center [68, 88] width 107 height 20
click at [15, 78] on select "12 A-B 14 -A Naranja [US_STATE] Parent [DEMOGRAPHIC_DATA] -[GEOGRAPHIC_DATA] La…" at bounding box center [68, 88] width 107 height 20
click at [118, 86] on select "12 A-B 14 -A Naranja [US_STATE] Parent [DEMOGRAPHIC_DATA] -[GEOGRAPHIC_DATA] La…" at bounding box center [68, 88] width 107 height 20
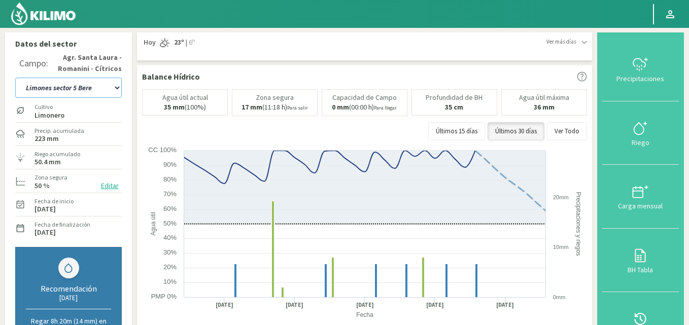
click at [15, 78] on select "12 A-B 14 -A Naranja [US_STATE] Parent [DEMOGRAPHIC_DATA] -[GEOGRAPHIC_DATA] La…" at bounding box center [68, 88] width 107 height 20
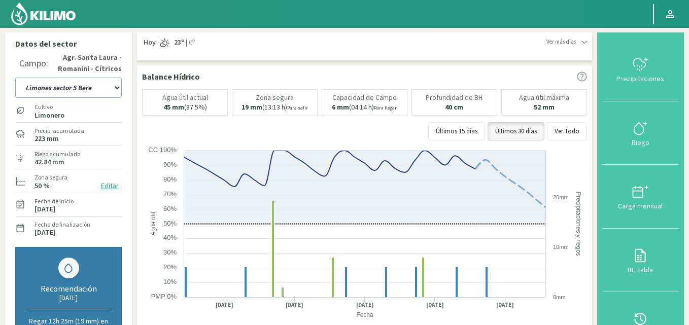
click at [114, 86] on select "12 A-B 14 -A Naranja [US_STATE] Parent [DEMOGRAPHIC_DATA] -[GEOGRAPHIC_DATA] La…" at bounding box center [68, 88] width 107 height 20
click at [15, 78] on select "12 A-B 14 -A Naranja [US_STATE] Parent [DEMOGRAPHIC_DATA] -[GEOGRAPHIC_DATA] La…" at bounding box center [68, 88] width 107 height 20
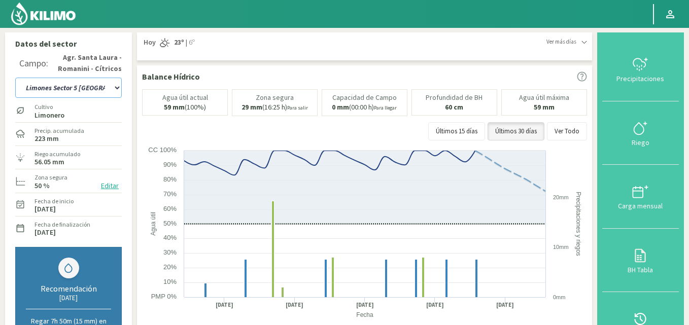
click at [115, 88] on select "12 A-B 14 -A Naranja [US_STATE] Parent [DEMOGRAPHIC_DATA] -[GEOGRAPHIC_DATA] La…" at bounding box center [68, 88] width 107 height 20
click at [15, 78] on select "12 A-B 14 -A Naranja [US_STATE] Parent [DEMOGRAPHIC_DATA] -[GEOGRAPHIC_DATA] La…" at bounding box center [68, 88] width 107 height 20
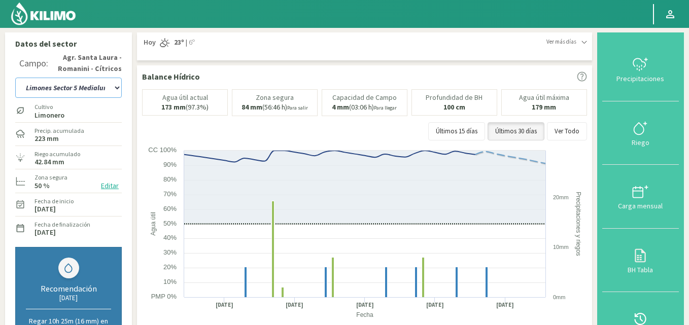
click at [118, 86] on select "12 A-B 14 -A Naranja [US_STATE] Parent [DEMOGRAPHIC_DATA] -[GEOGRAPHIC_DATA] La…" at bounding box center [68, 88] width 107 height 20
click at [15, 78] on select "12 A-B 14 -A Naranja [US_STATE] Parent [DEMOGRAPHIC_DATA] -[GEOGRAPHIC_DATA] La…" at bounding box center [68, 88] width 107 height 20
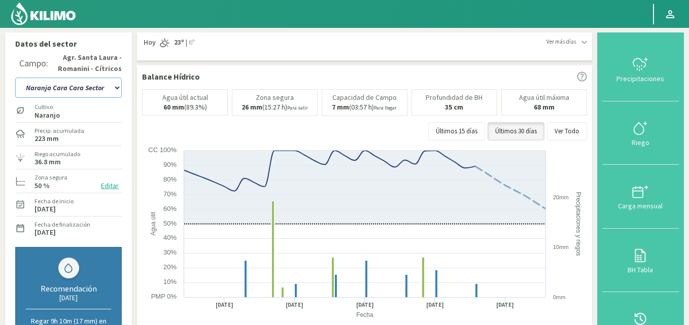
click at [116, 87] on select "12 A-B 14 -A Naranja [US_STATE] Parent [DEMOGRAPHIC_DATA] -[GEOGRAPHIC_DATA] La…" at bounding box center [68, 88] width 107 height 20
click at [15, 78] on select "12 A-B 14 -A Naranja [US_STATE] Parent [DEMOGRAPHIC_DATA] -[GEOGRAPHIC_DATA] La…" at bounding box center [68, 88] width 107 height 20
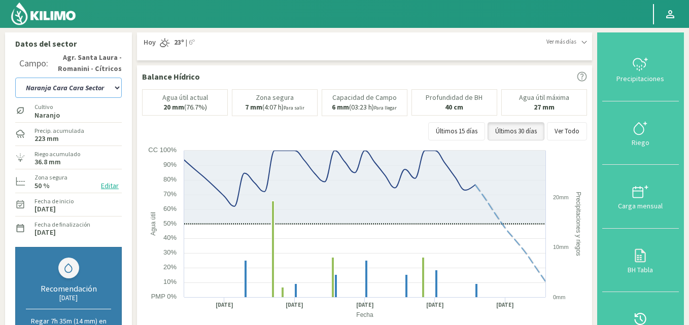
click at [115, 88] on select "12 A-B 14 -A Naranja [US_STATE] Parent [DEMOGRAPHIC_DATA] -[GEOGRAPHIC_DATA] La…" at bounding box center [68, 88] width 107 height 20
click at [15, 78] on select "12 A-B 14 -A Naranja [US_STATE] Parent [DEMOGRAPHIC_DATA] -[GEOGRAPHIC_DATA] La…" at bounding box center [68, 88] width 107 height 20
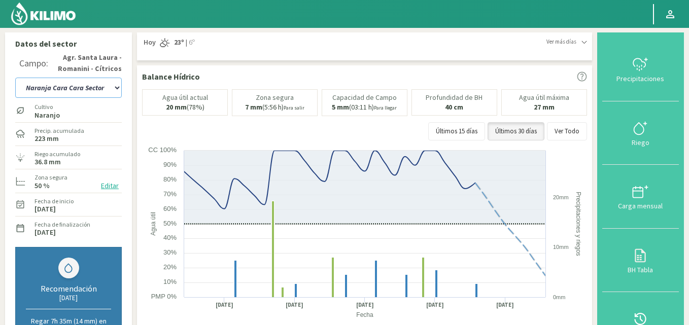
click at [119, 88] on select "12 A-B 14 -A Naranja [US_STATE] Parent [DEMOGRAPHIC_DATA] -[GEOGRAPHIC_DATA] La…" at bounding box center [68, 88] width 107 height 20
click at [15, 78] on select "12 A-B 14 -A Naranja [US_STATE] Parent [DEMOGRAPHIC_DATA] -[GEOGRAPHIC_DATA] La…" at bounding box center [68, 88] width 107 height 20
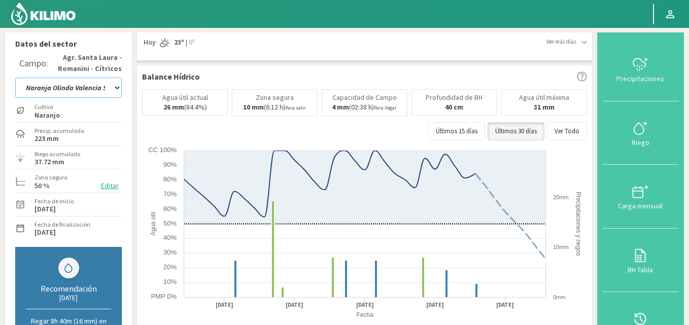
click at [117, 89] on select "12 A-B 14 -A Naranja [US_STATE] Parent [DEMOGRAPHIC_DATA] -[GEOGRAPHIC_DATA] La…" at bounding box center [68, 88] width 107 height 20
click at [15, 78] on select "12 A-B 14 -A Naranja [US_STATE] Parent [DEMOGRAPHIC_DATA] -[GEOGRAPHIC_DATA] La…" at bounding box center [68, 88] width 107 height 20
click at [116, 90] on select "12 A-B 14 -A Naranja [US_STATE] Parent [DEMOGRAPHIC_DATA] -[GEOGRAPHIC_DATA] La…" at bounding box center [68, 88] width 107 height 20
click at [15, 78] on select "12 A-B 14 -A Naranja [US_STATE] Parent [DEMOGRAPHIC_DATA] -[GEOGRAPHIC_DATA] La…" at bounding box center [68, 88] width 107 height 20
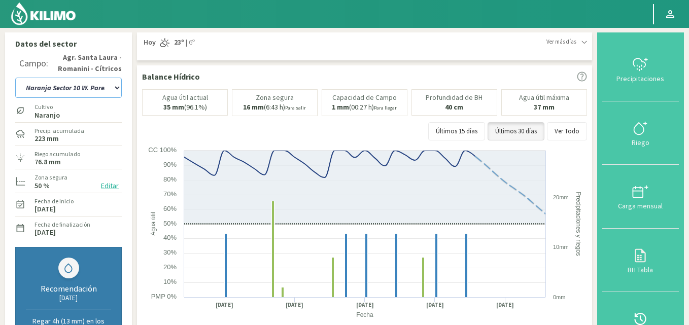
click at [118, 89] on select "12 A-B 14 -A Naranja [US_STATE] Parent [DEMOGRAPHIC_DATA] -[GEOGRAPHIC_DATA] La…" at bounding box center [68, 88] width 107 height 20
click at [15, 78] on select "12 A-B 14 -A Naranja [US_STATE] Parent [DEMOGRAPHIC_DATA] -[GEOGRAPHIC_DATA] La…" at bounding box center [68, 88] width 107 height 20
click at [118, 86] on select "12 A-B 14 -A Naranja [US_STATE] Parent [DEMOGRAPHIC_DATA] -[GEOGRAPHIC_DATA] La…" at bounding box center [68, 88] width 107 height 20
click at [15, 78] on select "12 A-B 14 -A Naranja [US_STATE] Parent [DEMOGRAPHIC_DATA] -[GEOGRAPHIC_DATA] La…" at bounding box center [68, 88] width 107 height 20
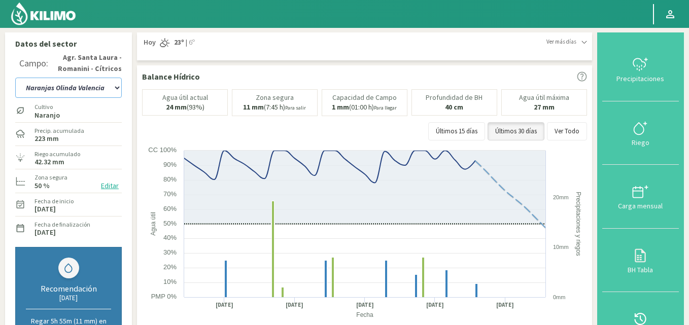
click at [114, 86] on select "12 A-B 14 -A Naranja [US_STATE] Parent [DEMOGRAPHIC_DATA] -[GEOGRAPHIC_DATA] La…" at bounding box center [68, 88] width 107 height 20
click at [15, 78] on select "12 A-B 14 -A Naranja [US_STATE] Parent [DEMOGRAPHIC_DATA] -[GEOGRAPHIC_DATA] La…" at bounding box center [68, 88] width 107 height 20
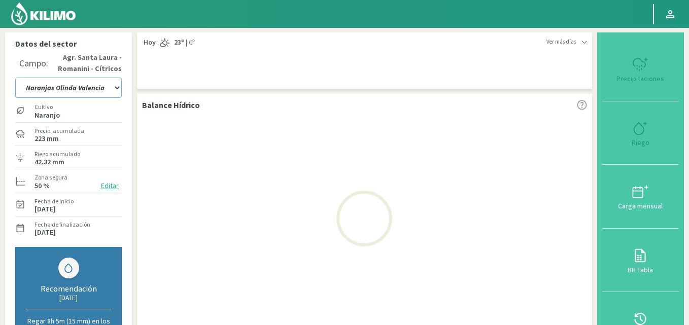
select select "839: Object"
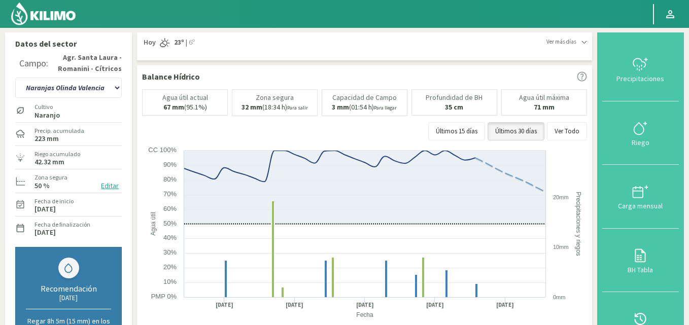
click at [31, 9] on img at bounding box center [43, 14] width 66 height 24
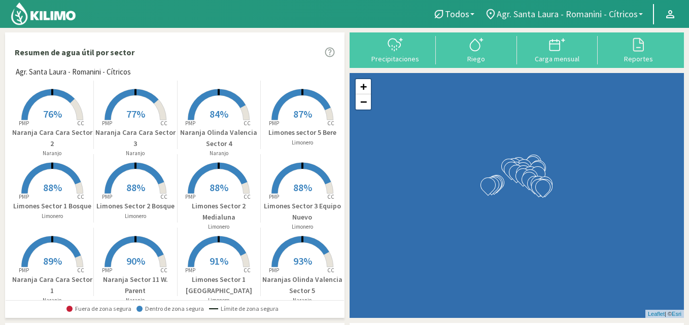
drag, startPoint x: 418, startPoint y: 0, endPoint x: 640, endPoint y: 11, distance: 222.0
click at [640, 11] on link "Agr. Santa Laura - Romanini - Cítricos" at bounding box center [563, 14] width 168 height 19
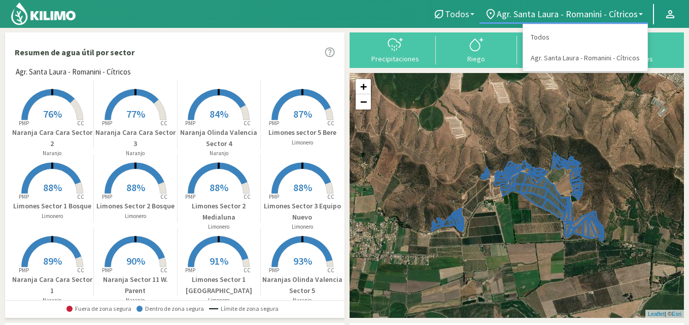
click at [473, 12] on link "Todos" at bounding box center [454, 14] width 52 height 19
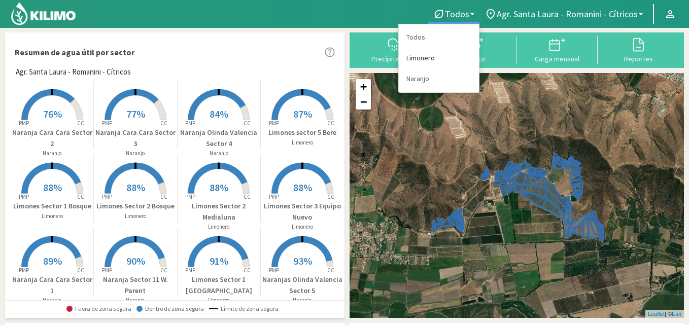
click at [427, 54] on link "Limonero" at bounding box center [439, 58] width 80 height 21
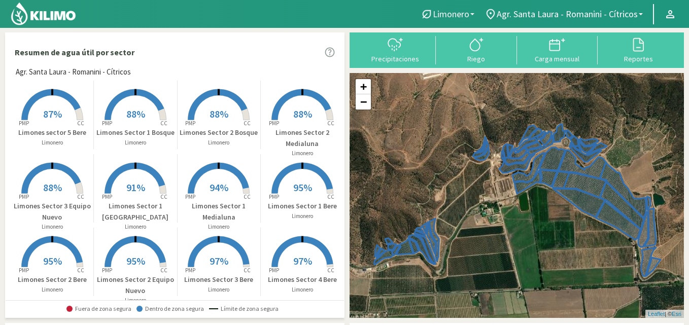
click at [473, 14] on b at bounding box center [472, 14] width 4 height 2
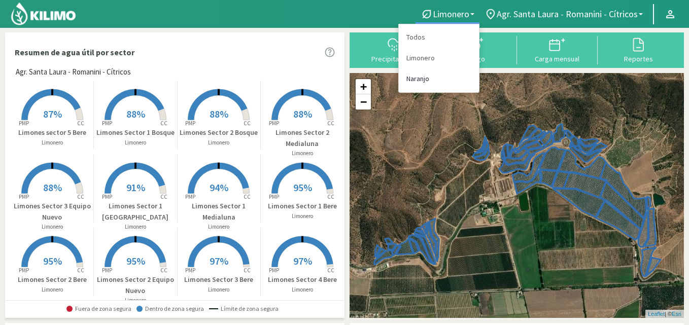
click at [424, 77] on link "Naranjo" at bounding box center [439, 78] width 80 height 21
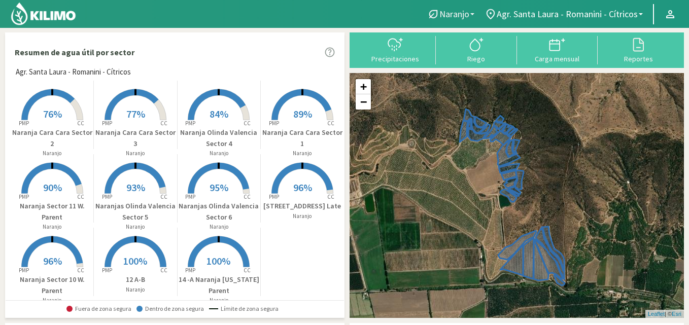
click at [473, 12] on link "Naranjo" at bounding box center [450, 14] width 57 height 19
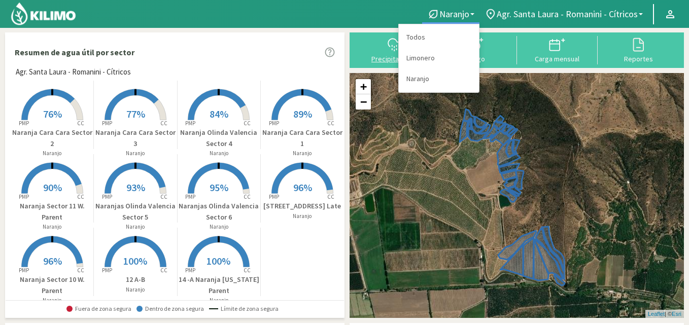
click at [425, 33] on link "Todos" at bounding box center [439, 37] width 80 height 21
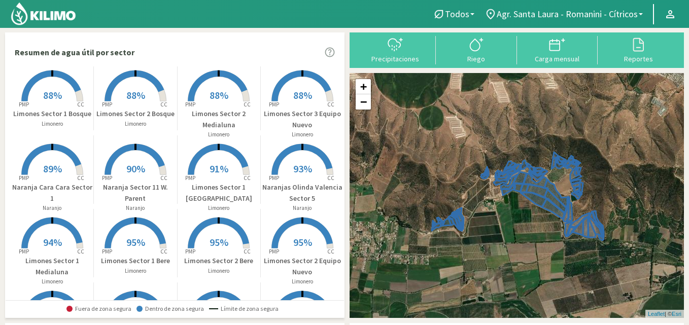
scroll to position [101, 0]
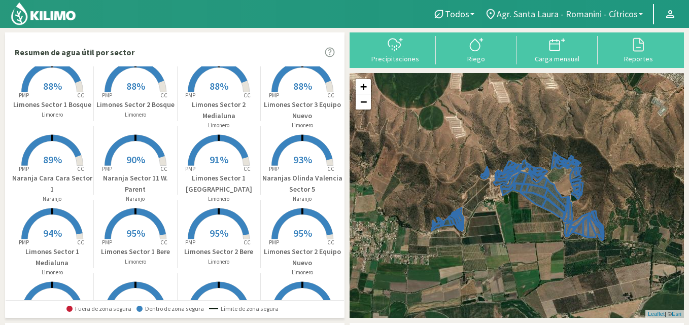
click at [640, 12] on link "Agr. Santa Laura - Romanini - Cítricos" at bounding box center [563, 14] width 168 height 19
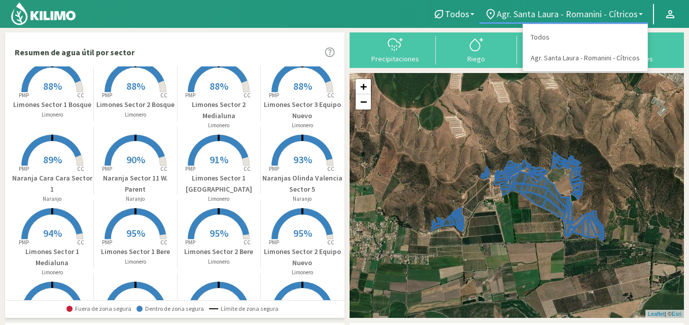
click at [640, 12] on link "Agr. Santa Laura - Romanini - Cítricos" at bounding box center [563, 14] width 168 height 19
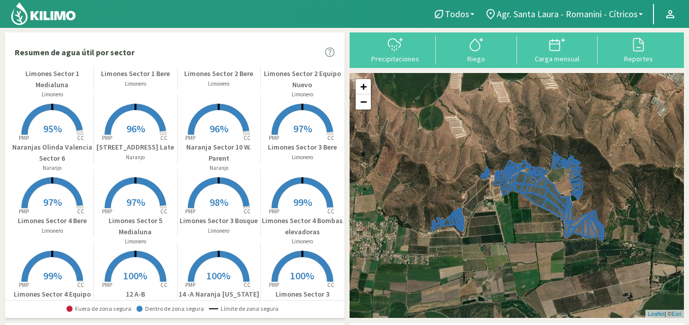
scroll to position [304, 0]
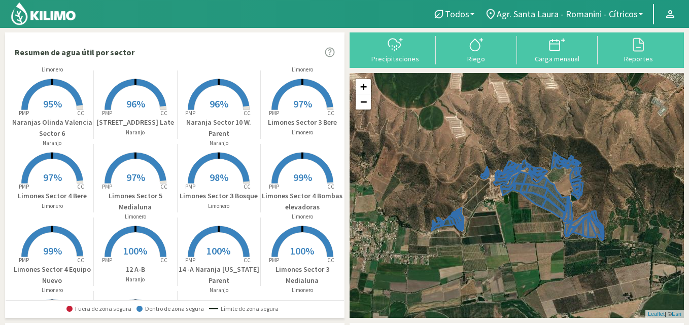
click at [280, 200] on p "Limones Sector 4 Bombas elevadoras" at bounding box center [302, 202] width 83 height 22
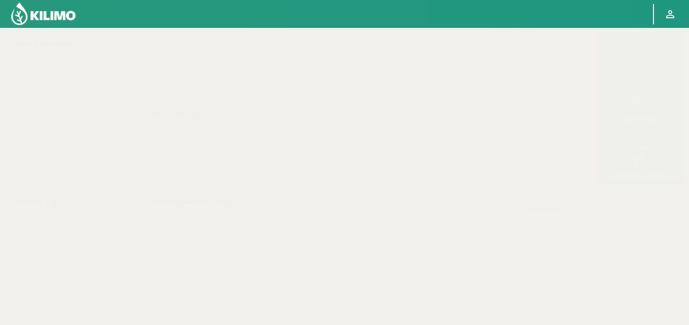
select select "16: Object"
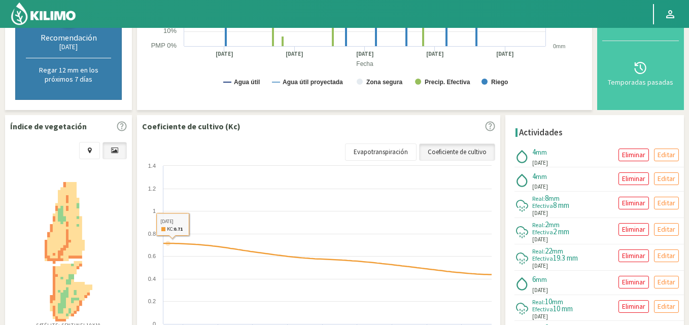
scroll to position [254, 0]
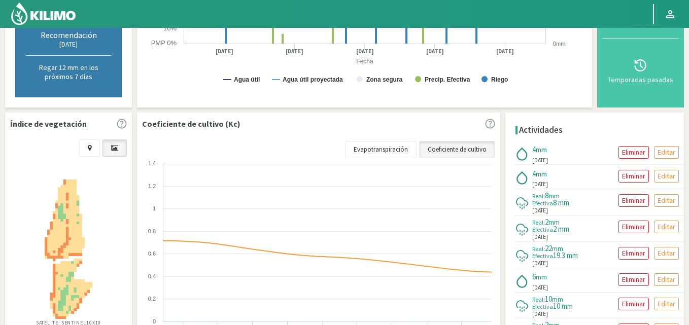
click at [114, 146] on icon at bounding box center [114, 148] width 7 height 7
click at [86, 145] on link at bounding box center [89, 148] width 21 height 17
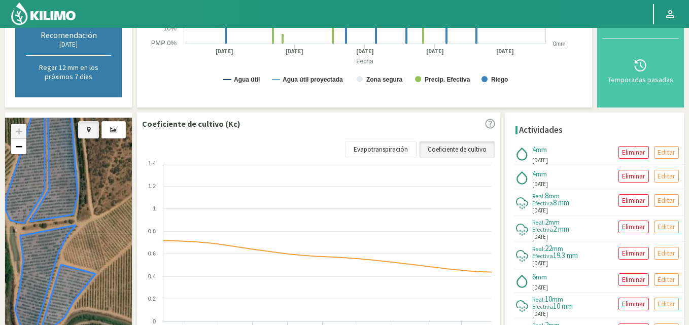
drag, startPoint x: 107, startPoint y: 215, endPoint x: 114, endPoint y: 153, distance: 62.8
click at [114, 153] on div "+ − Leaflet | © Esri" at bounding box center [68, 242] width 127 height 249
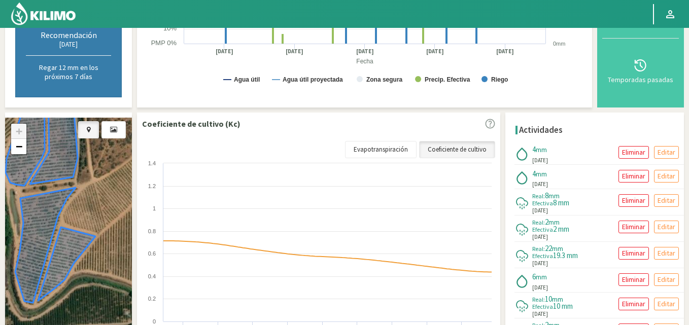
drag, startPoint x: 102, startPoint y: 225, endPoint x: 79, endPoint y: 149, distance: 79.5
click at [79, 152] on div "+ − Leaflet | © Esri" at bounding box center [68, 242] width 127 height 249
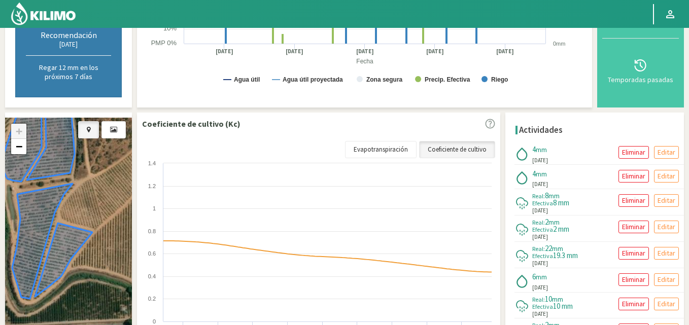
drag, startPoint x: 87, startPoint y: 259, endPoint x: 58, endPoint y: 174, distance: 89.9
click at [58, 175] on div "+ − Leaflet | © Esri" at bounding box center [68, 242] width 127 height 249
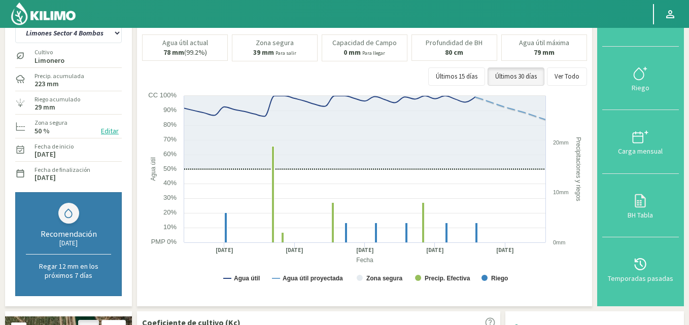
scroll to position [101, 0]
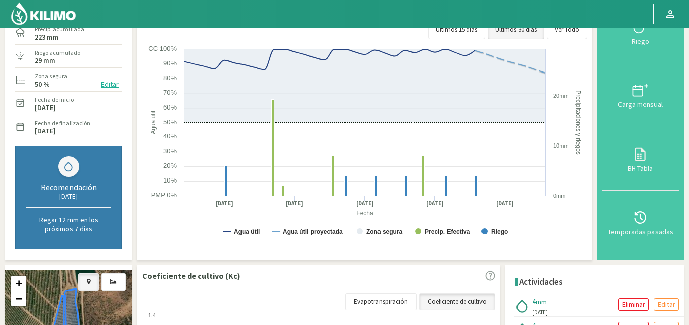
click at [55, 232] on p "Regar 12 mm en los próximos 7 días" at bounding box center [68, 224] width 85 height 18
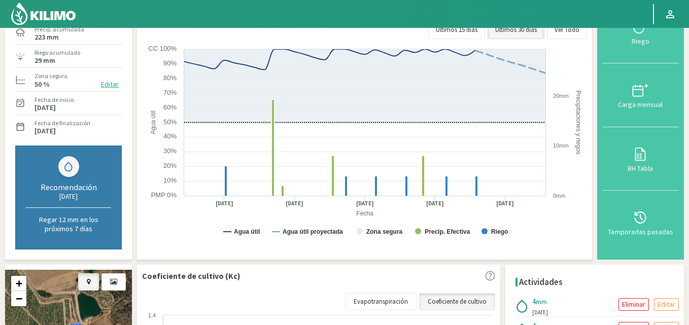
click at [61, 223] on p "Regar 12 mm en los próximos 7 días" at bounding box center [68, 224] width 85 height 18
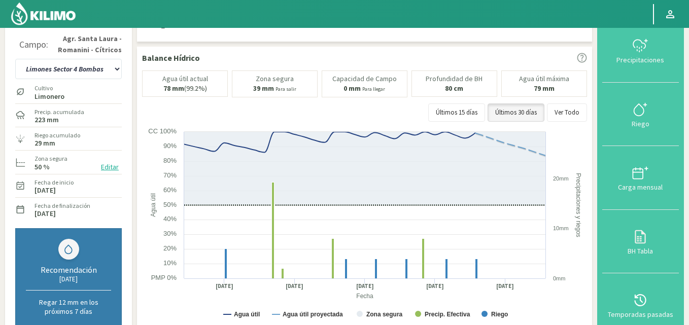
scroll to position [0, 0]
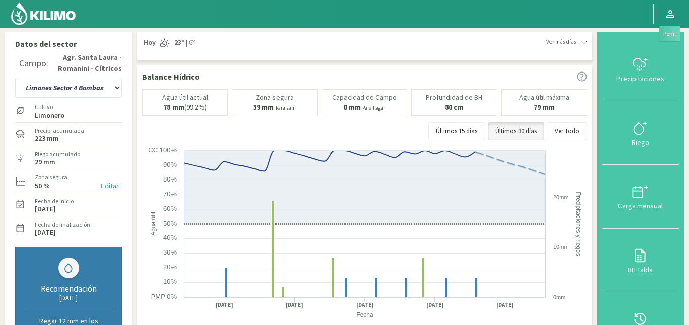
click at [671, 16] on icon at bounding box center [670, 14] width 12 height 12
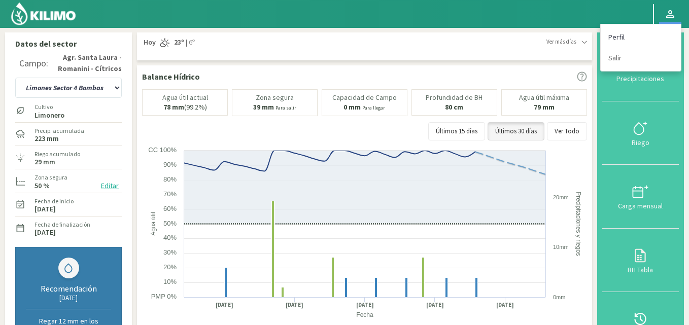
click at [613, 38] on link "Perfil" at bounding box center [641, 37] width 80 height 21
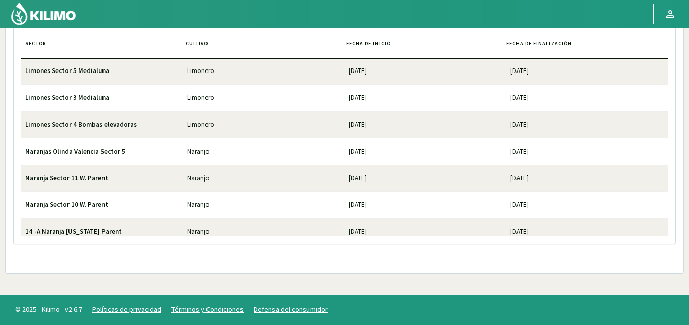
scroll to position [424, 0]
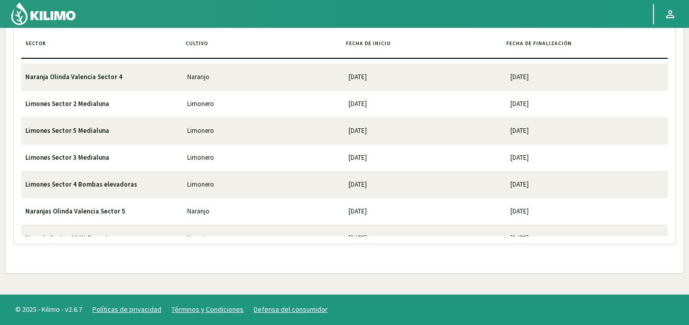
drag, startPoint x: 204, startPoint y: 183, endPoint x: 312, endPoint y: 188, distance: 107.7
click at [204, 183] on td "Limonero" at bounding box center [264, 184] width 162 height 26
click at [358, 182] on td "[DATE]" at bounding box center [426, 184] width 162 height 26
click at [526, 185] on td "[DATE]" at bounding box center [587, 184] width 162 height 26
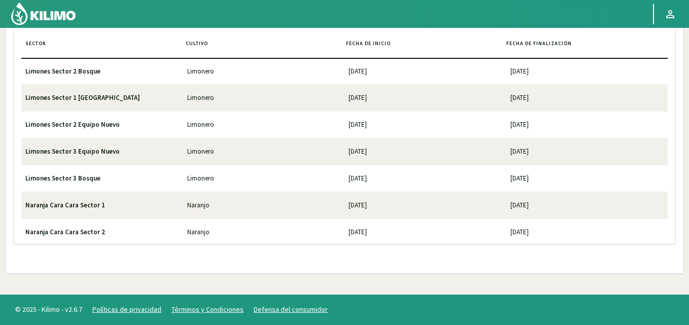
scroll to position [0, 0]
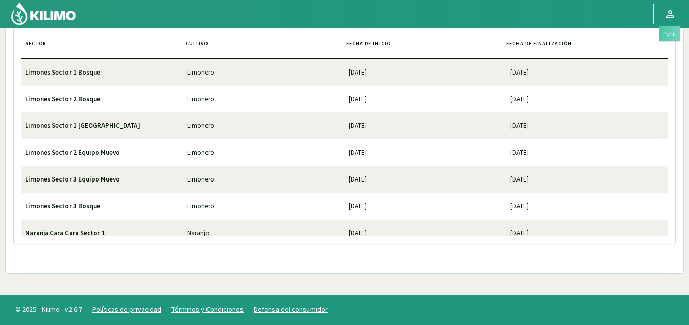
click at [670, 12] on icon at bounding box center [670, 14] width 12 height 12
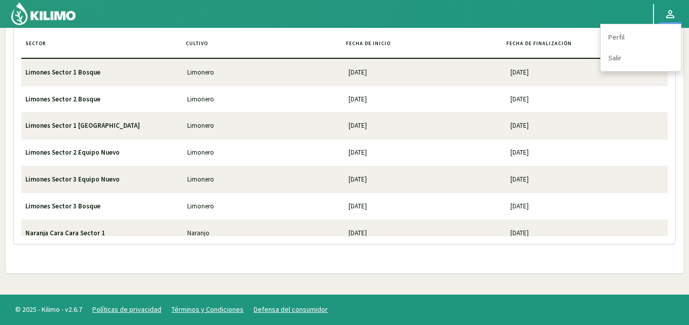
click at [16, 12] on img at bounding box center [43, 14] width 66 height 24
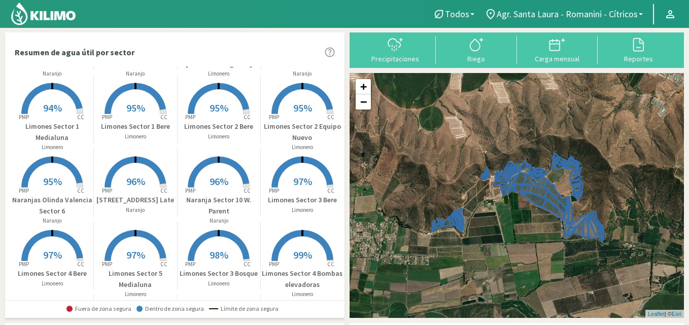
scroll to position [254, 0]
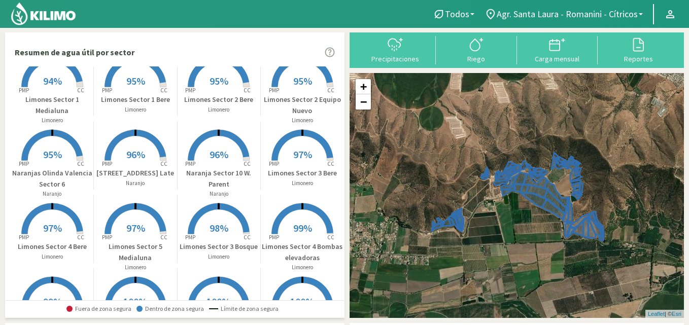
click at [278, 237] on rect at bounding box center [302, 235] width 81 height 81
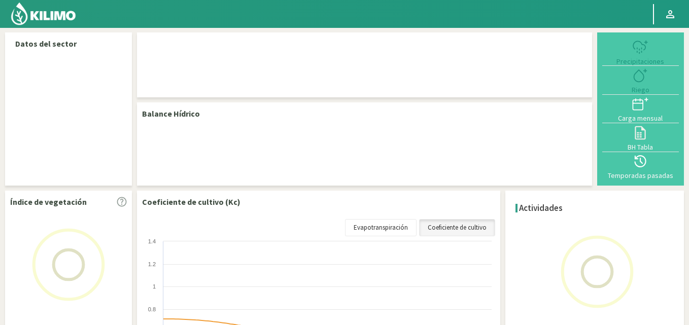
select select "16: Object"
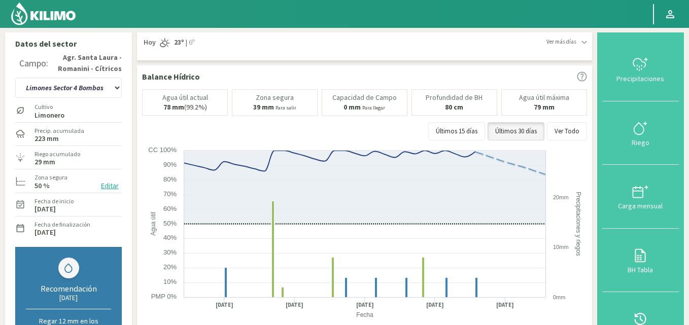
click at [107, 184] on button "Editar" at bounding box center [110, 186] width 24 height 12
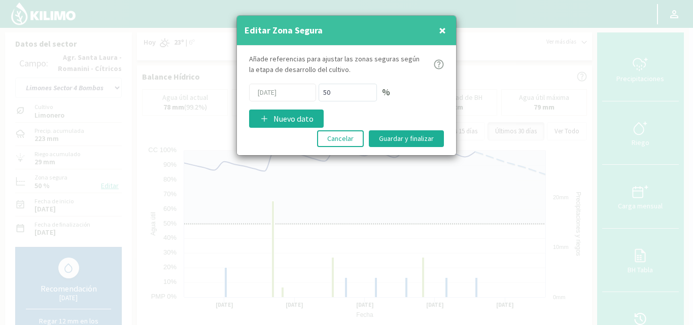
click at [439, 26] on span "×" at bounding box center [442, 30] width 7 height 17
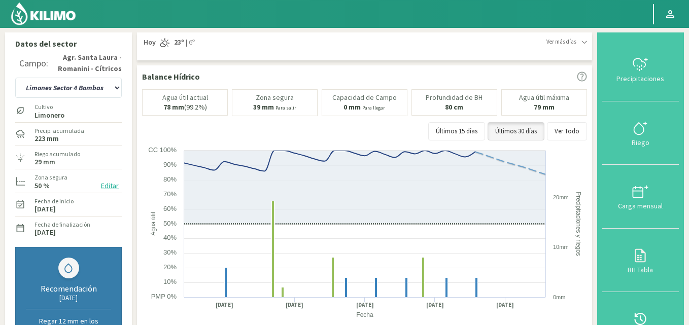
click at [54, 135] on label "223 mm" at bounding box center [47, 138] width 24 height 7
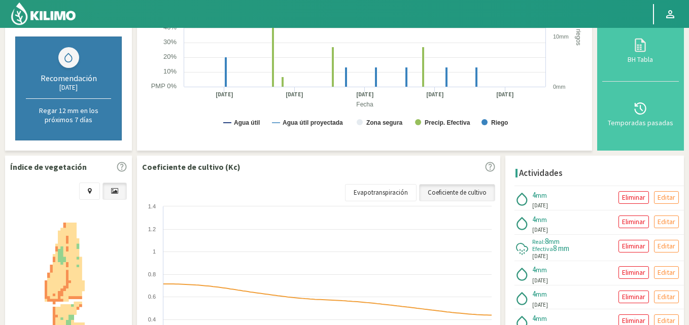
scroll to position [206, 0]
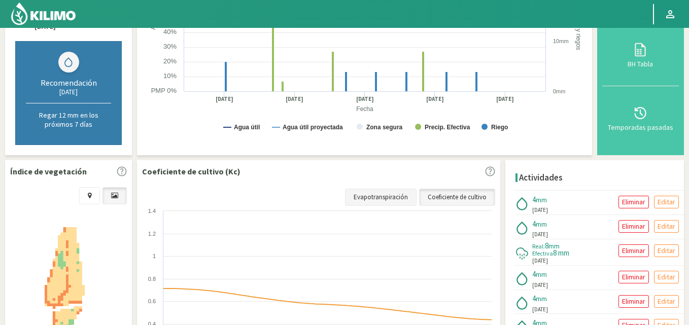
click at [368, 196] on link "Evapotranspiración" at bounding box center [381, 197] width 72 height 17
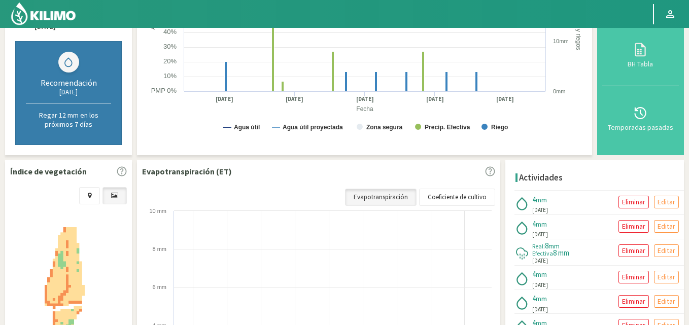
click at [491, 170] on icon at bounding box center [490, 171] width 10 height 10
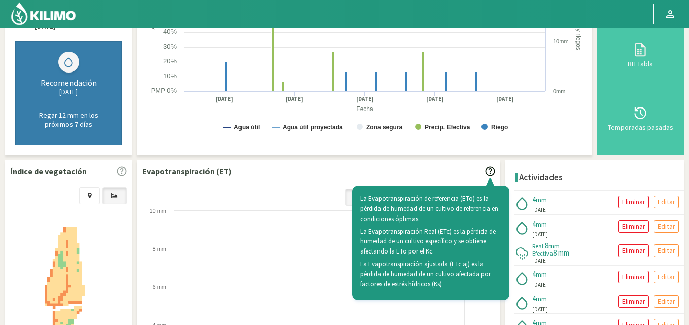
click at [491, 170] on icon at bounding box center [490, 171] width 10 height 10
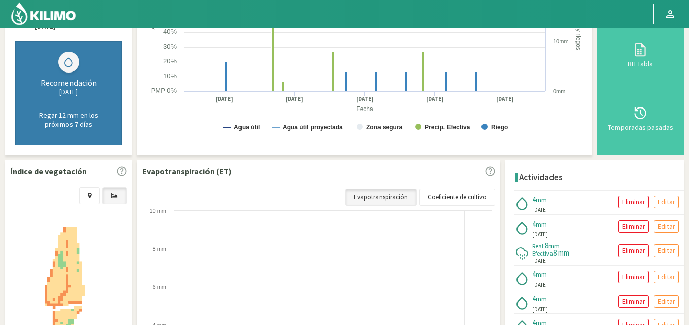
click at [491, 170] on icon at bounding box center [490, 171] width 10 height 10
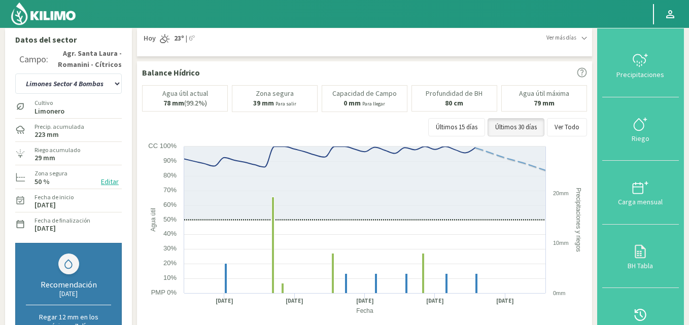
scroll to position [0, 0]
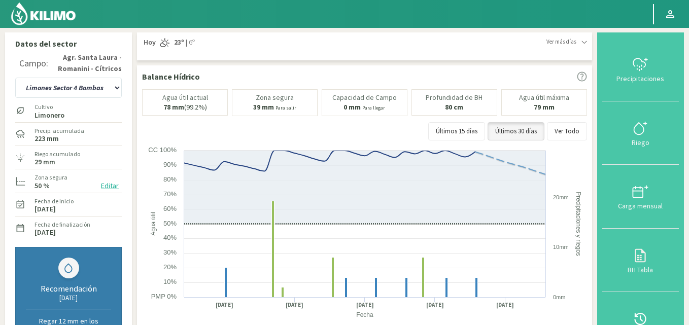
click at [587, 42] on icon at bounding box center [584, 43] width 6 height 6
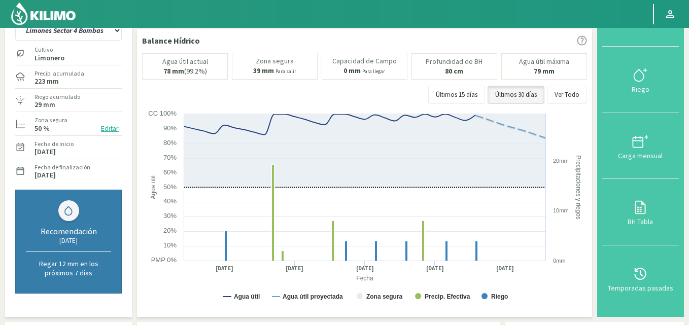
scroll to position [101, 0]
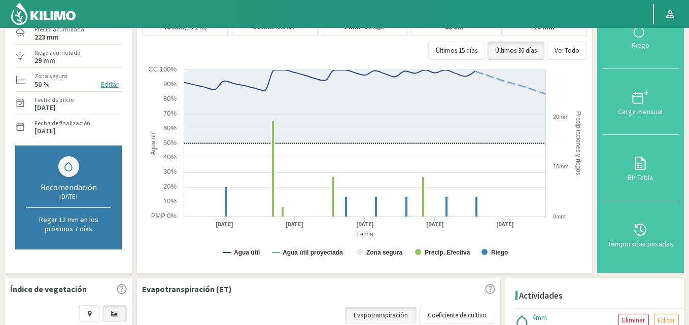
click at [72, 204] on div "Recomendación [DATE]" at bounding box center [68, 196] width 85 height 28
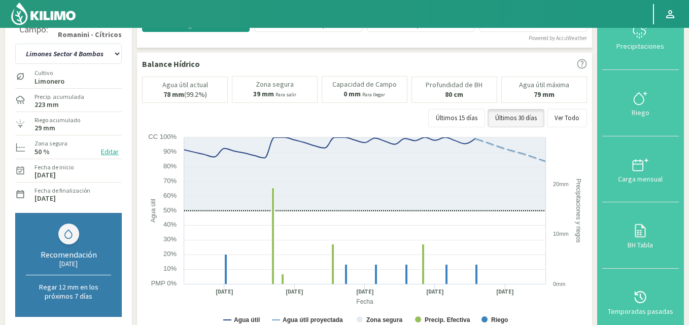
scroll to position [0, 0]
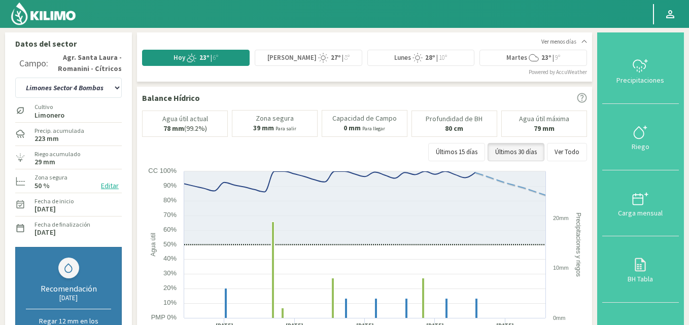
click at [585, 39] on icon at bounding box center [584, 42] width 6 height 6
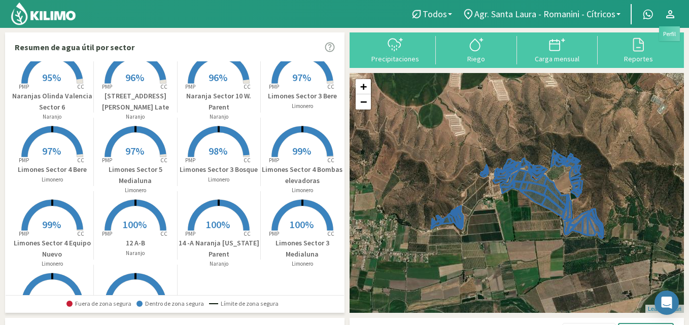
click at [670, 9] on icon at bounding box center [670, 14] width 12 height 12
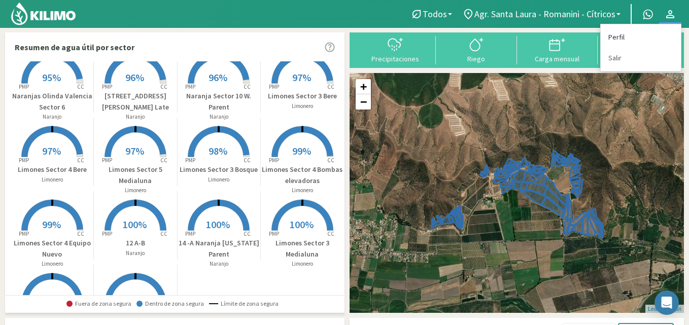
click at [620, 35] on link "Perfil" at bounding box center [641, 37] width 80 height 21
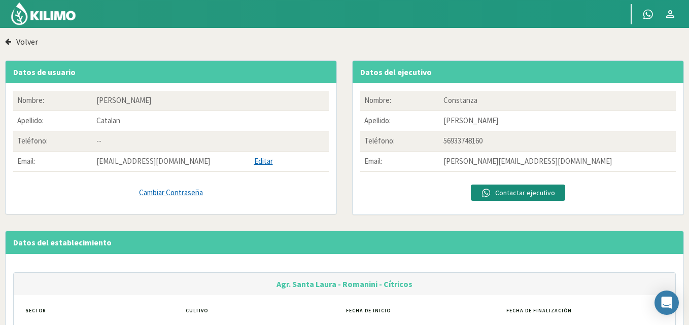
click at [9, 39] on icon "button" at bounding box center [8, 41] width 6 height 7
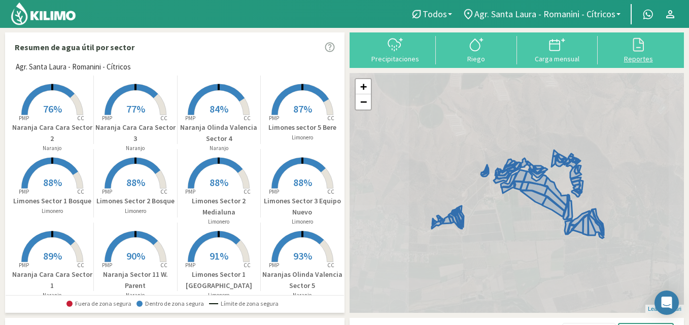
click at [629, 49] on div at bounding box center [638, 45] width 75 height 16
click at [635, 49] on icon at bounding box center [638, 45] width 16 height 16
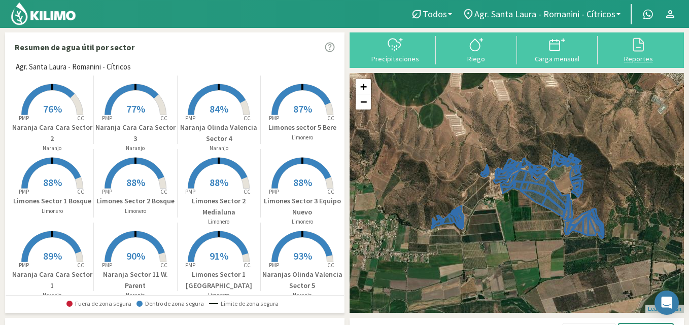
click at [641, 47] on icon at bounding box center [638, 45] width 16 height 16
click at [21, 9] on img at bounding box center [43, 14] width 66 height 24
click at [637, 56] on div "Reportes" at bounding box center [638, 58] width 75 height 7
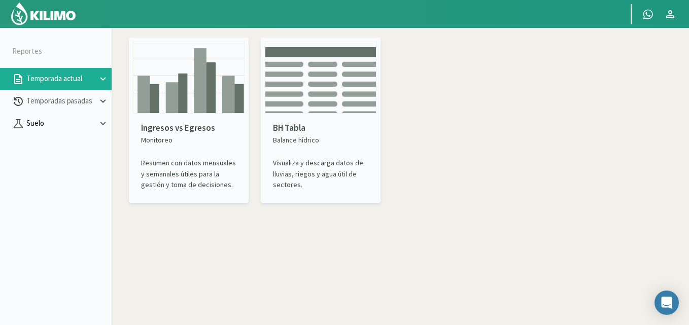
click at [100, 121] on icon at bounding box center [102, 123] width 11 height 11
click at [46, 147] on link "Humedad" at bounding box center [68, 146] width 85 height 9
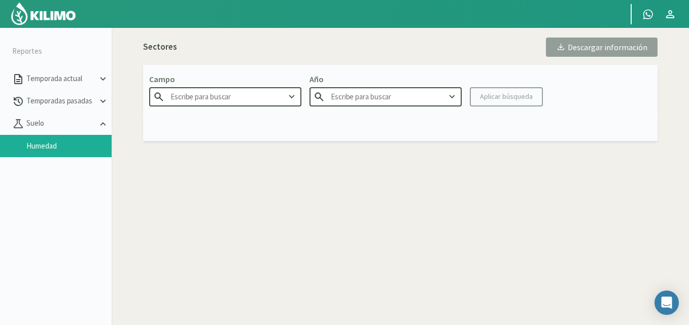
type input "Agr. Santa Laura - Romanini - Cítricos"
type input "2025"
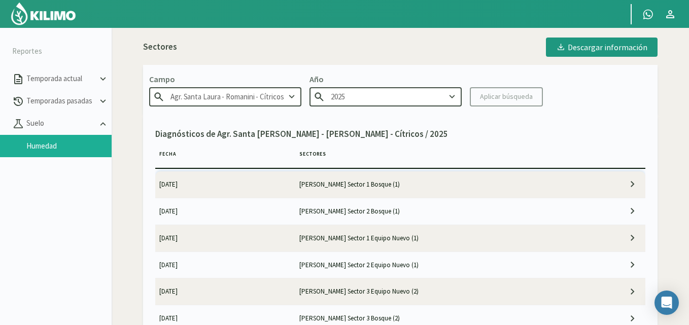
click at [610, 180] on td at bounding box center [610, 185] width 70 height 26
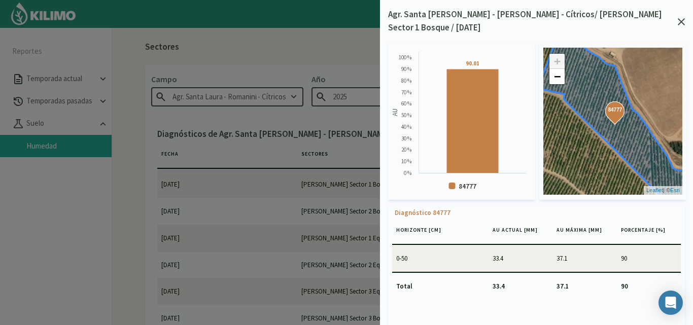
click at [614, 106] on strong "84777" at bounding box center [616, 110] width 16 height 8
click at [560, 69] on link "−" at bounding box center [557, 76] width 15 height 15
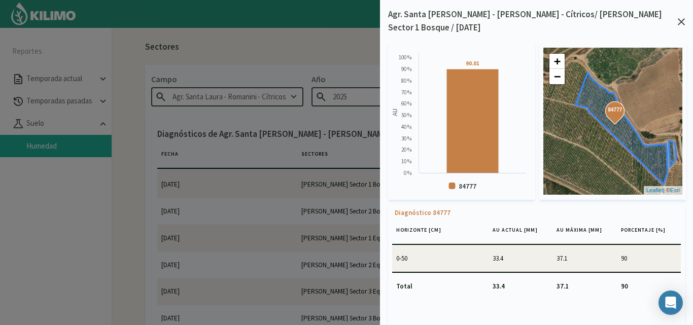
click at [679, 18] on icon at bounding box center [681, 21] width 7 height 7
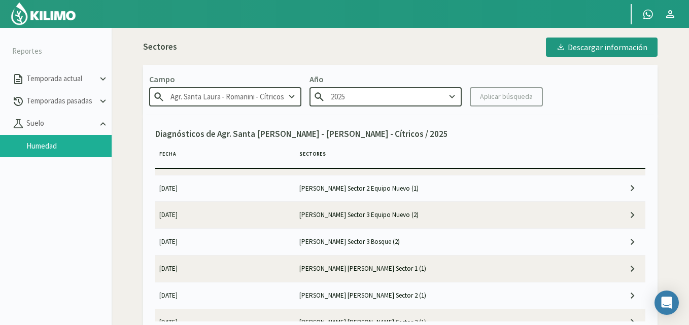
scroll to position [152, 0]
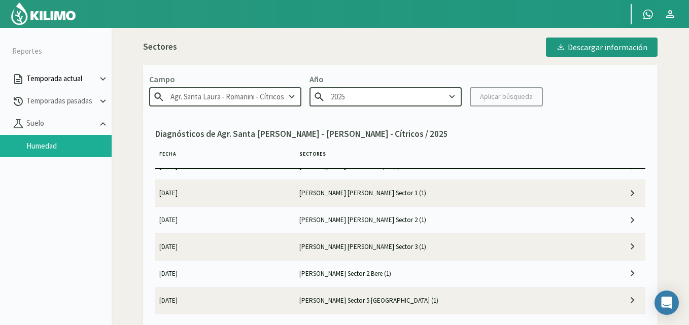
click at [101, 78] on icon at bounding box center [102, 79] width 11 height 11
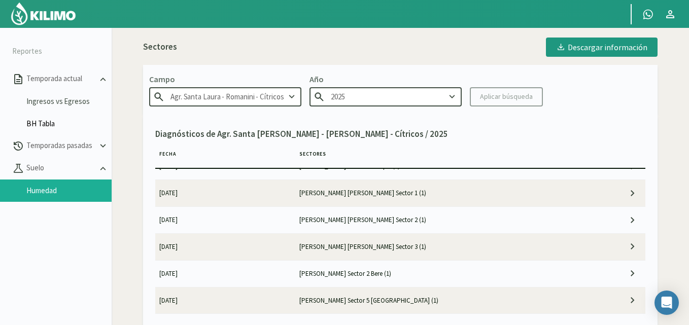
click at [35, 124] on link "BH Tabla" at bounding box center [68, 123] width 85 height 9
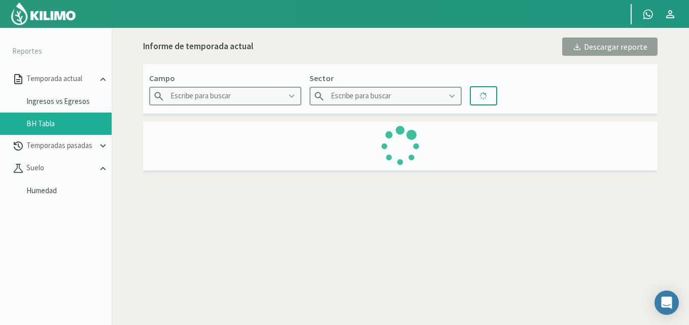
type input "Agr. Santa Laura - Romanini - Cítricos"
type input "12 A-B"
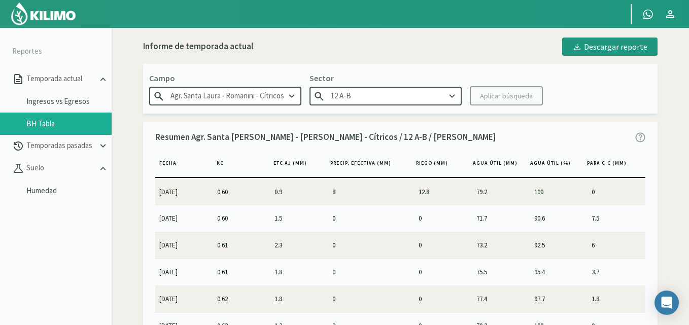
scroll to position [406, 0]
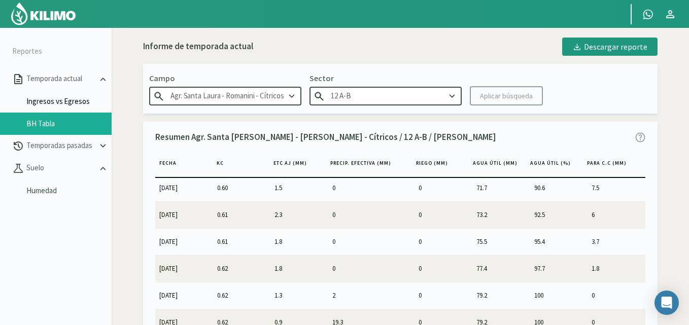
click at [70, 101] on link "Ingresos vs Egresos" at bounding box center [68, 101] width 85 height 9
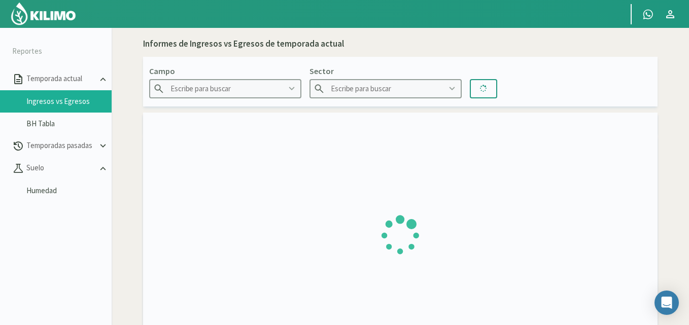
type input "Agr. Santa Laura - Romanini - Cítricos"
type input "12 A-B"
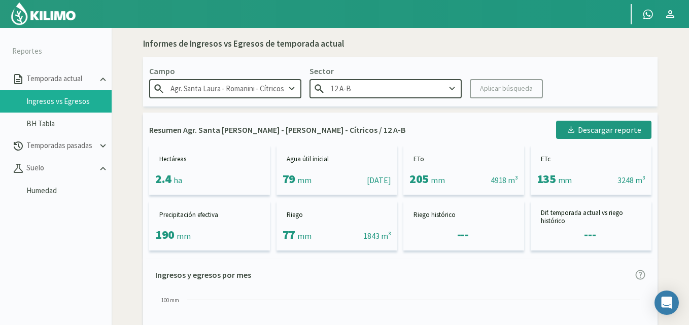
type input "26/05/2025 - 12/10/2025"
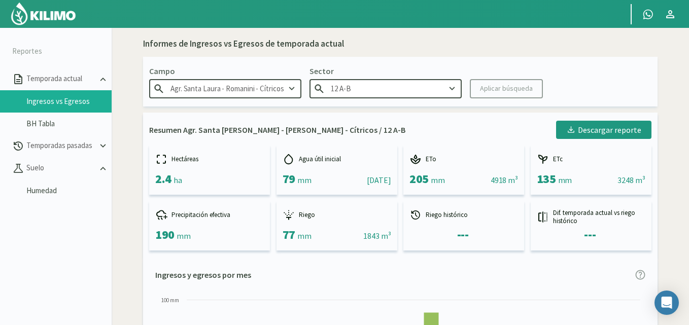
click at [449, 88] on icon at bounding box center [452, 88] width 11 height 11
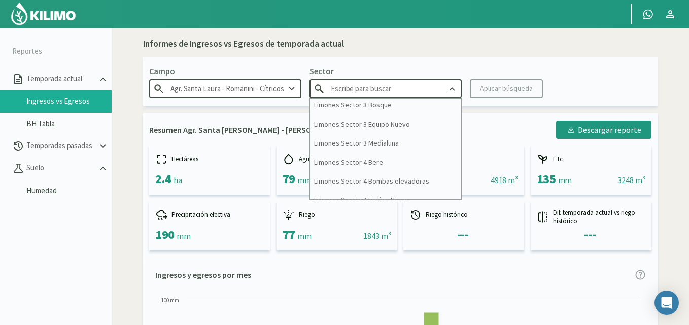
scroll to position [304, 0]
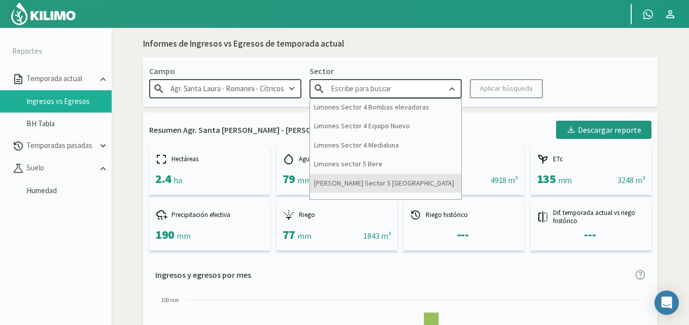
click at [375, 179] on div "Limones Sector 5 [GEOGRAPHIC_DATA]" at bounding box center [385, 183] width 151 height 19
type input "Limones Sector 5 [GEOGRAPHIC_DATA]"
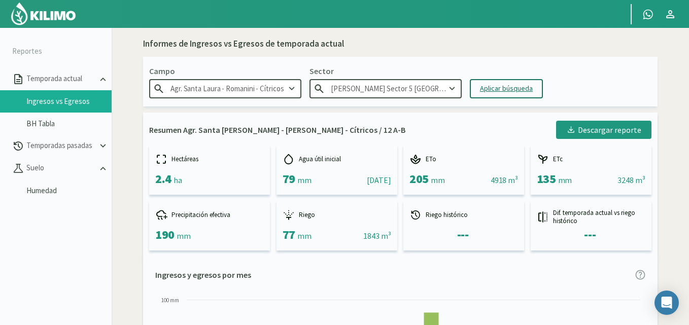
click at [492, 87] on div "Aplicar búsqueda" at bounding box center [506, 88] width 53 height 11
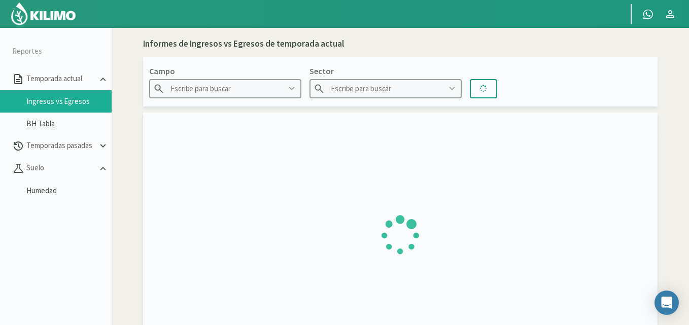
type input "Agr. Santa Laura - Romanini - Cítricos"
type input "Limones Sector 5 [GEOGRAPHIC_DATA]"
type input "26/05/2025 - 12/10/2025"
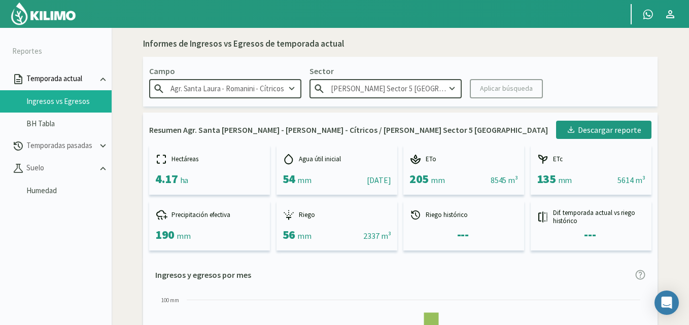
click at [58, 76] on p "Temporada actual" at bounding box center [60, 79] width 73 height 12
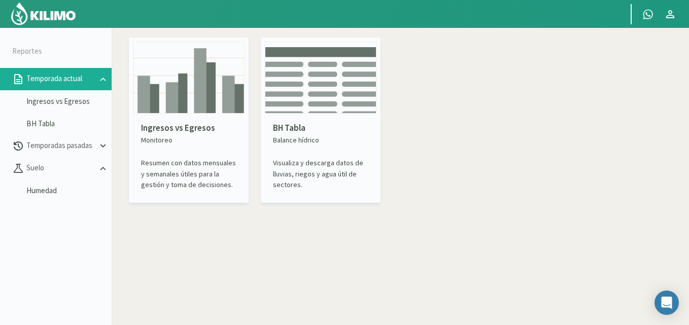
click at [174, 138] on p "Monitoreo" at bounding box center [188, 140] width 95 height 11
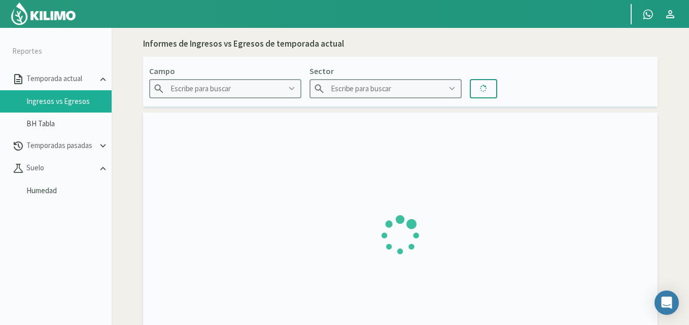
type input "Agr. Santa Laura - Romanini - Cítricos"
type input "12 A-B"
type input "26/05/2025 - 12/10/2025"
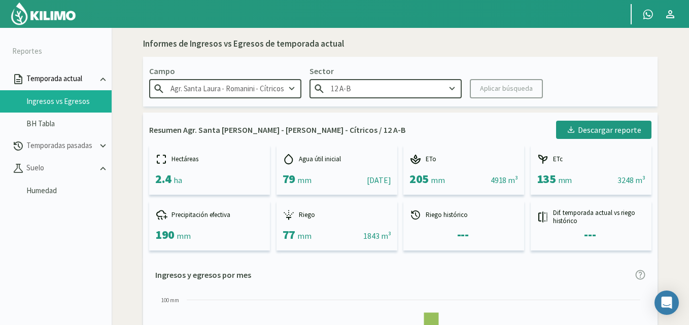
click at [51, 73] on button "Temporada actual" at bounding box center [56, 79] width 112 height 22
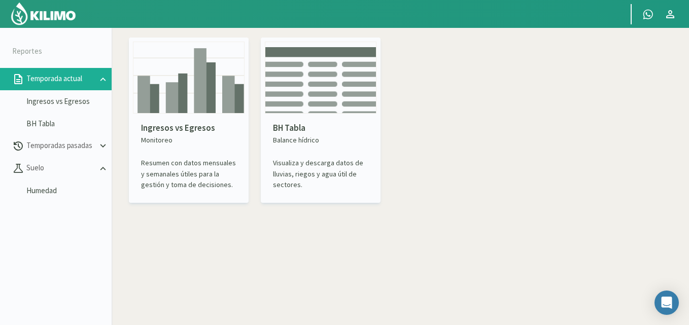
click at [297, 92] on img at bounding box center [321, 78] width 112 height 72
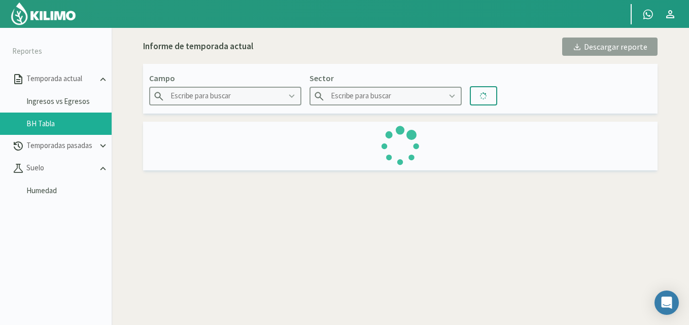
type input "Agr. Santa Laura - Romanini - Cítricos"
type input "12 A-B"
